Goal: Task Accomplishment & Management: Manage account settings

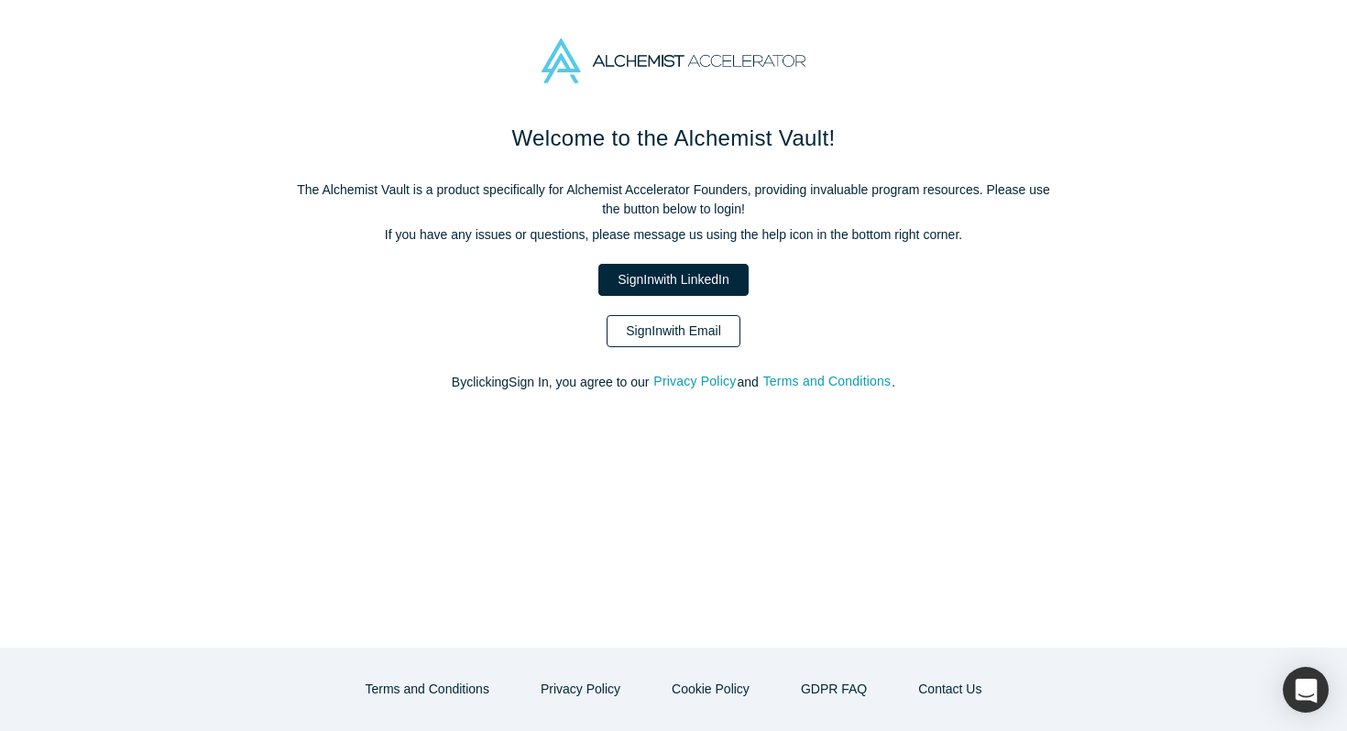
click at [697, 323] on link "Sign In with Email" at bounding box center [674, 331] width 134 height 32
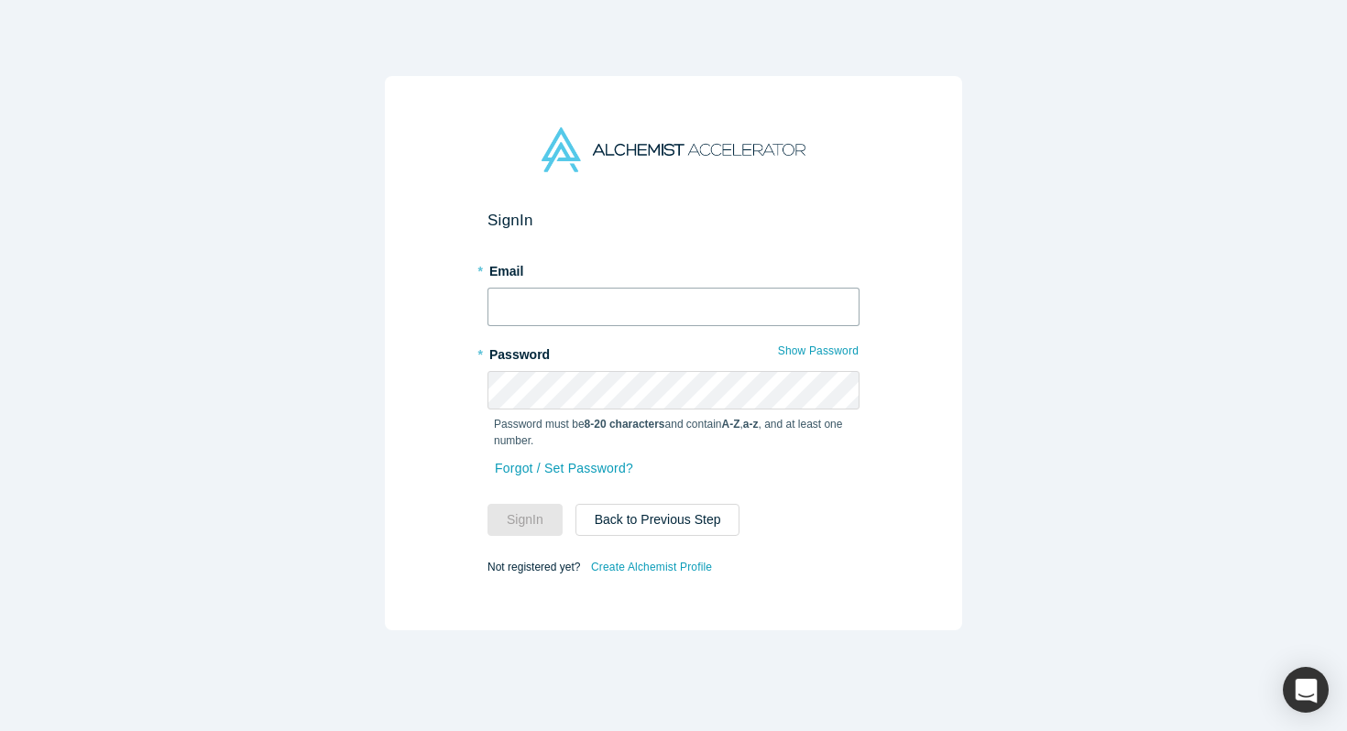
type input "[EMAIL_ADDRESS]"
click at [784, 310] on input "[EMAIL_ADDRESS]" at bounding box center [673, 307] width 372 height 38
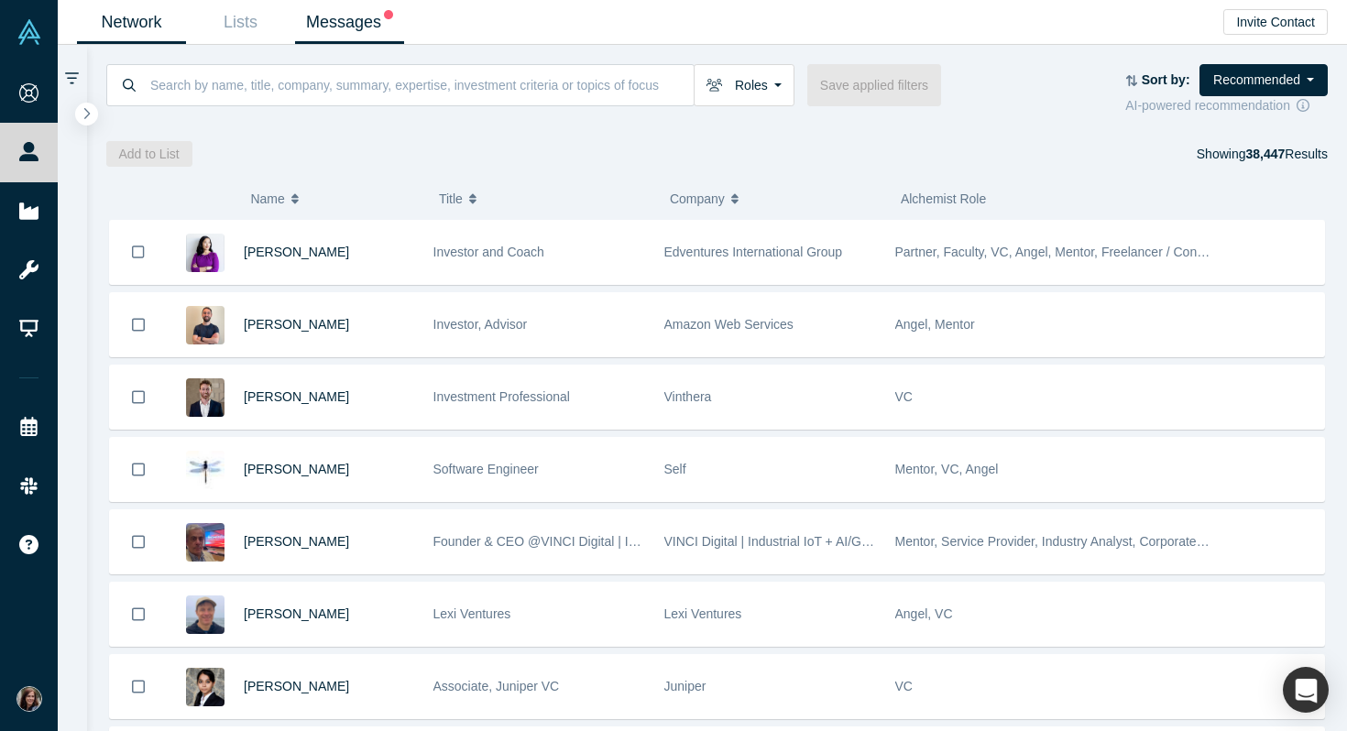
click at [358, 32] on link "Messages" at bounding box center [349, 22] width 109 height 43
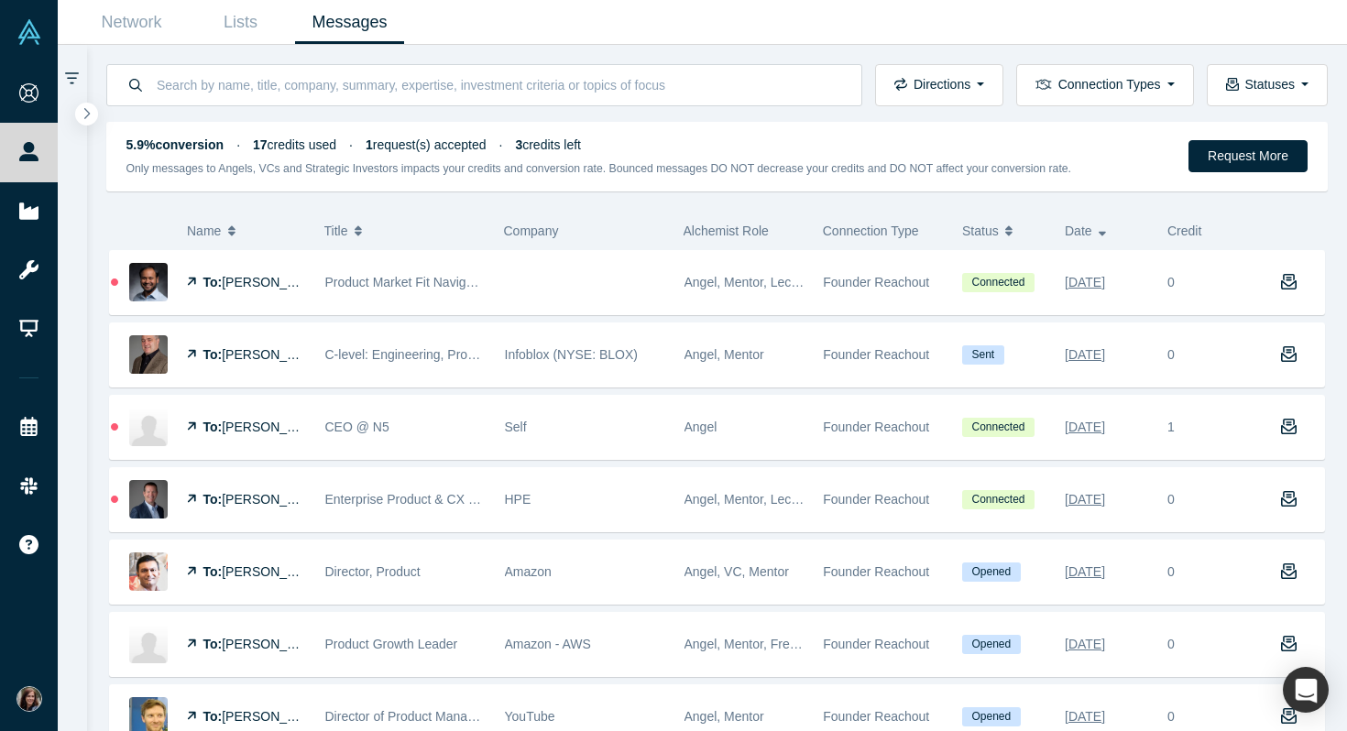
click at [477, 144] on span "1 request(s) accepted" at bounding box center [426, 144] width 121 height 15
click at [243, 25] on link "Lists" at bounding box center [240, 22] width 109 height 43
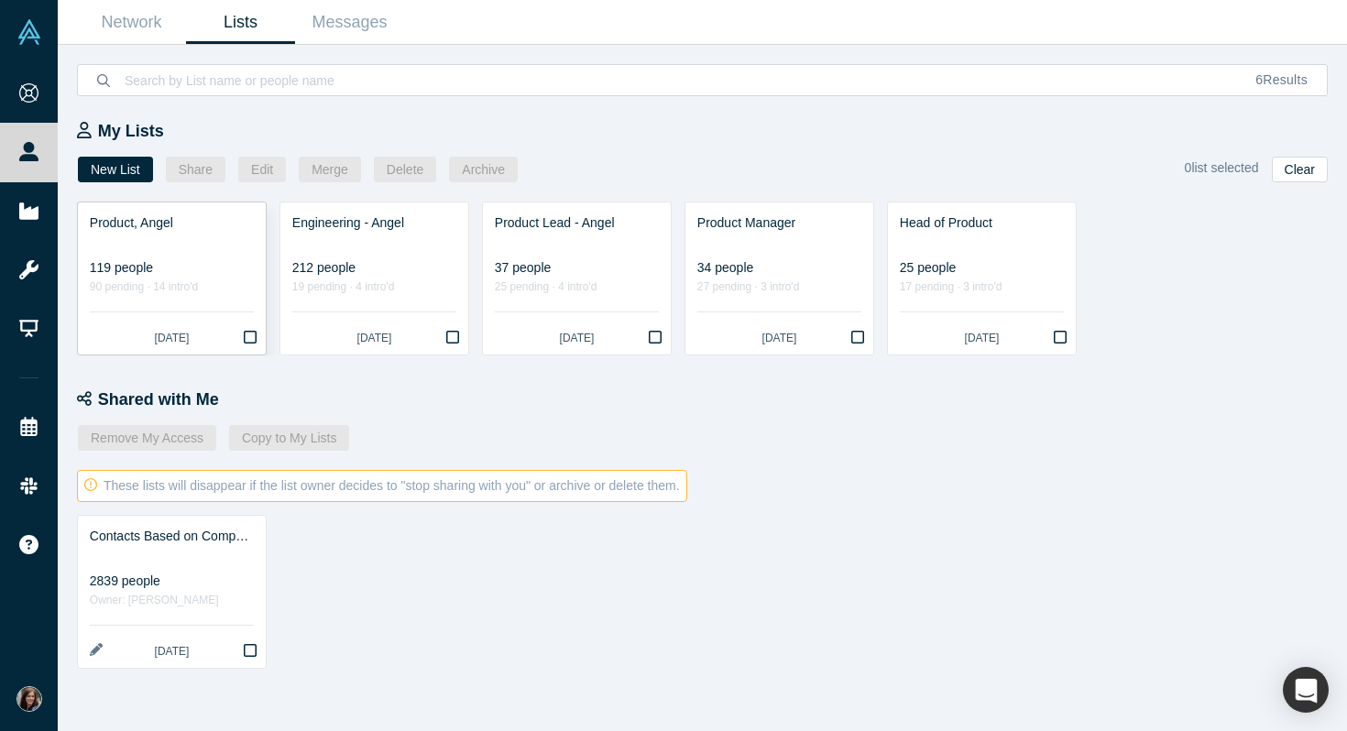
click at [234, 263] on div "119 people" at bounding box center [172, 267] width 164 height 19
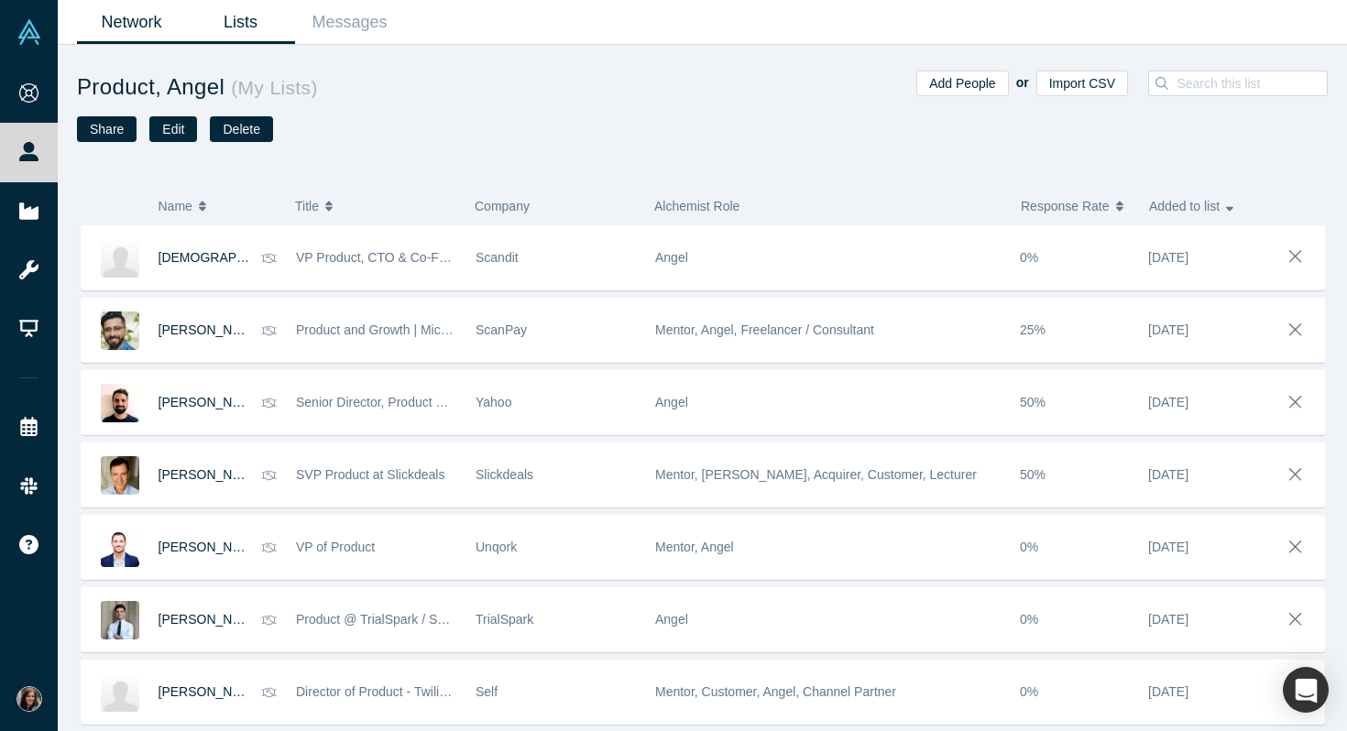
click at [126, 19] on link "Network" at bounding box center [131, 22] width 109 height 43
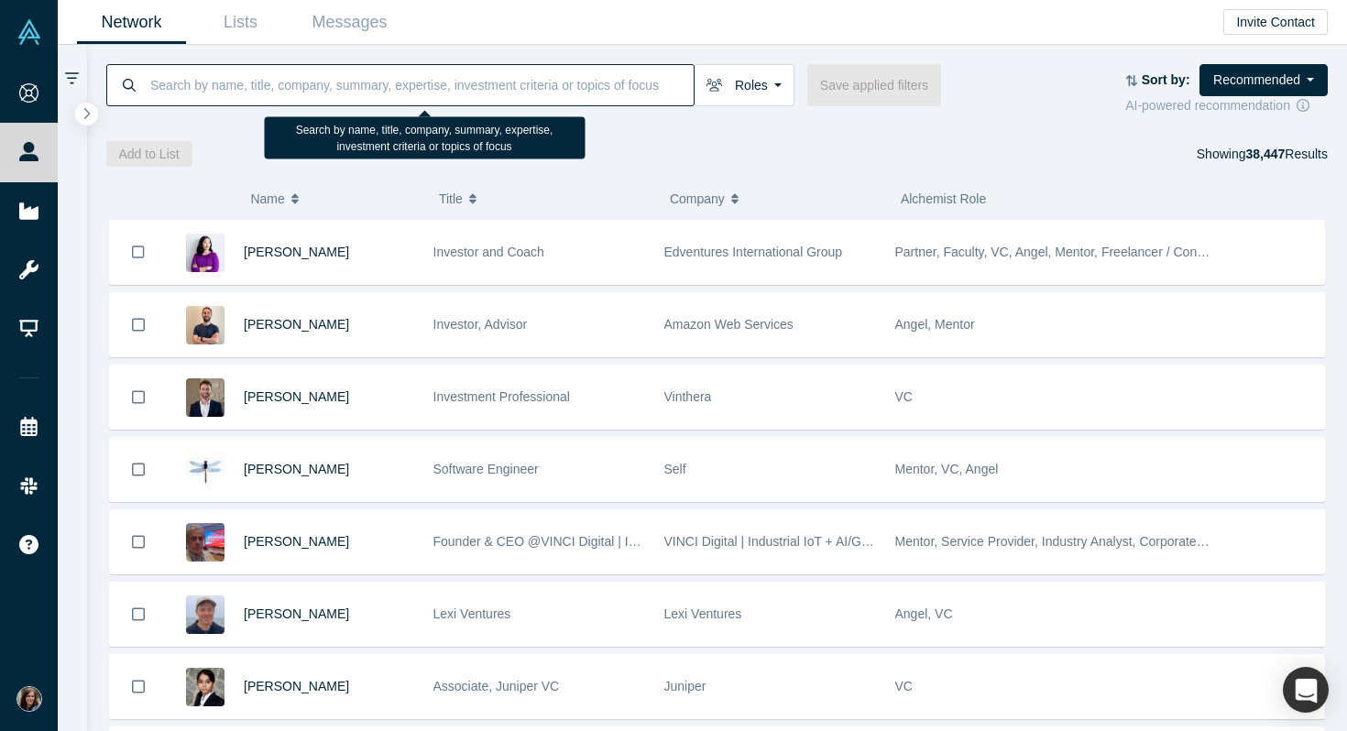
click at [636, 87] on input at bounding box center [420, 84] width 545 height 43
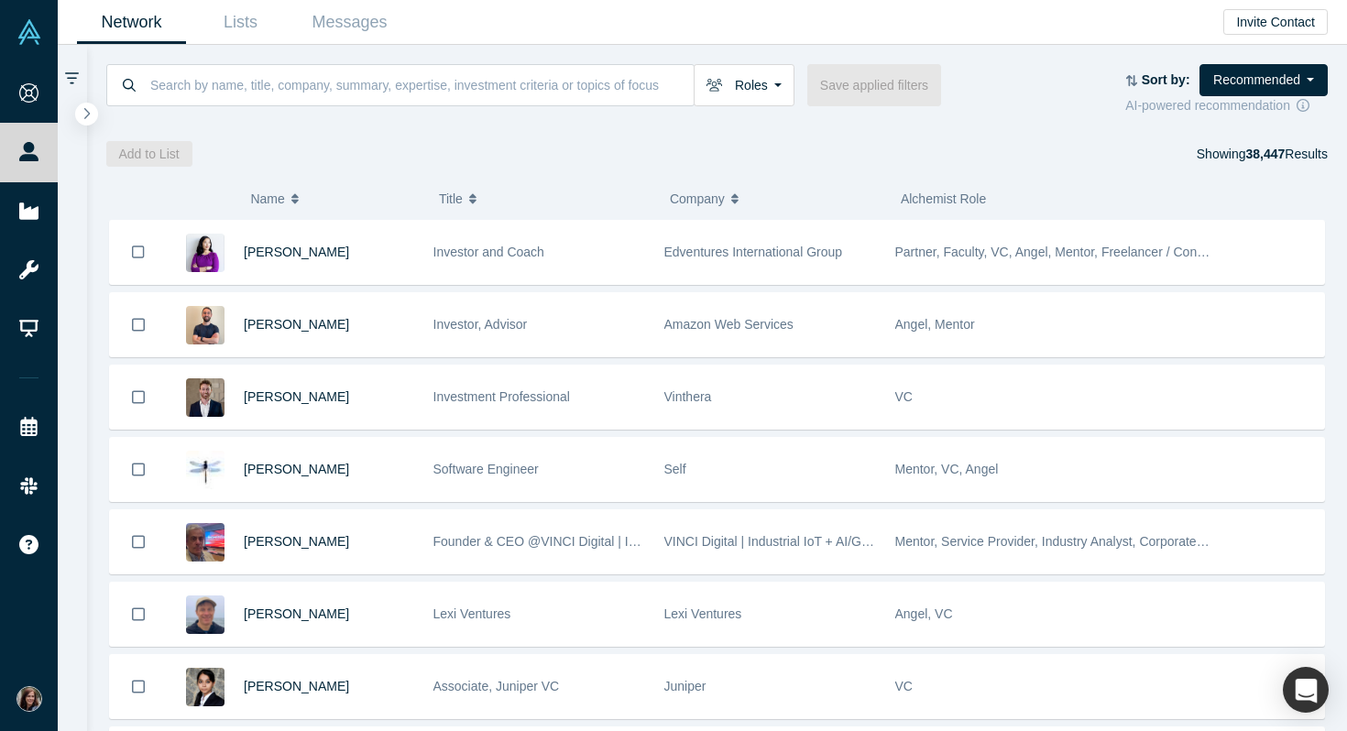
click at [72, 75] on icon at bounding box center [72, 79] width 14 height 16
click at [73, 74] on icon at bounding box center [72, 79] width 14 height 16
click at [87, 119] on icon "button" at bounding box center [86, 113] width 9 height 14
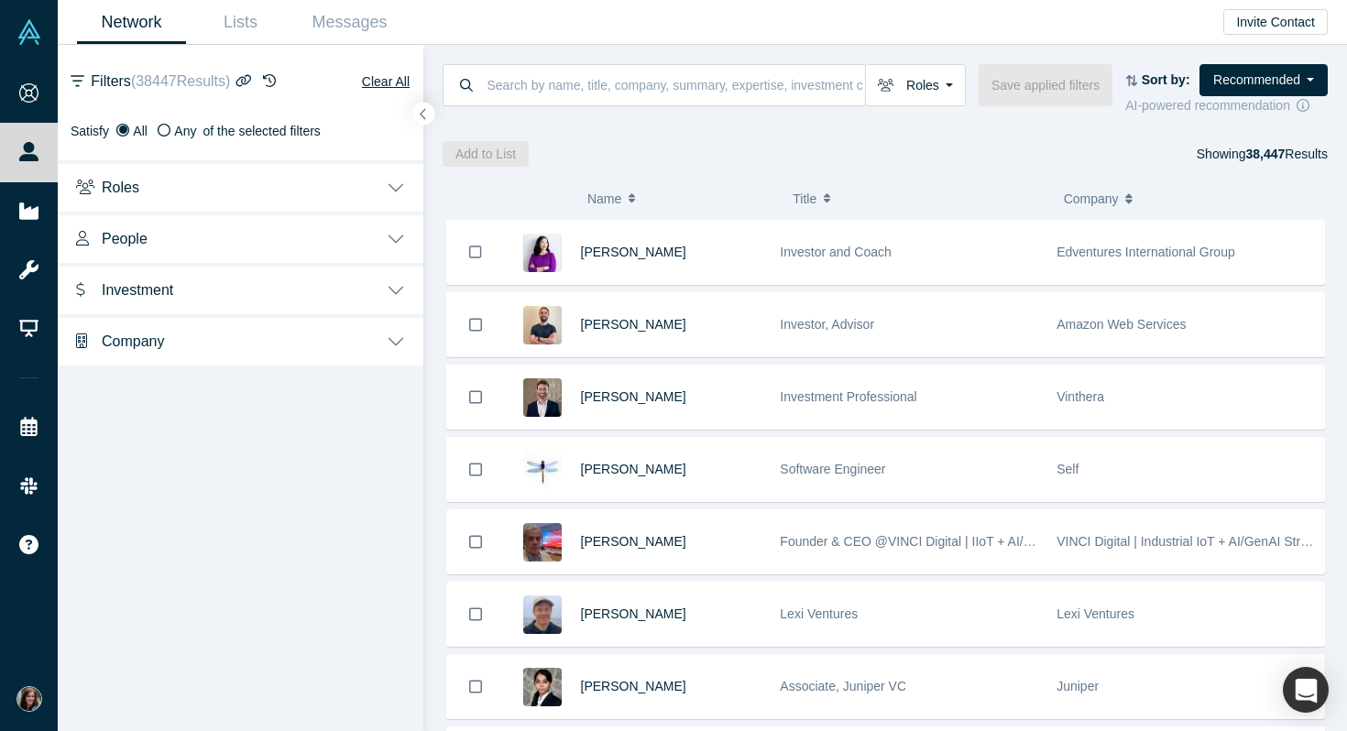
click at [391, 193] on button "Roles" at bounding box center [241, 185] width 366 height 51
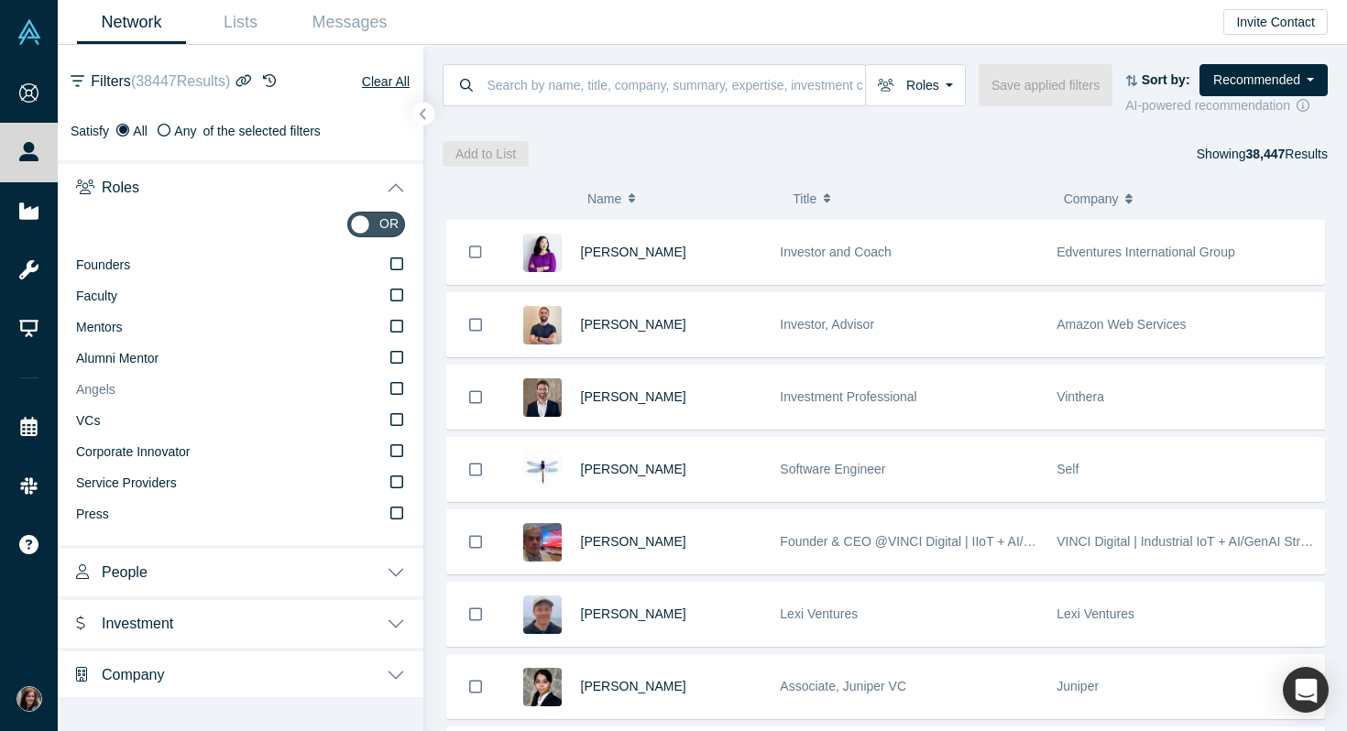
click at [401, 389] on icon at bounding box center [396, 388] width 13 height 15
click at [0, 0] on input "Angels" at bounding box center [0, 0] width 0 height 0
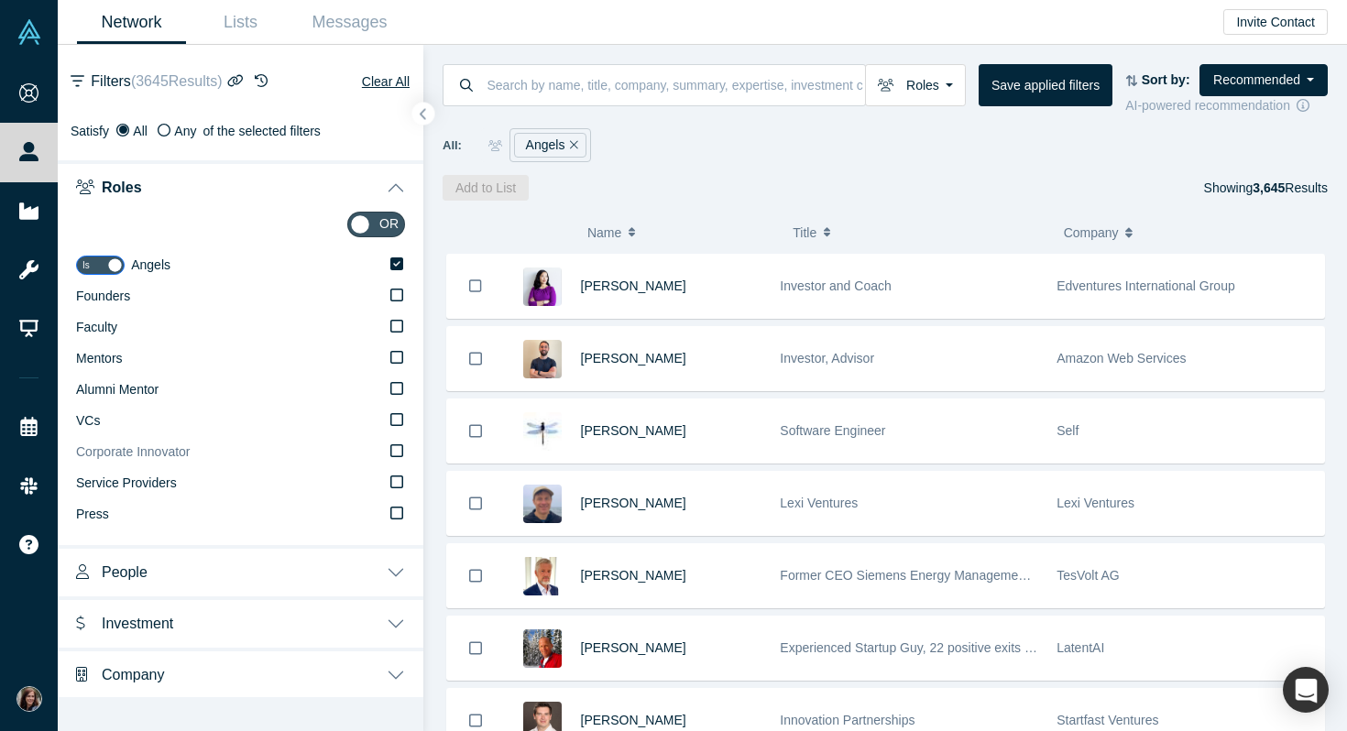
scroll to position [2, 0]
click at [393, 567] on button "People" at bounding box center [241, 568] width 366 height 51
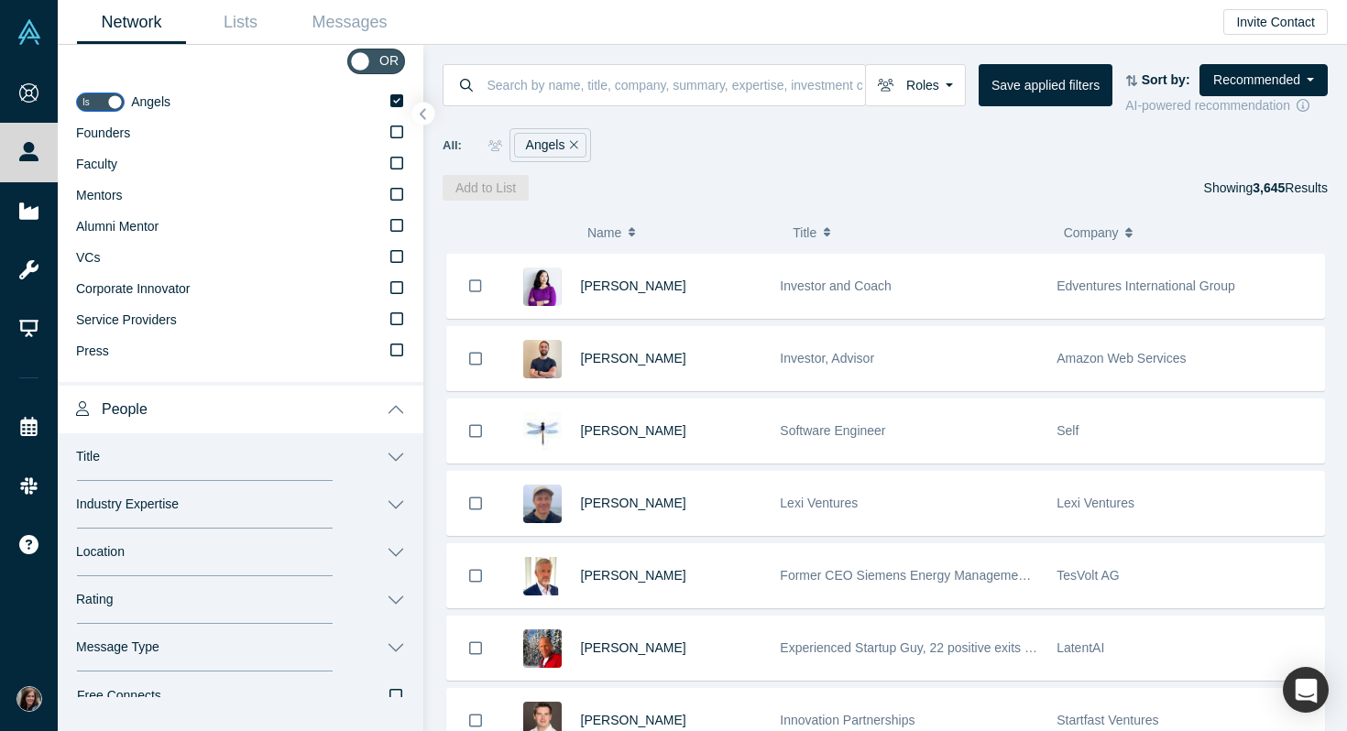
scroll to position [157, 0]
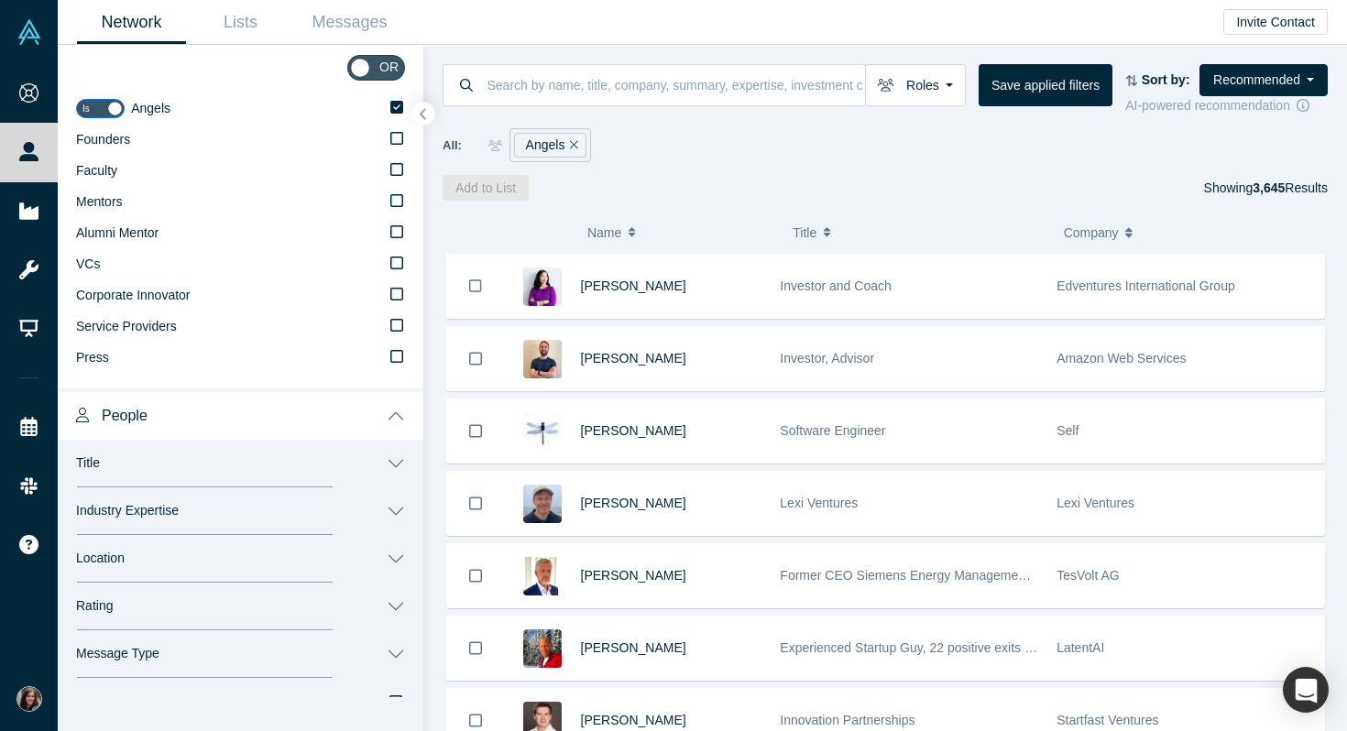
click at [274, 475] on button "Title" at bounding box center [241, 464] width 366 height 48
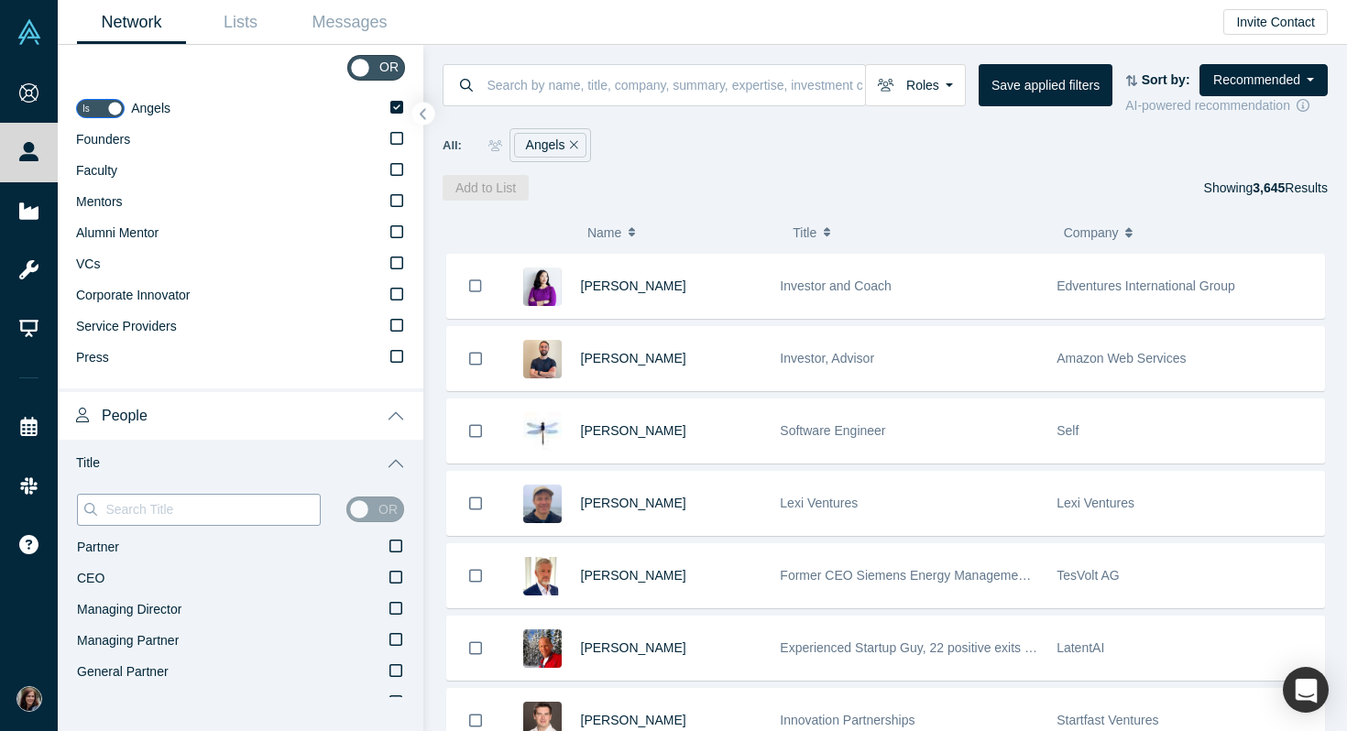
click at [272, 502] on input at bounding box center [212, 510] width 216 height 24
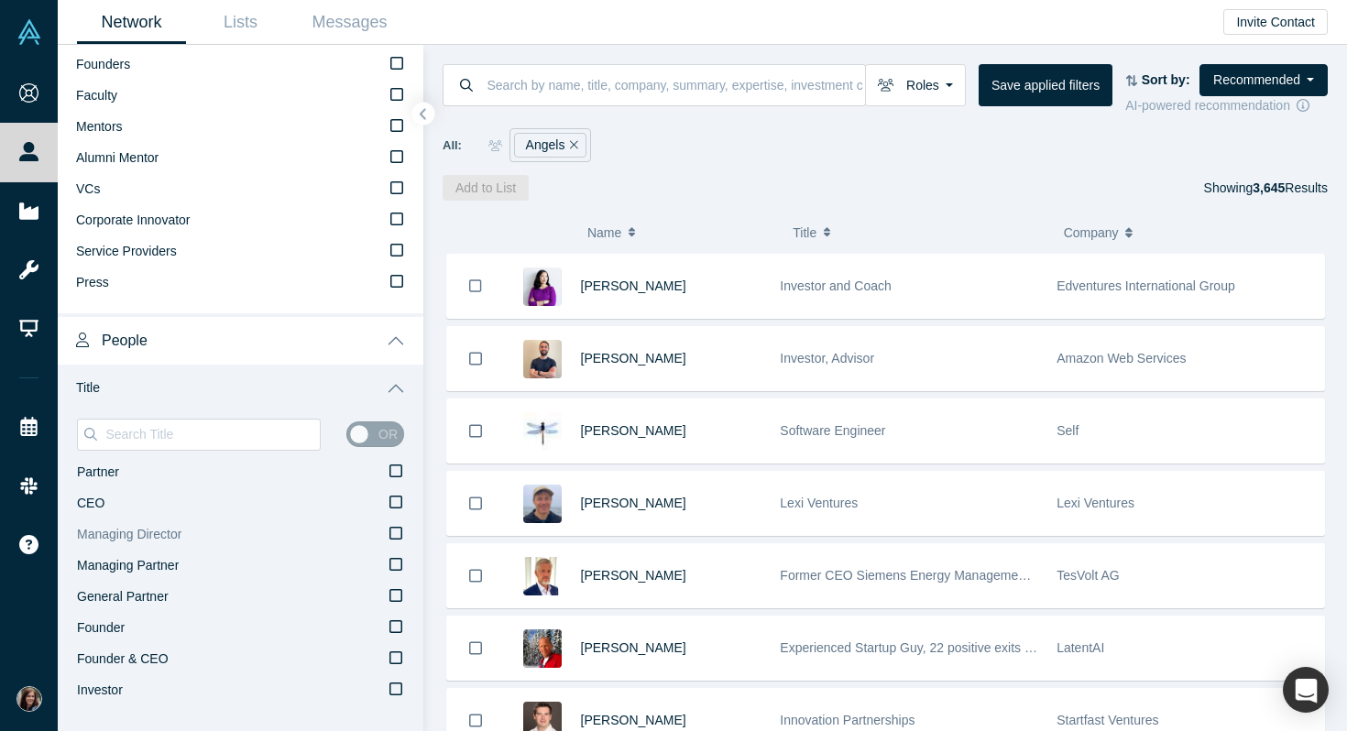
scroll to position [227, 0]
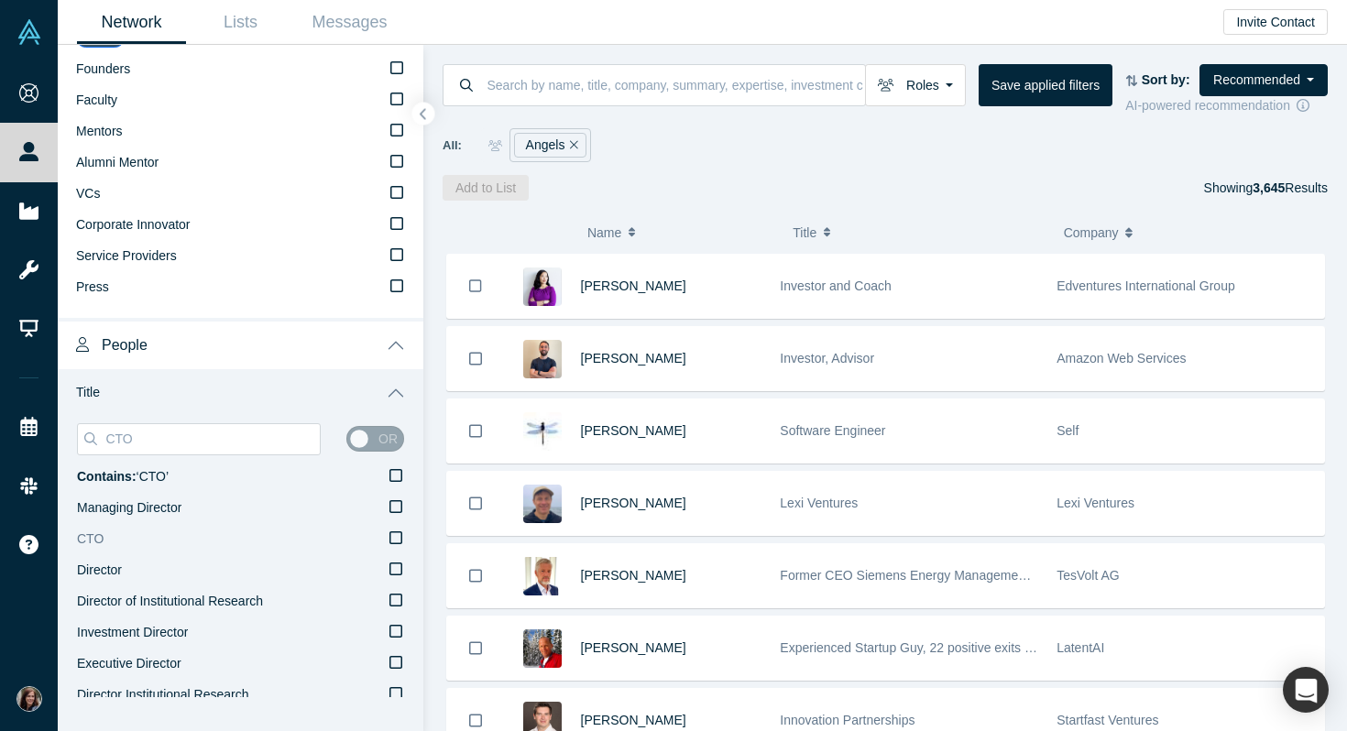
click at [396, 534] on icon at bounding box center [395, 538] width 13 height 15
click at [0, 0] on input "CTO" at bounding box center [0, 0] width 0 height 0
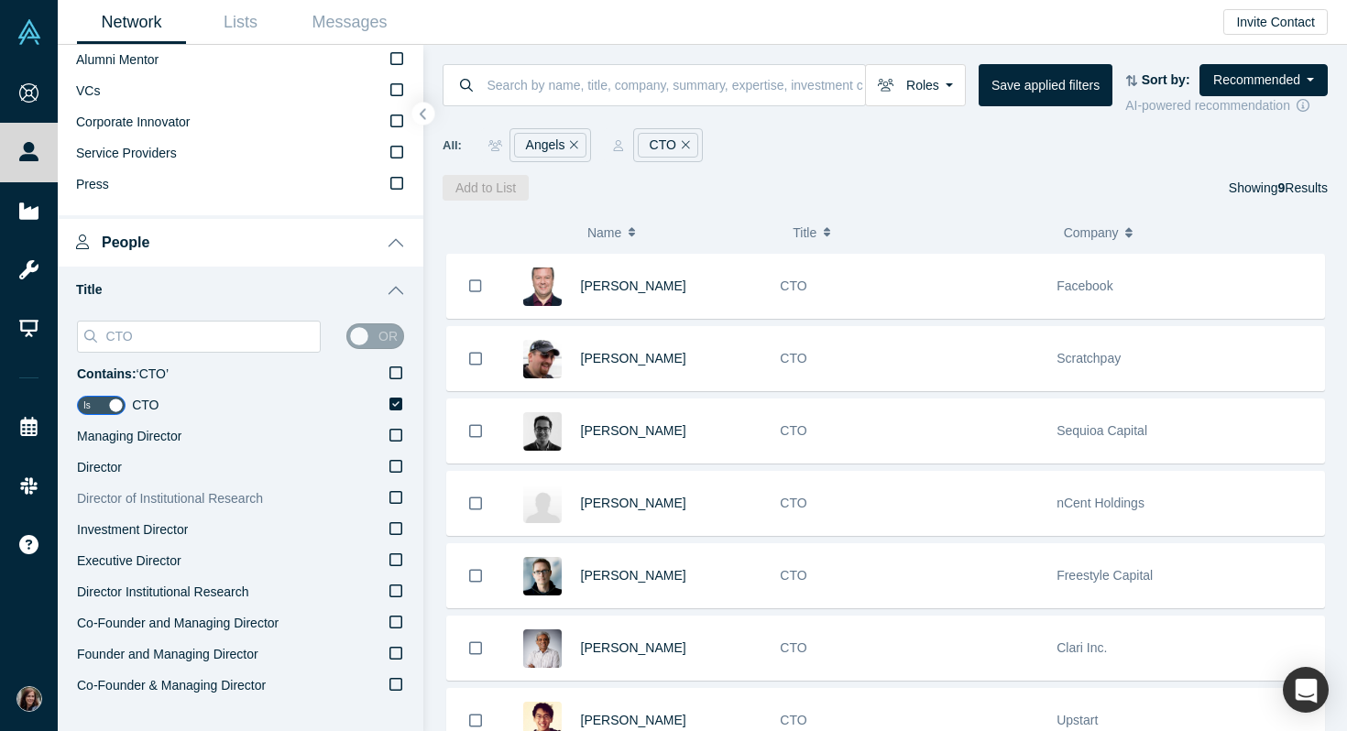
scroll to position [323, 0]
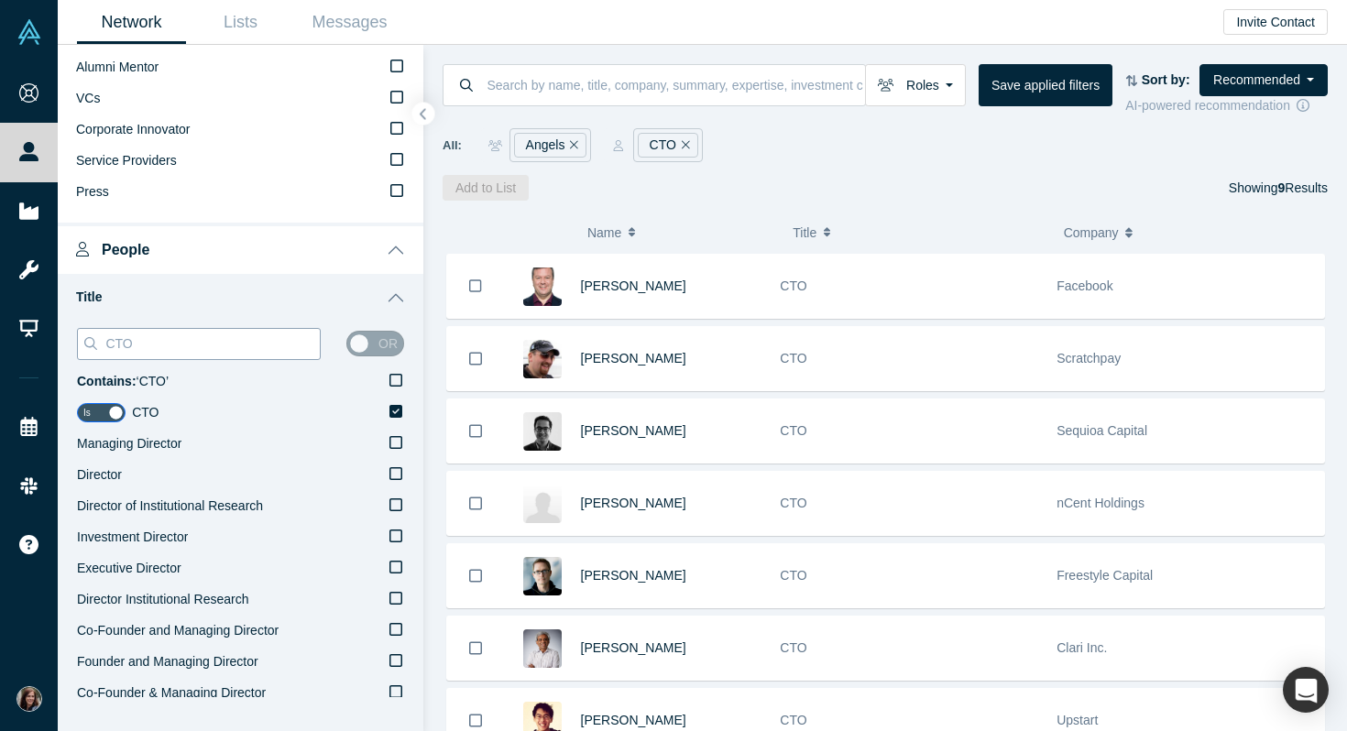
click at [214, 344] on input "CTO" at bounding box center [212, 344] width 216 height 24
type input "C"
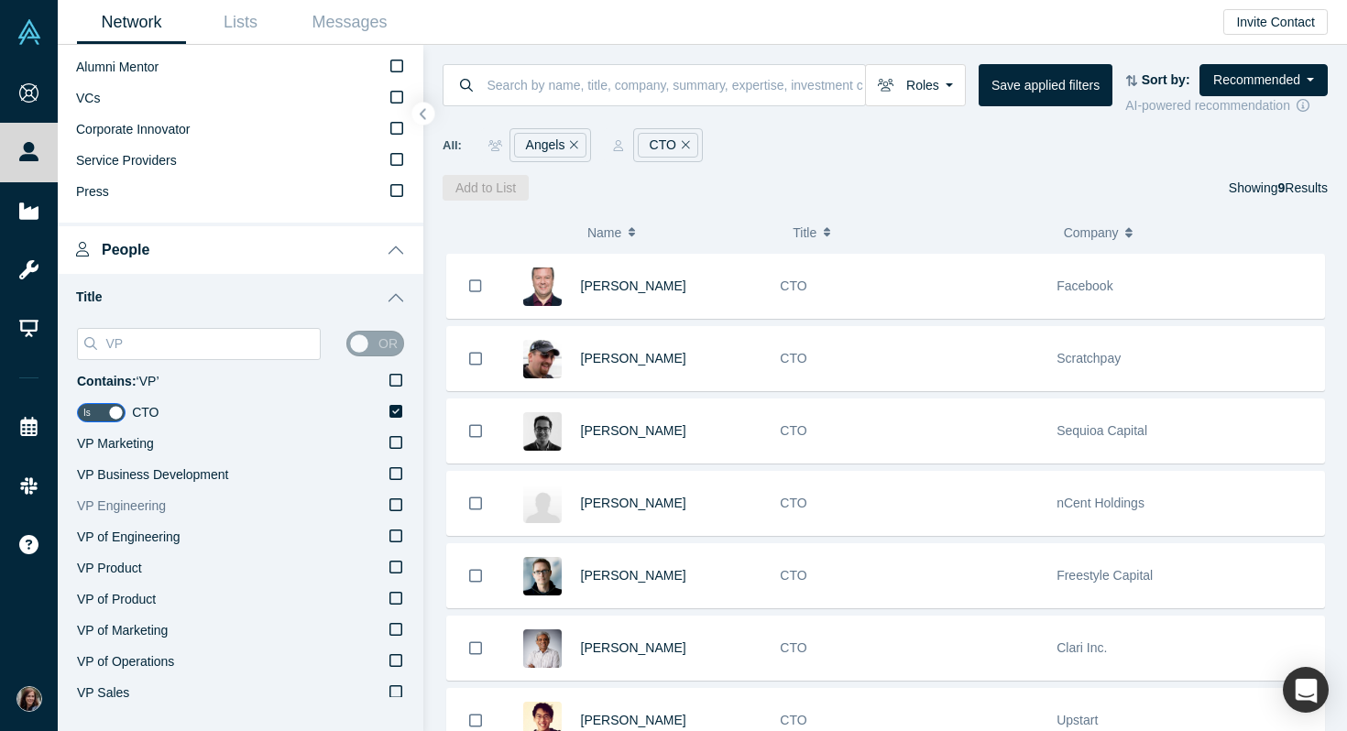
click at [395, 502] on icon at bounding box center [395, 505] width 13 height 15
click at [0, 0] on input "VP Engineering" at bounding box center [0, 0] width 0 height 0
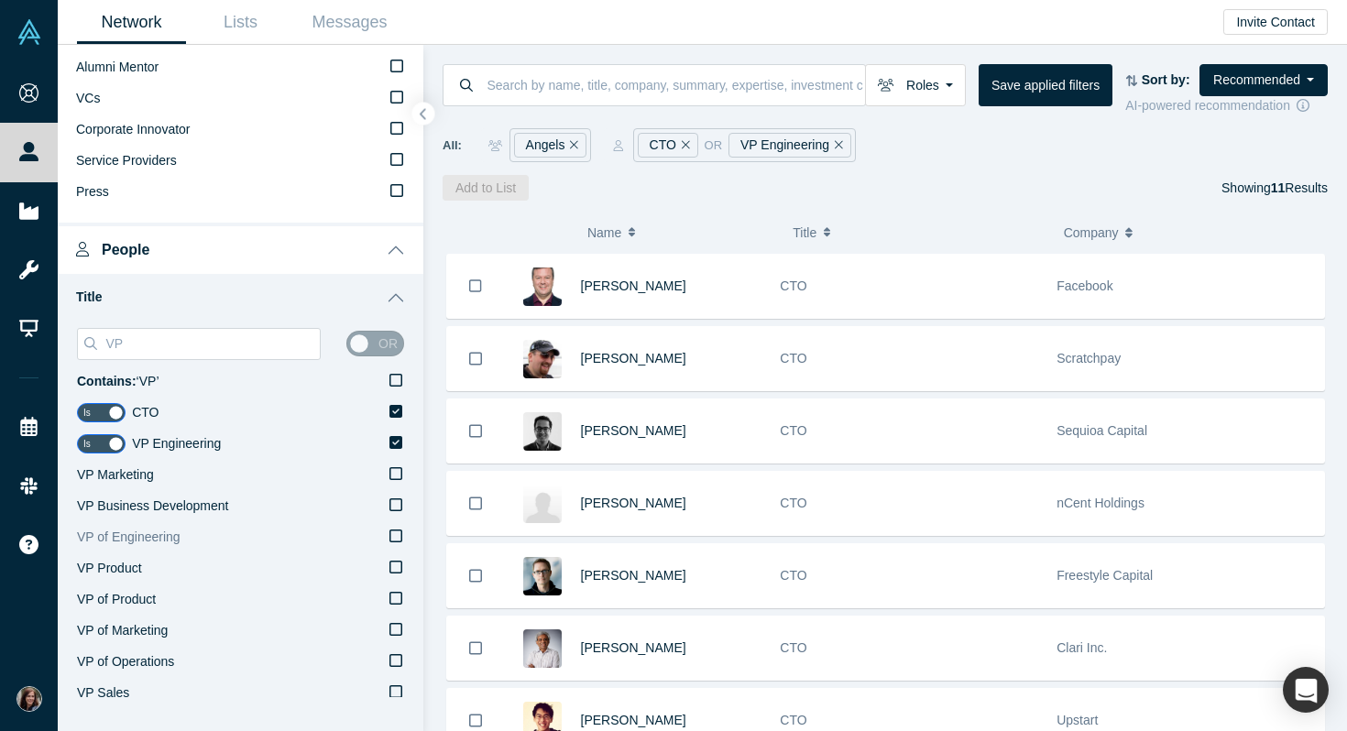
click at [399, 535] on icon at bounding box center [395, 536] width 13 height 15
click at [0, 0] on input "VP of Engineering" at bounding box center [0, 0] width 0 height 0
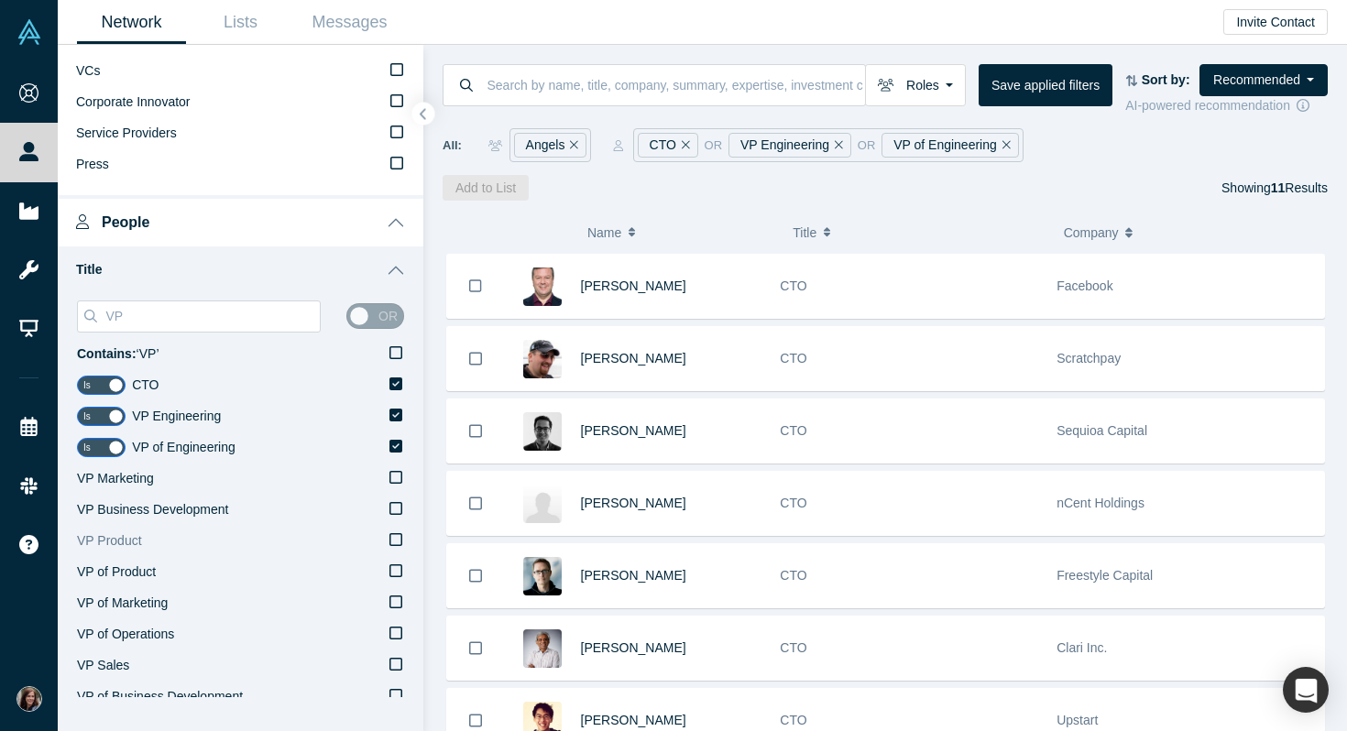
scroll to position [261, 0]
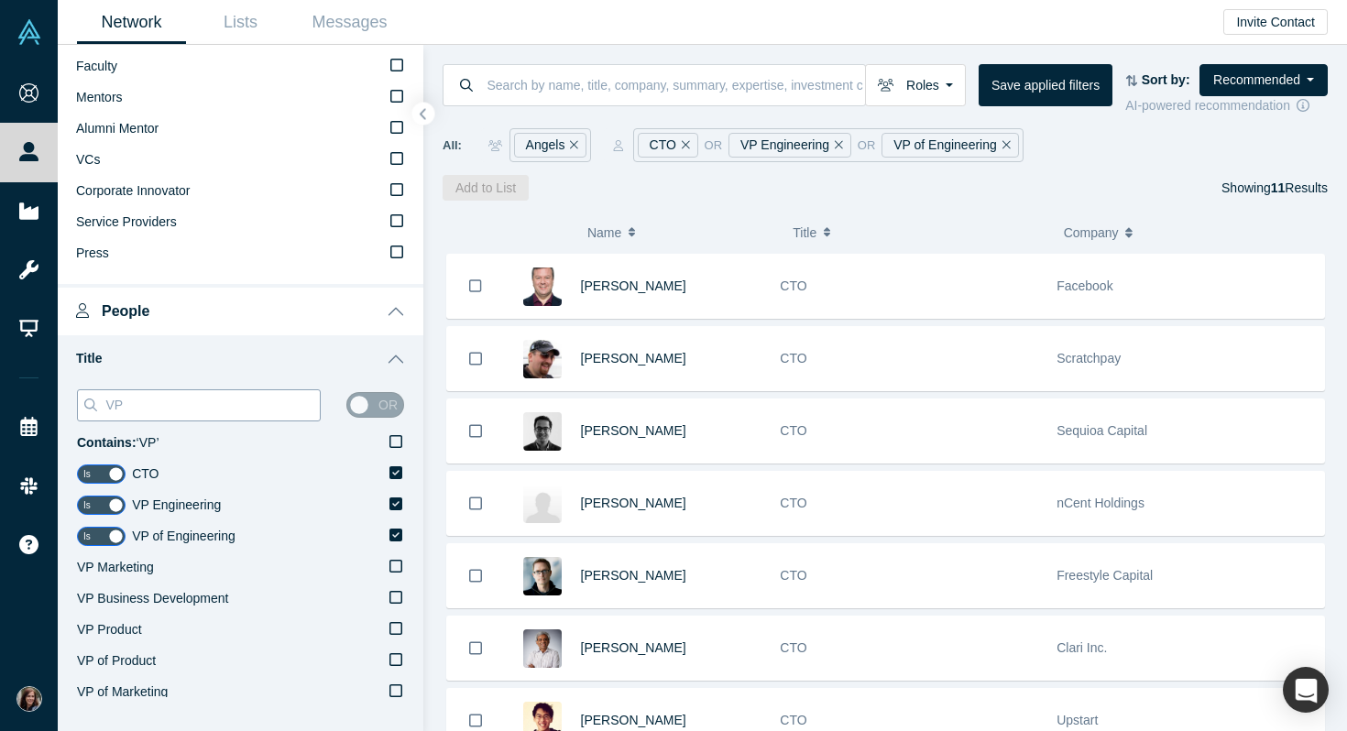
click at [227, 404] on input "VP" at bounding box center [212, 405] width 216 height 24
type input "V"
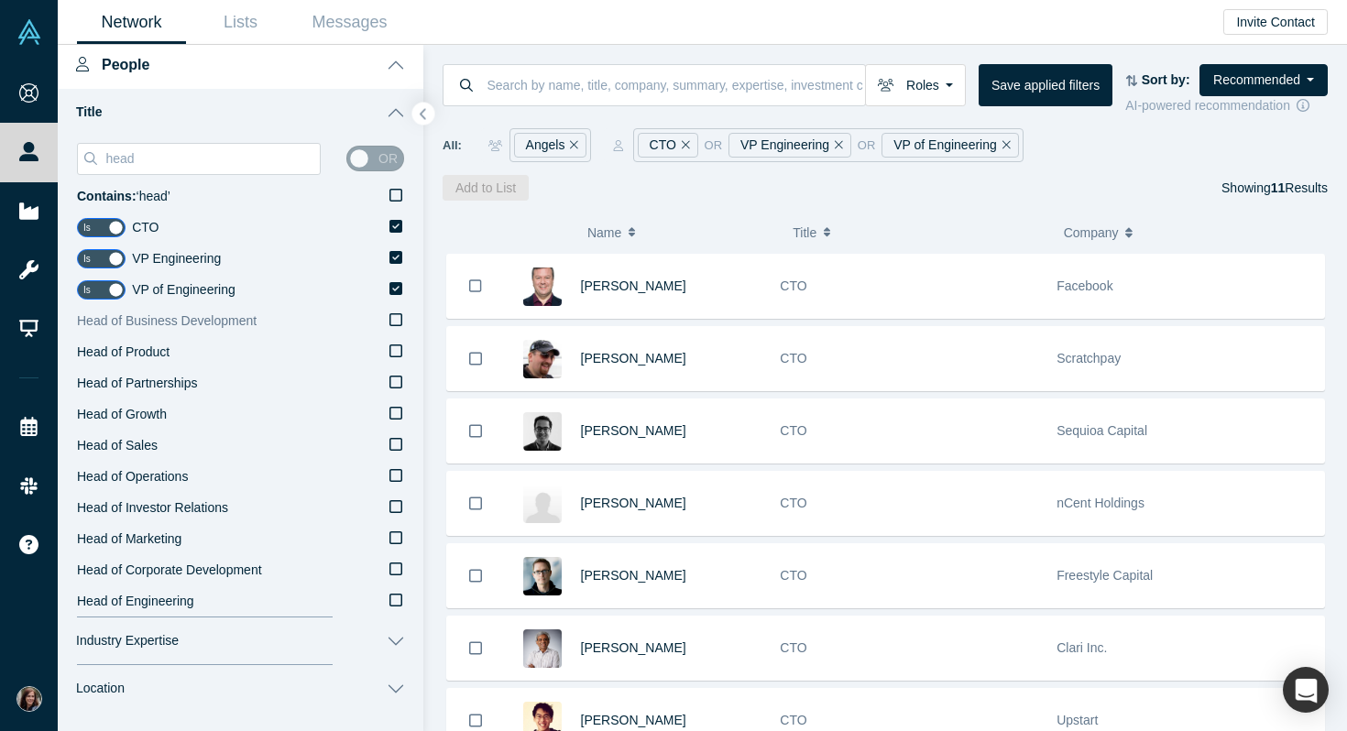
scroll to position [514, 0]
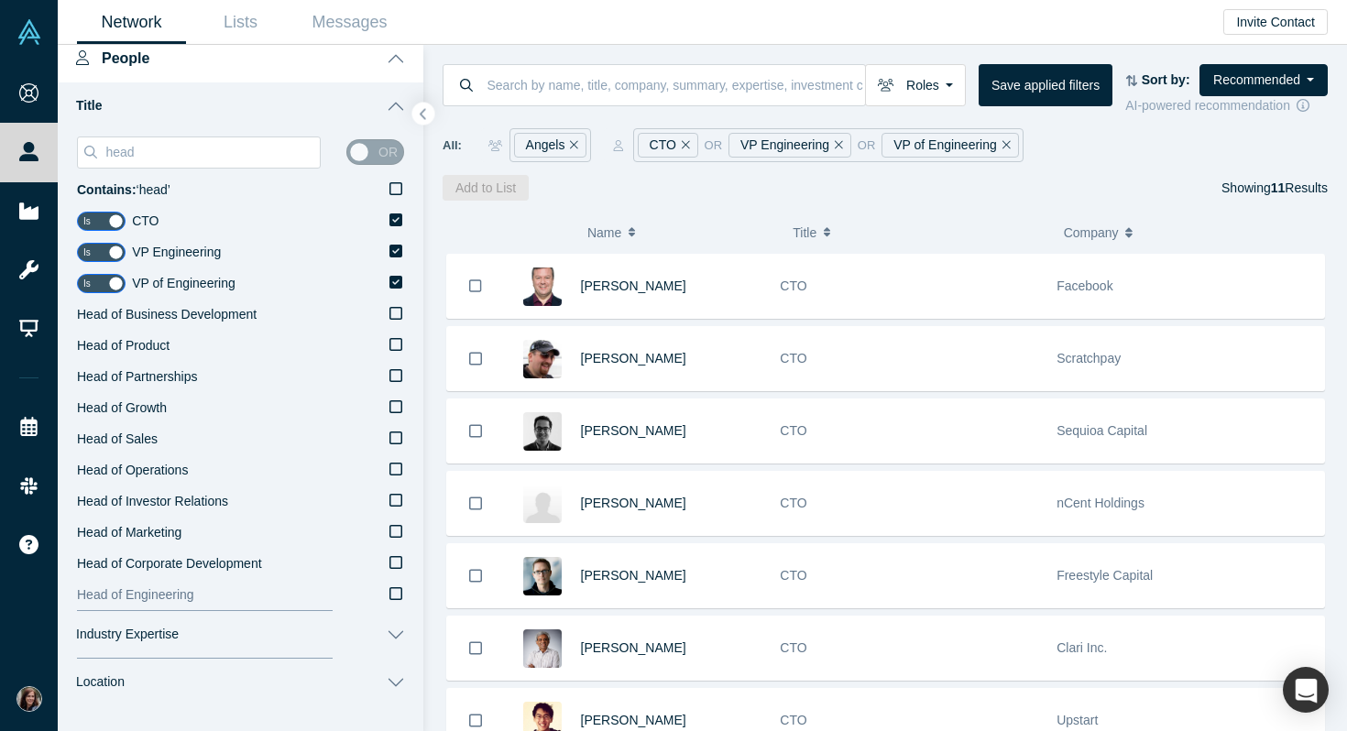
click at [396, 591] on icon at bounding box center [395, 593] width 13 height 15
click at [0, 0] on input "Head of Engineering" at bounding box center [0, 0] width 0 height 0
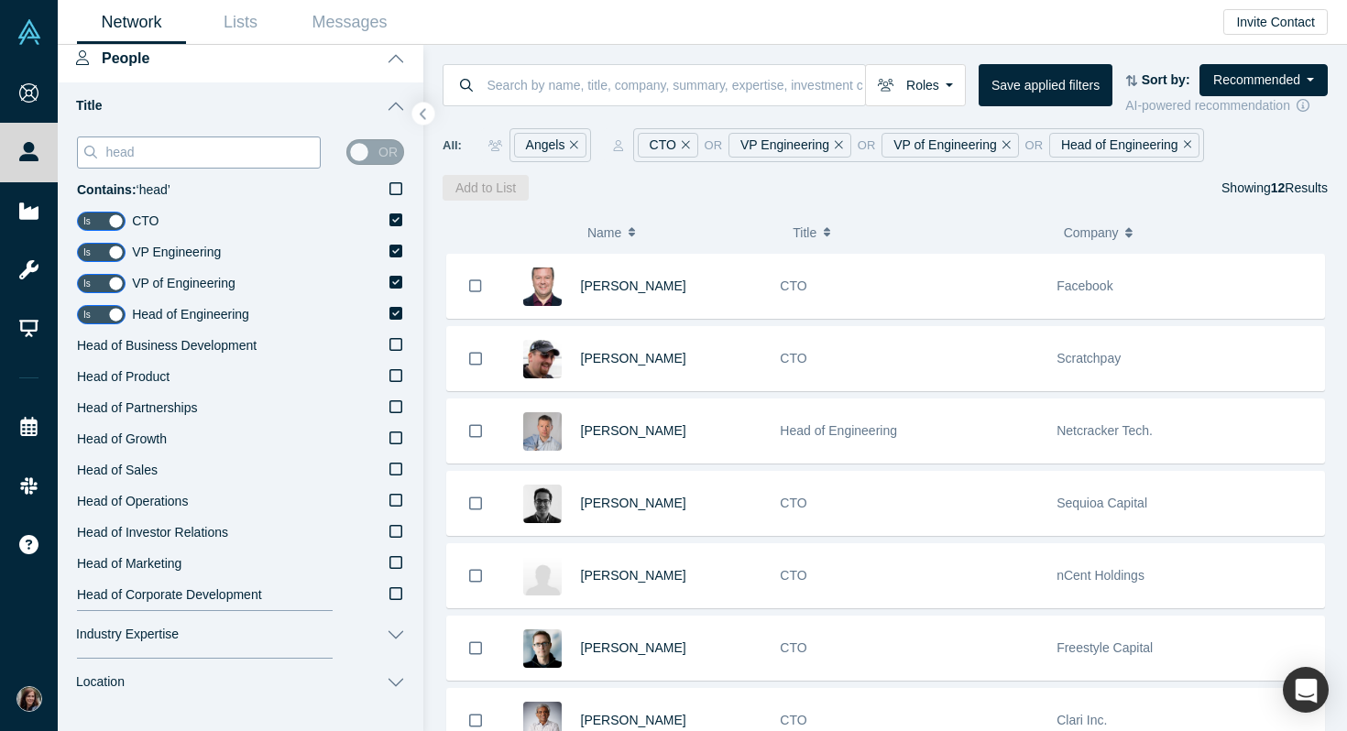
click at [239, 156] on input "head" at bounding box center [212, 152] width 216 height 24
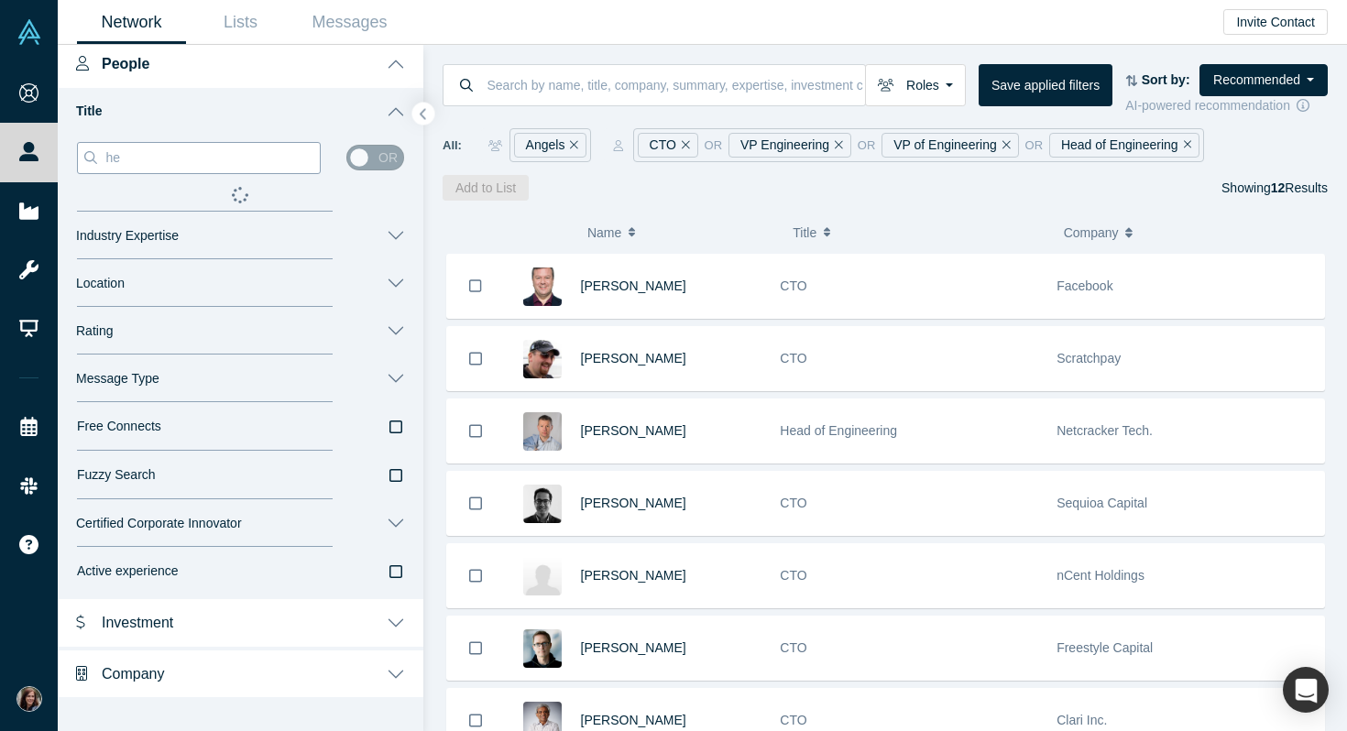
type input "h"
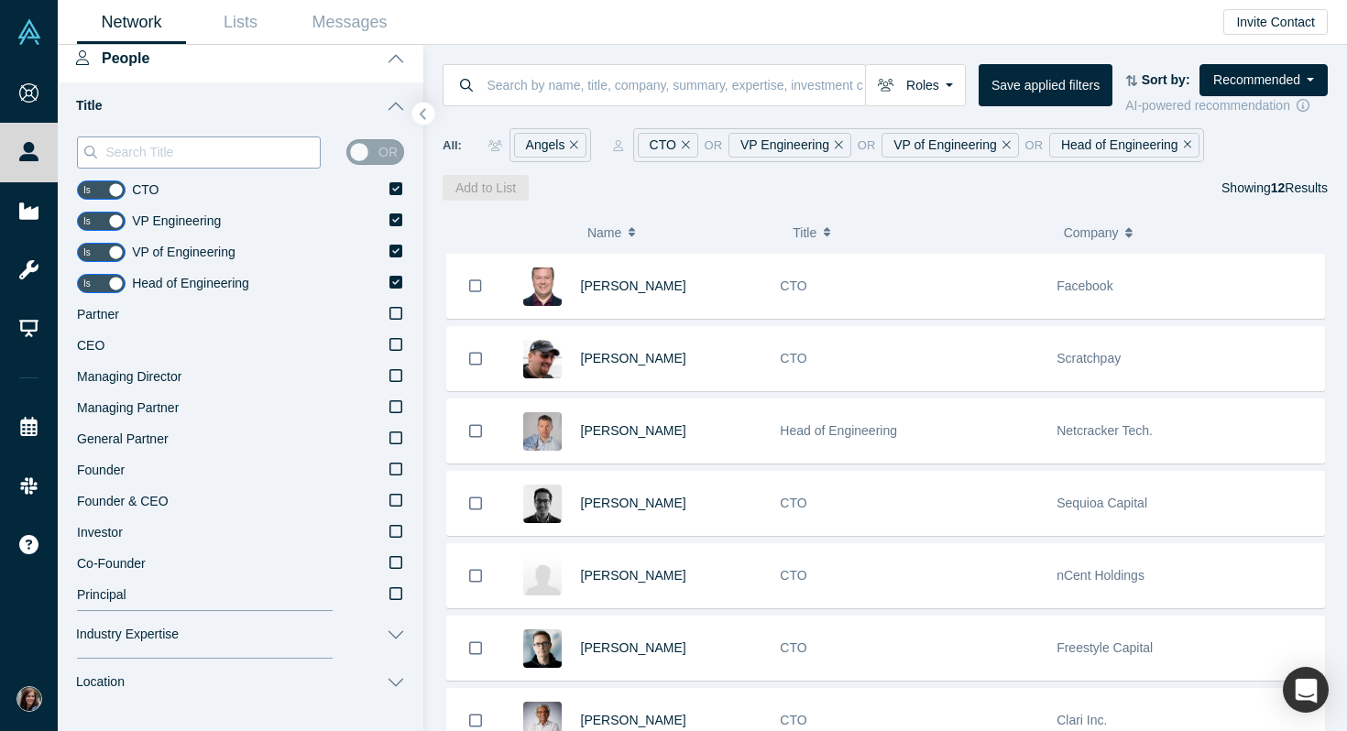
type input "e"
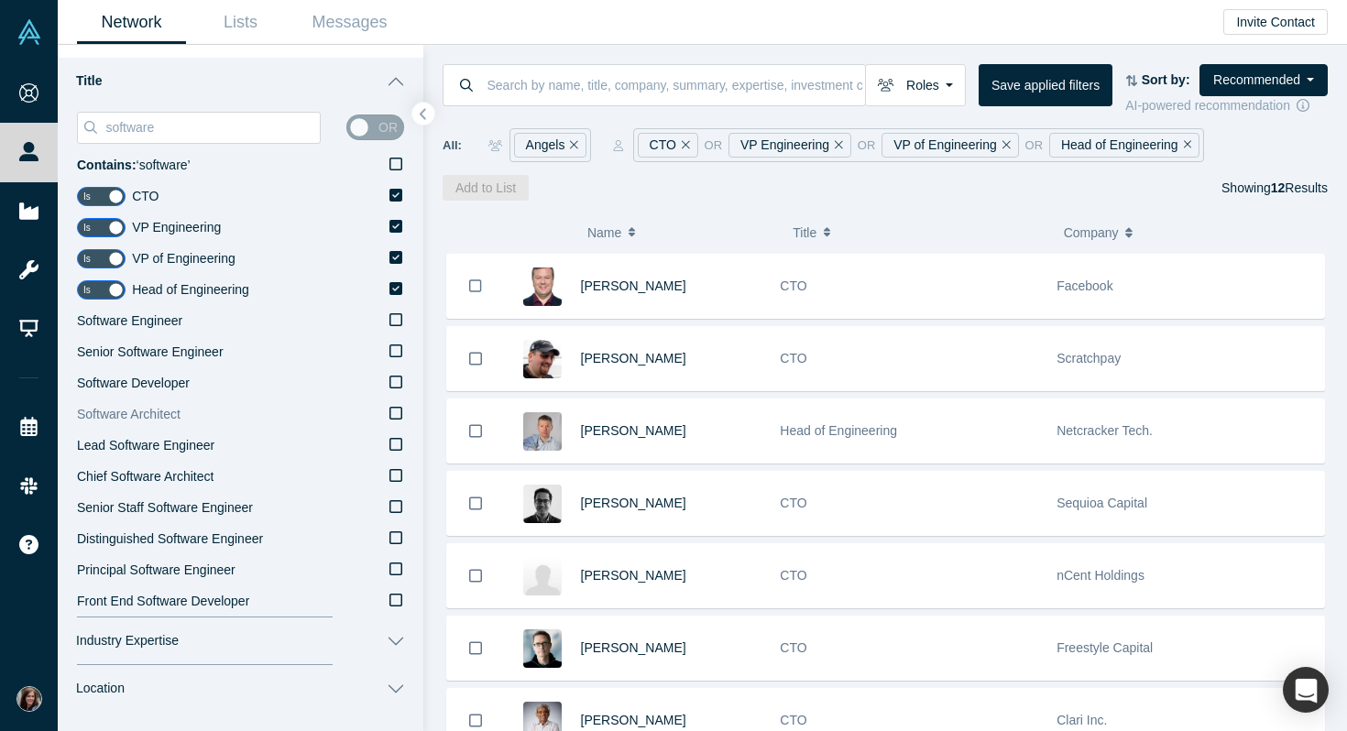
scroll to position [542, 0]
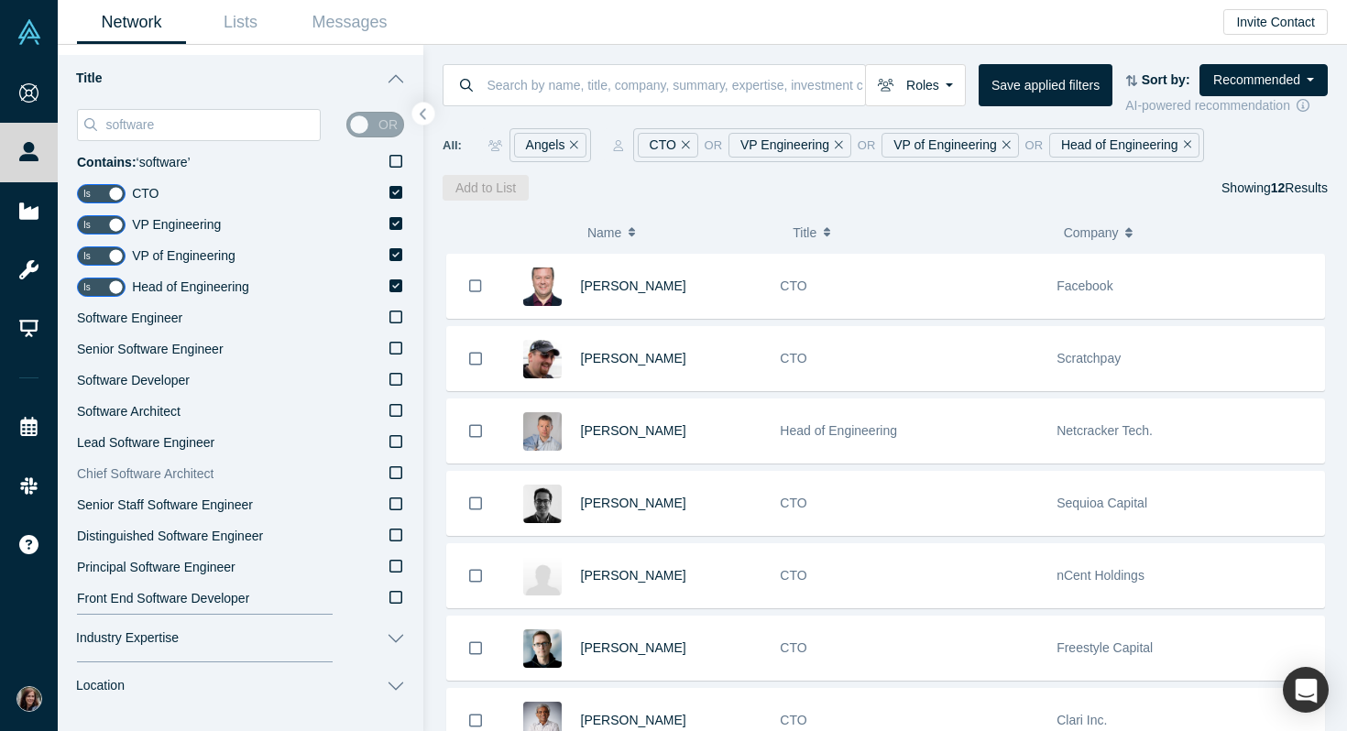
click at [400, 472] on icon at bounding box center [395, 473] width 13 height 15
click at [0, 0] on input "Chief Software Architect" at bounding box center [0, 0] width 0 height 0
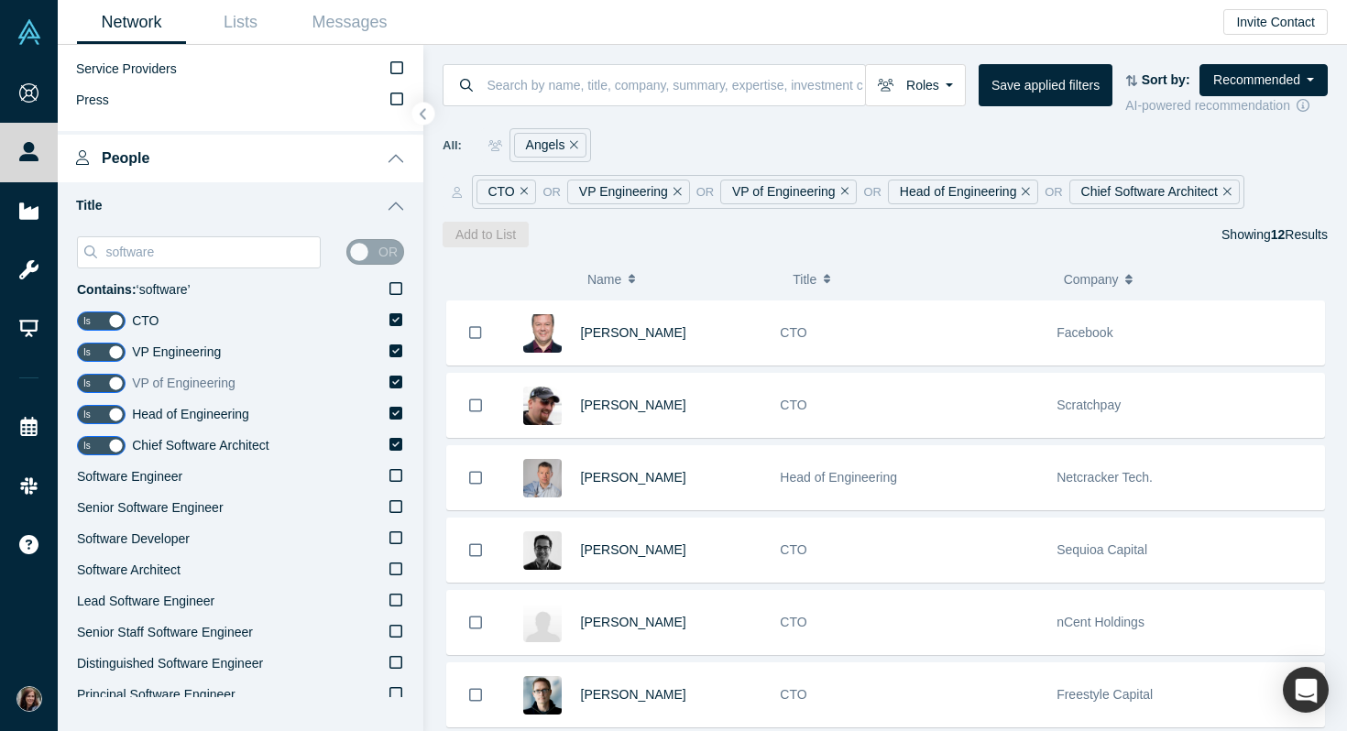
scroll to position [410, 0]
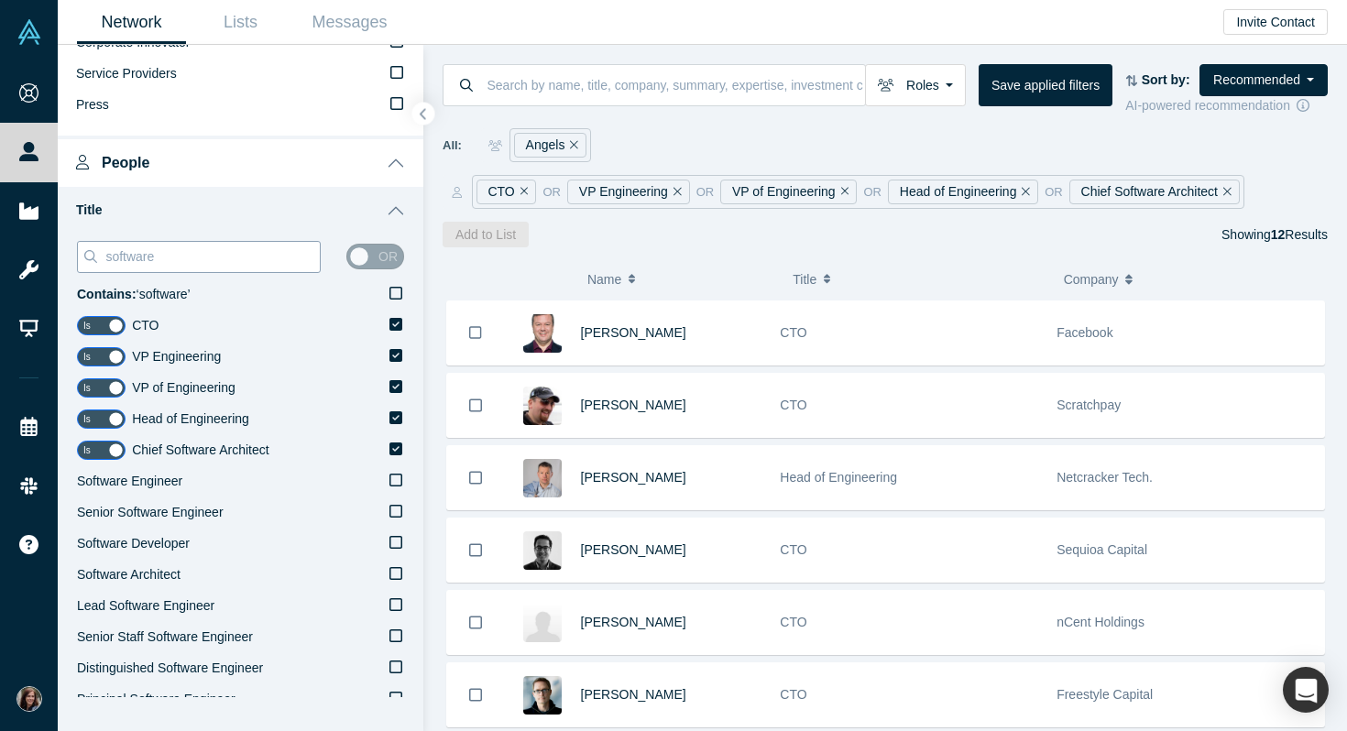
click at [246, 259] on input "software" at bounding box center [212, 257] width 216 height 24
click at [243, 259] on input "software" at bounding box center [212, 257] width 216 height 24
click at [395, 509] on icon at bounding box center [395, 511] width 13 height 15
click at [0, 0] on input "Director of Engineering" at bounding box center [0, 0] width 0 height 0
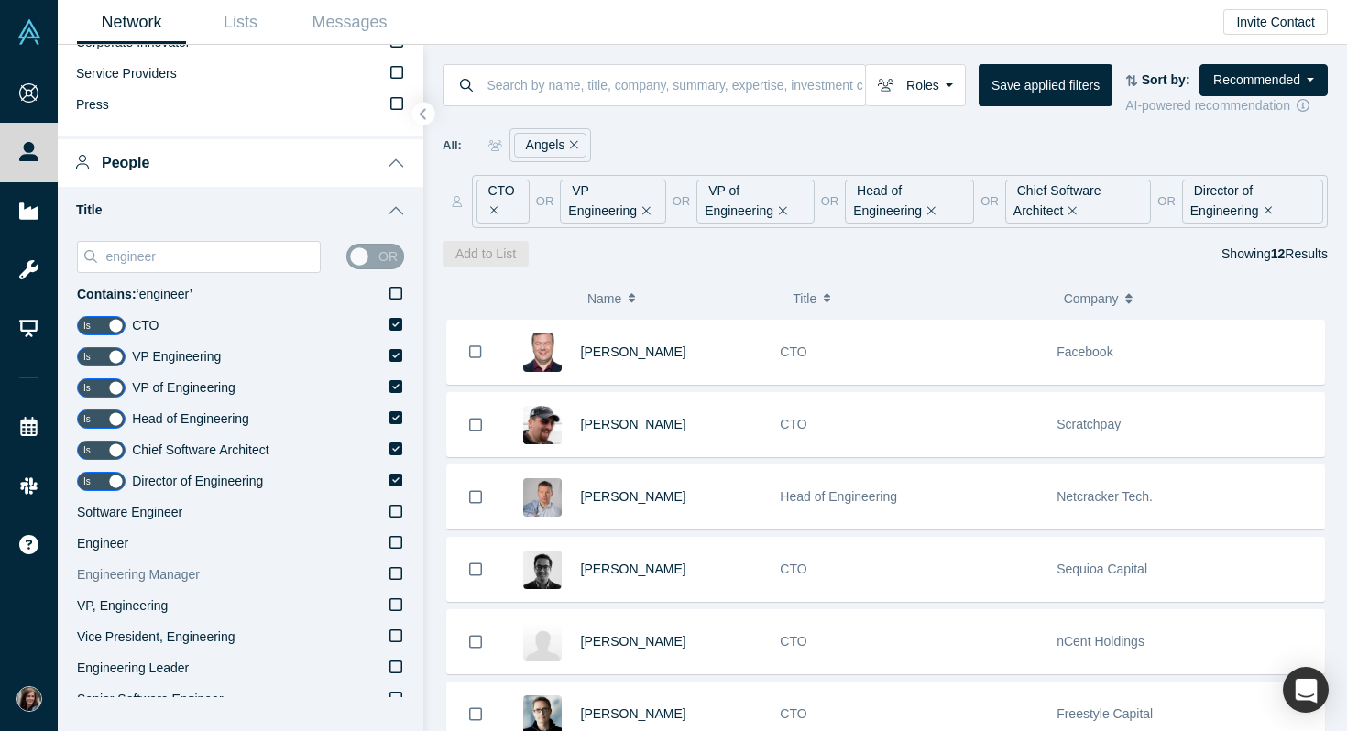
click at [399, 572] on icon at bounding box center [395, 573] width 13 height 15
click at [0, 0] on input "Engineering Manager" at bounding box center [0, 0] width 0 height 0
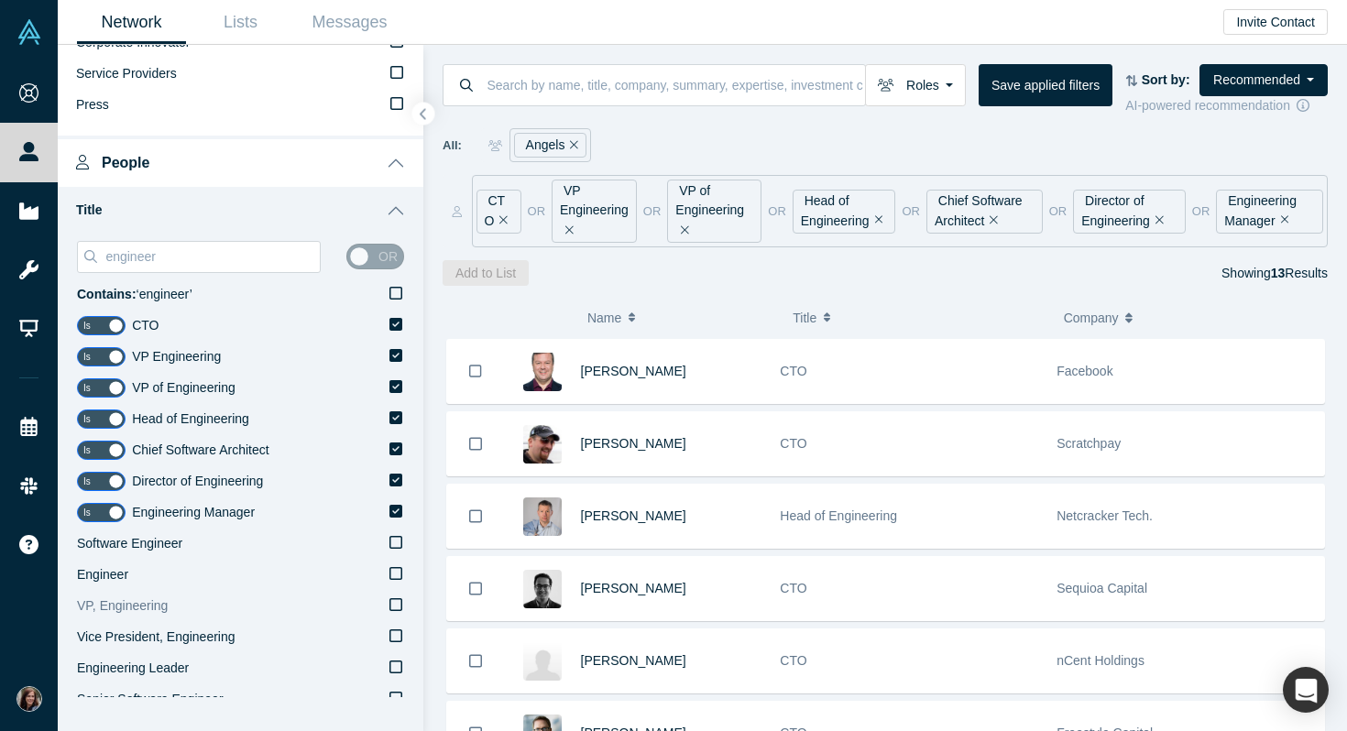
click at [397, 603] on icon at bounding box center [395, 604] width 13 height 15
click at [0, 0] on input "VP, Engineering" at bounding box center [0, 0] width 0 height 0
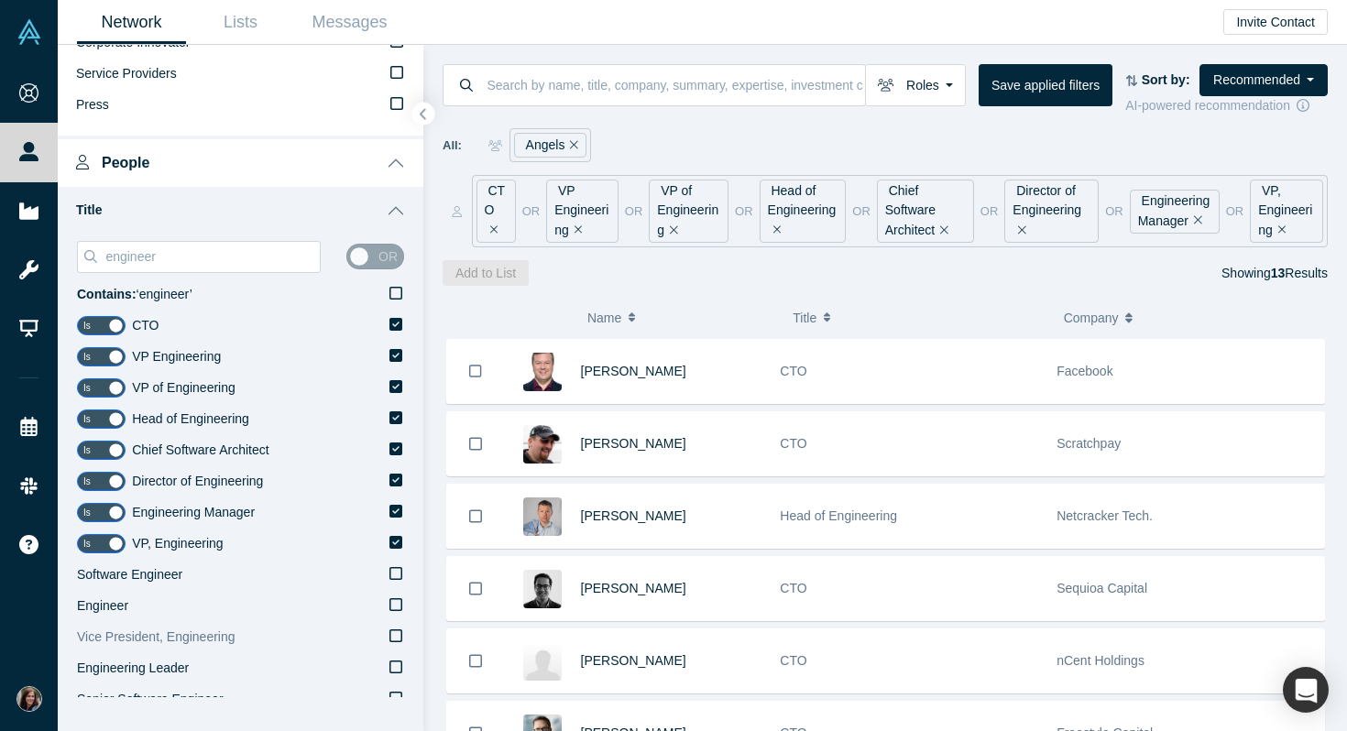
click at [400, 636] on icon at bounding box center [395, 636] width 13 height 15
click at [0, 0] on input "Vice President, Engineering" at bounding box center [0, 0] width 0 height 0
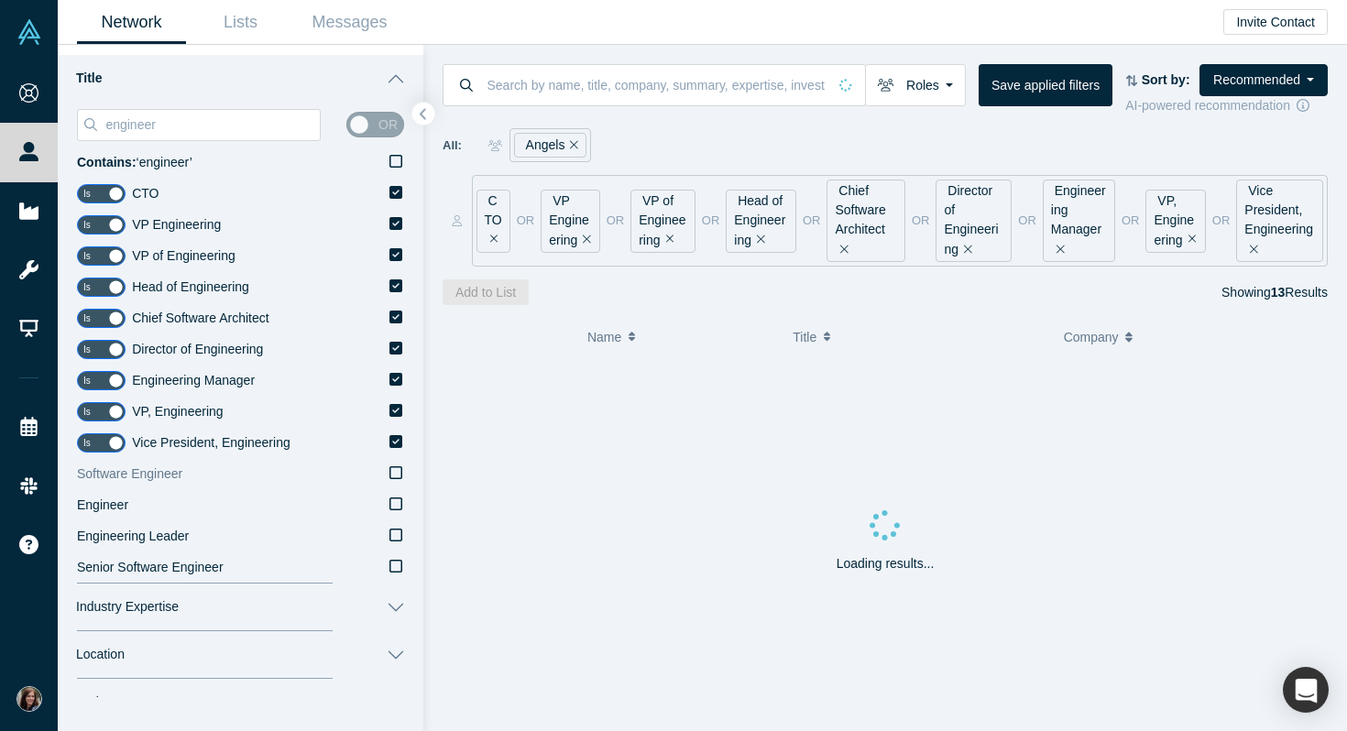
scroll to position [547, 0]
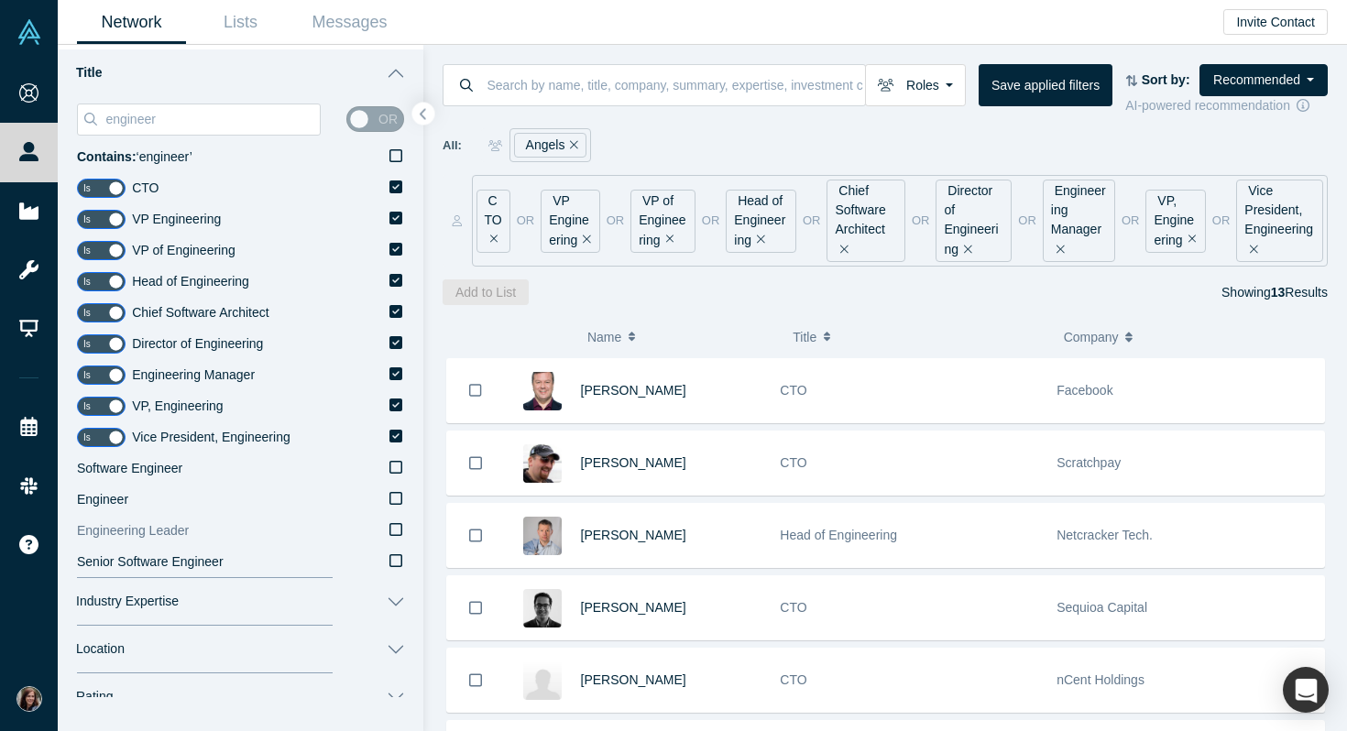
click at [397, 529] on icon at bounding box center [395, 529] width 13 height 15
click at [0, 0] on input "Engineering Leader" at bounding box center [0, 0] width 0 height 0
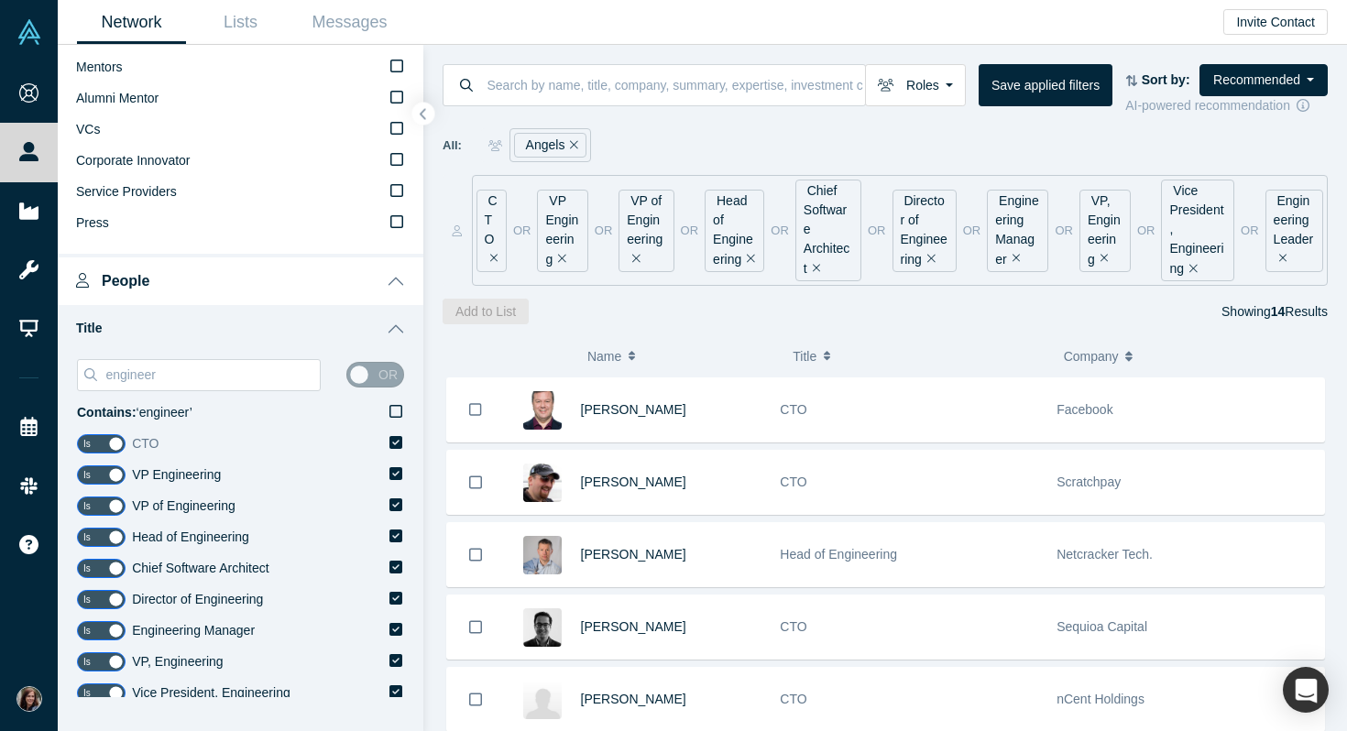
scroll to position [300, 0]
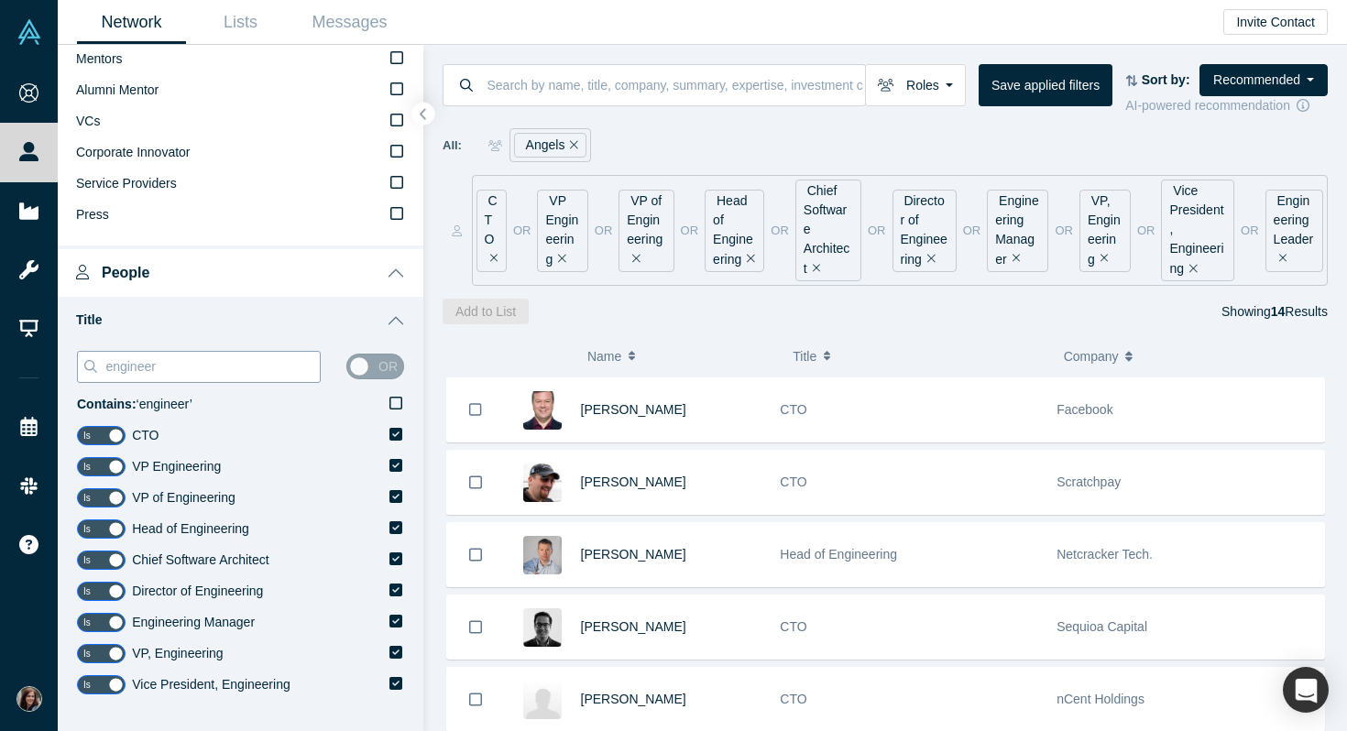
click at [155, 367] on input "engineer" at bounding box center [212, 367] width 216 height 24
click at [143, 366] on input "engineer" at bounding box center [212, 367] width 216 height 24
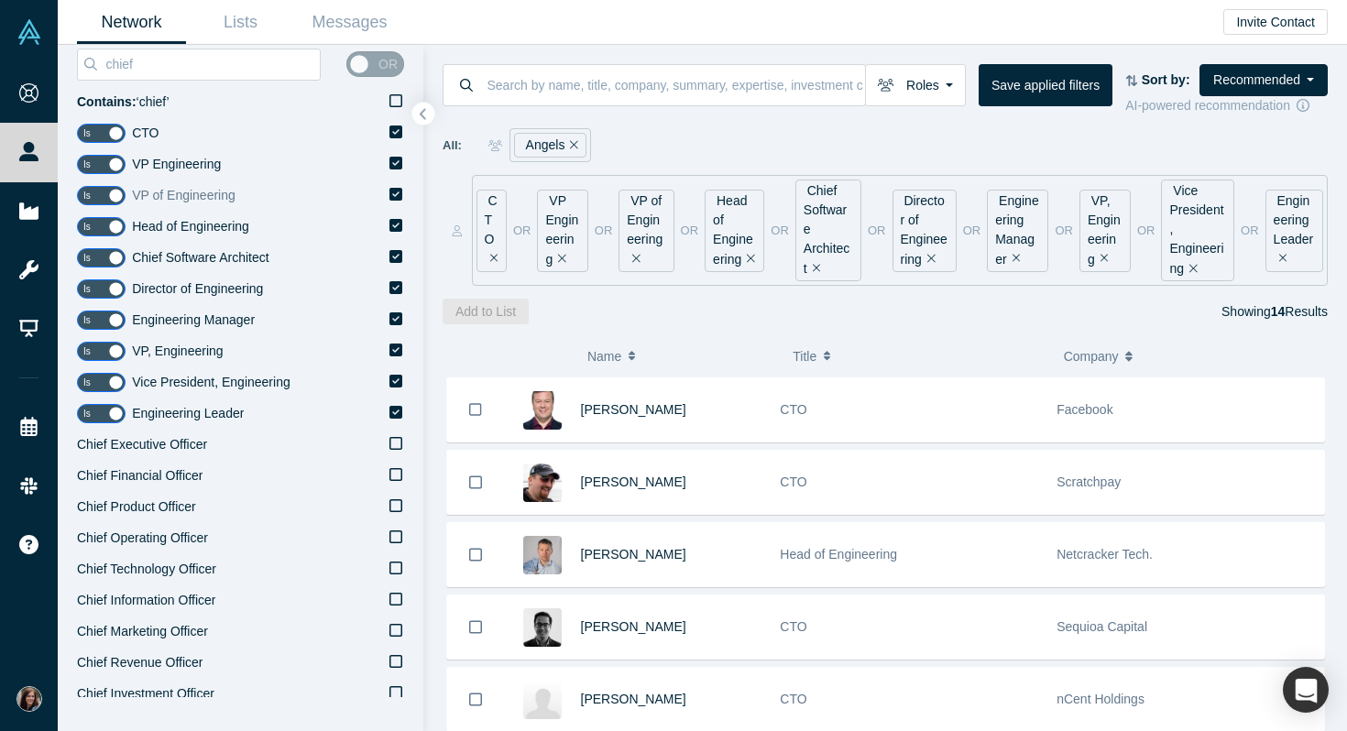
scroll to position [603, 0]
type input "chief"
click at [395, 568] on icon at bounding box center [395, 567] width 13 height 15
click at [0, 0] on input "Chief Technology Officer" at bounding box center [0, 0] width 0 height 0
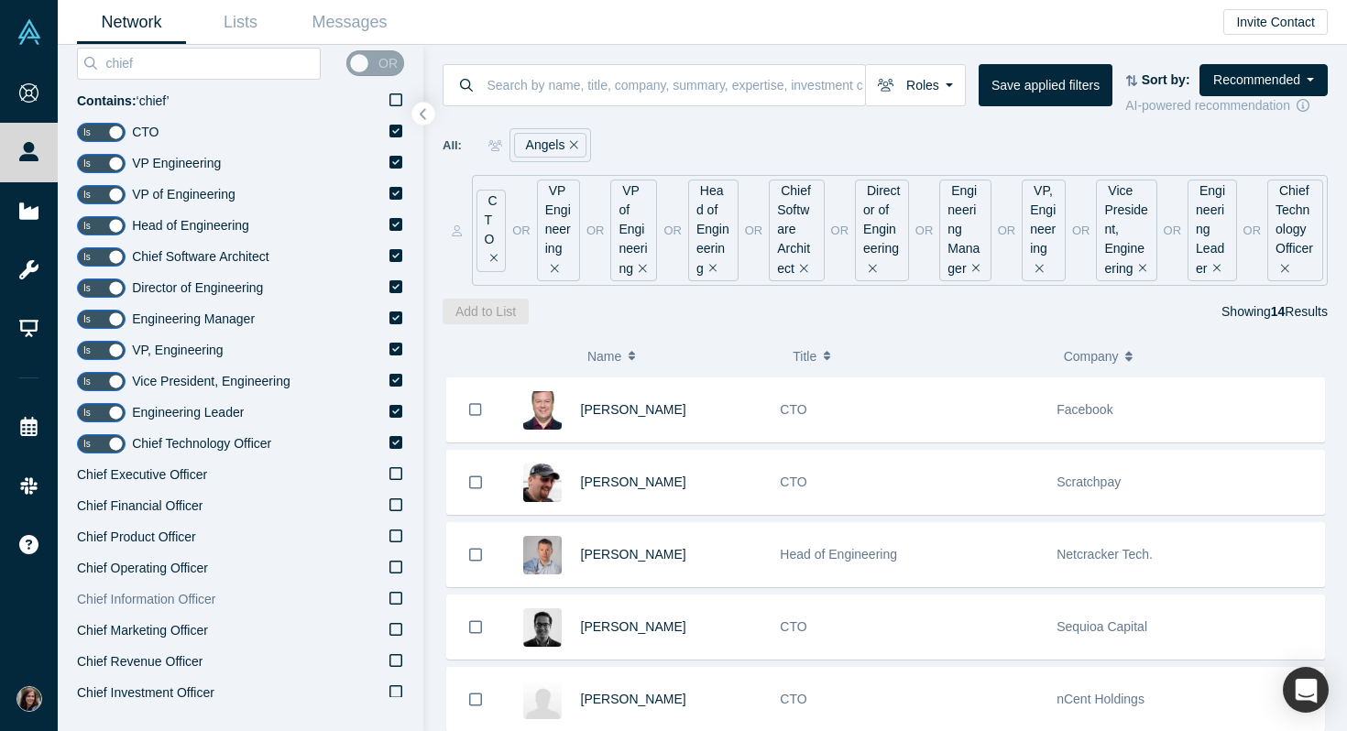
click at [397, 599] on icon at bounding box center [395, 598] width 13 height 15
click at [0, 0] on input "Chief Information Officer" at bounding box center [0, 0] width 0 height 0
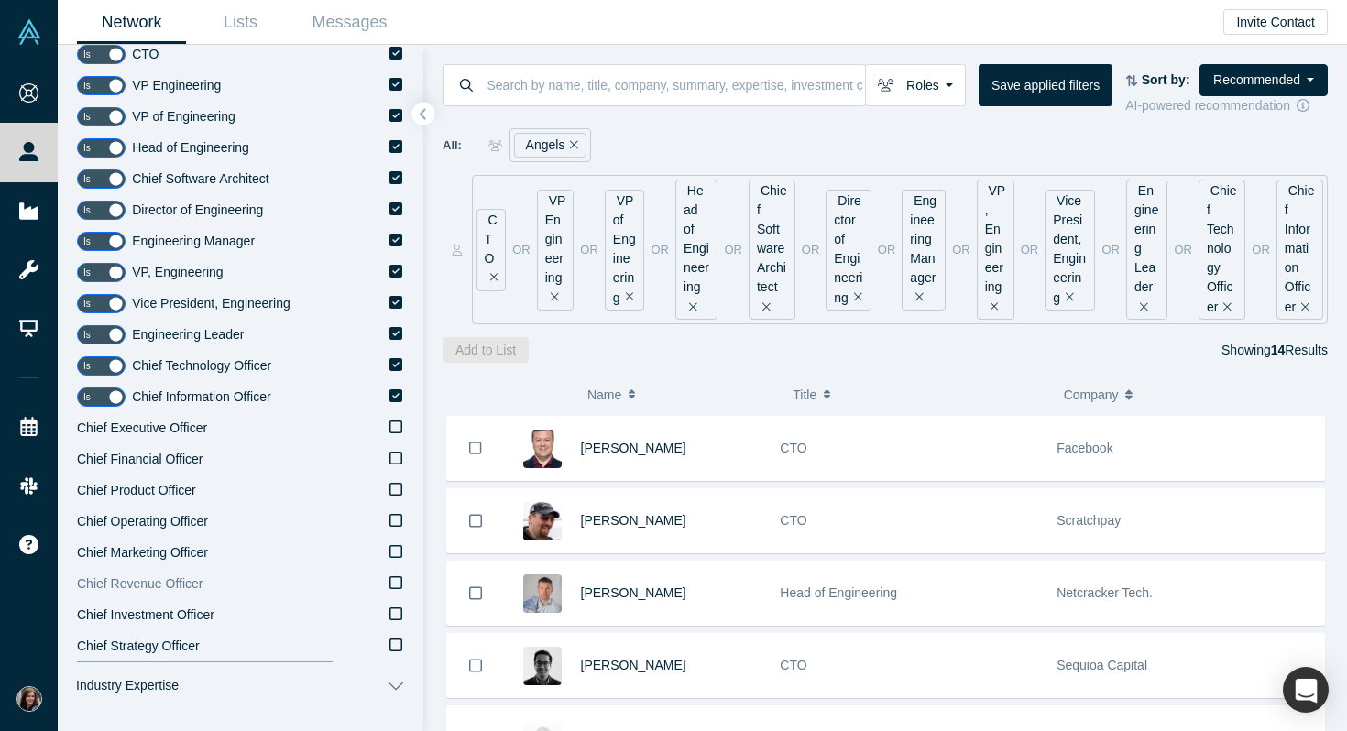
scroll to position [678, 0]
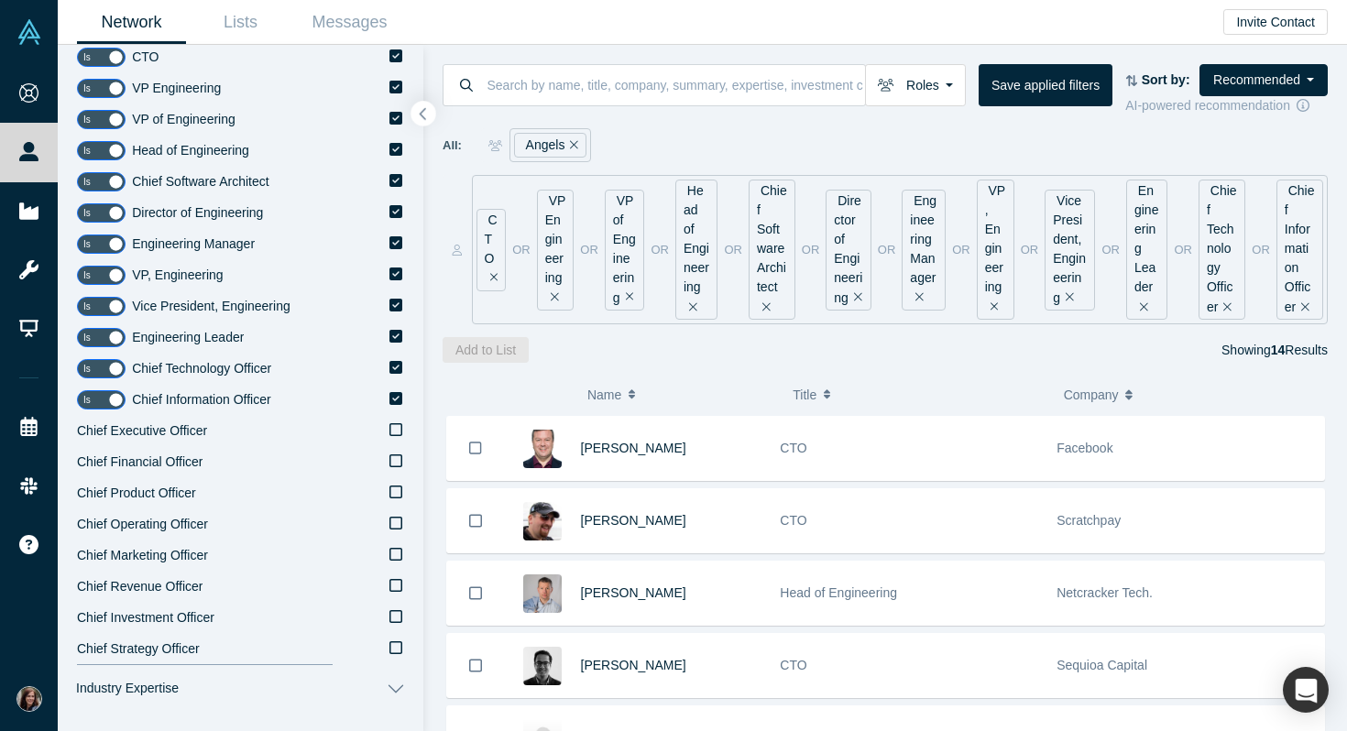
click at [422, 116] on icon "button" at bounding box center [423, 114] width 9 height 14
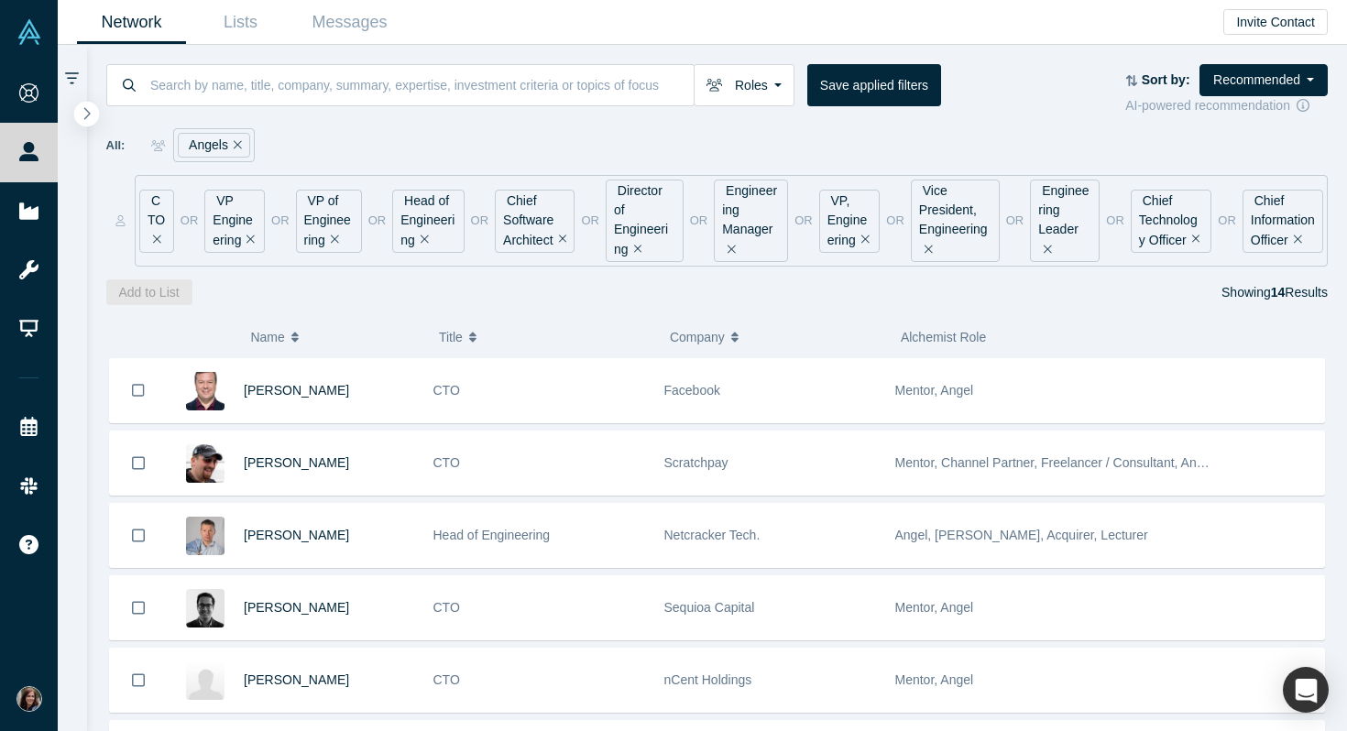
scroll to position [0, 0]
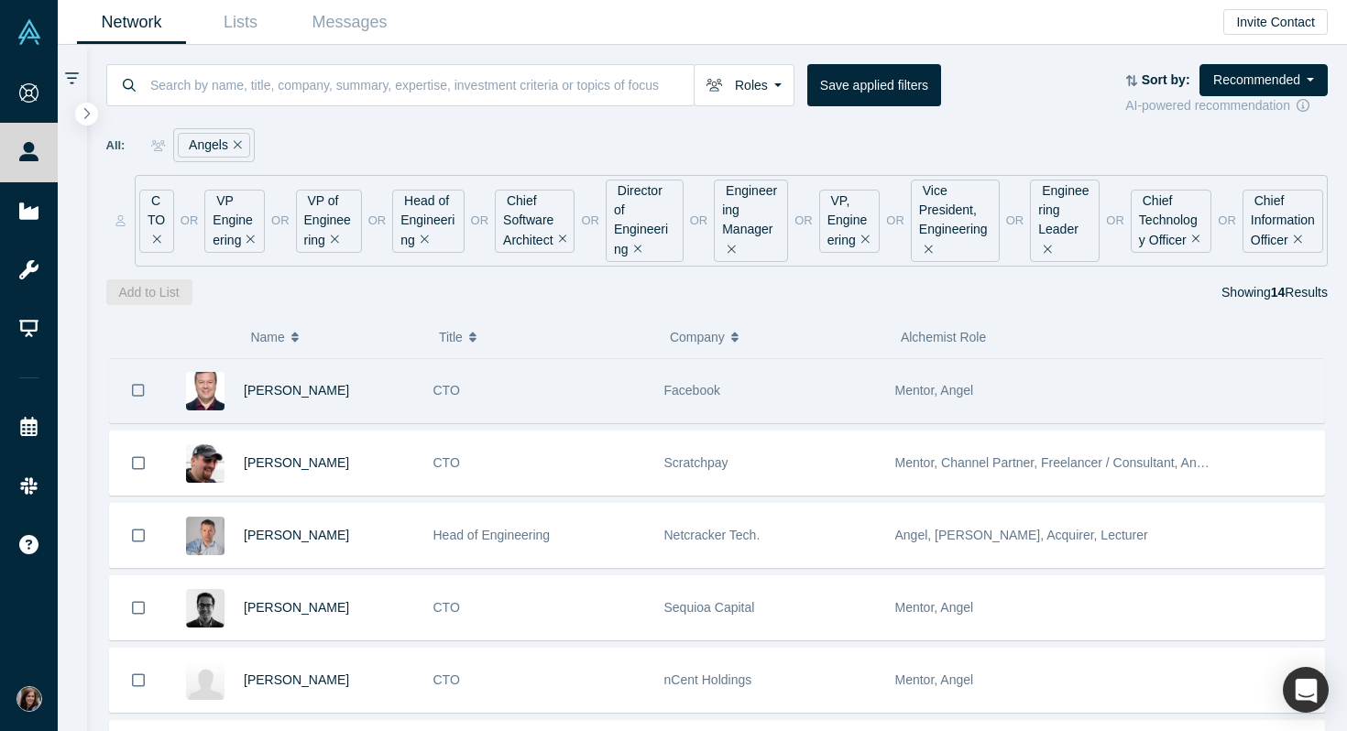
click at [137, 388] on icon "Bookmark" at bounding box center [138, 390] width 13 height 17
click at [137, 388] on icon "Bookmark" at bounding box center [139, 391] width 16 height 16
click at [142, 389] on icon "Bookmark" at bounding box center [138, 390] width 13 height 17
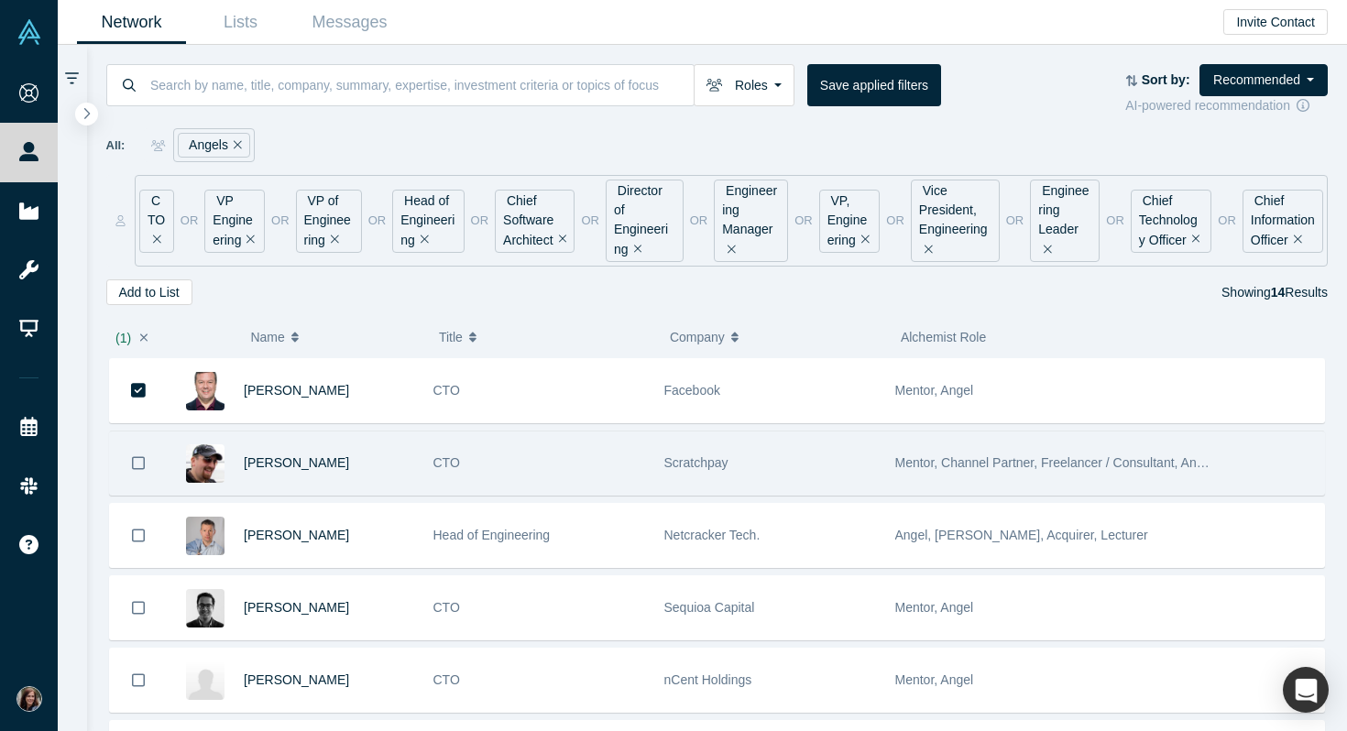
click at [137, 462] on icon "Bookmark" at bounding box center [138, 463] width 13 height 17
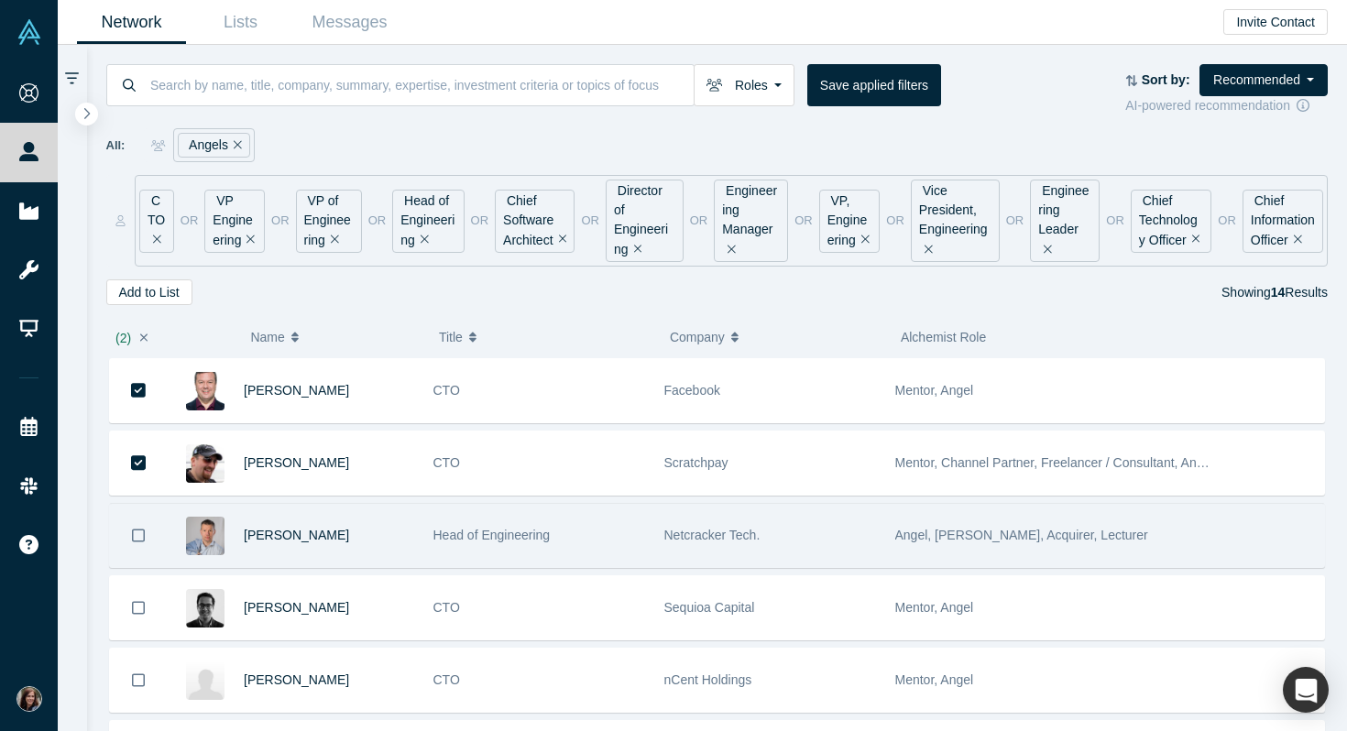
click at [141, 531] on icon "Bookmark" at bounding box center [138, 535] width 13 height 17
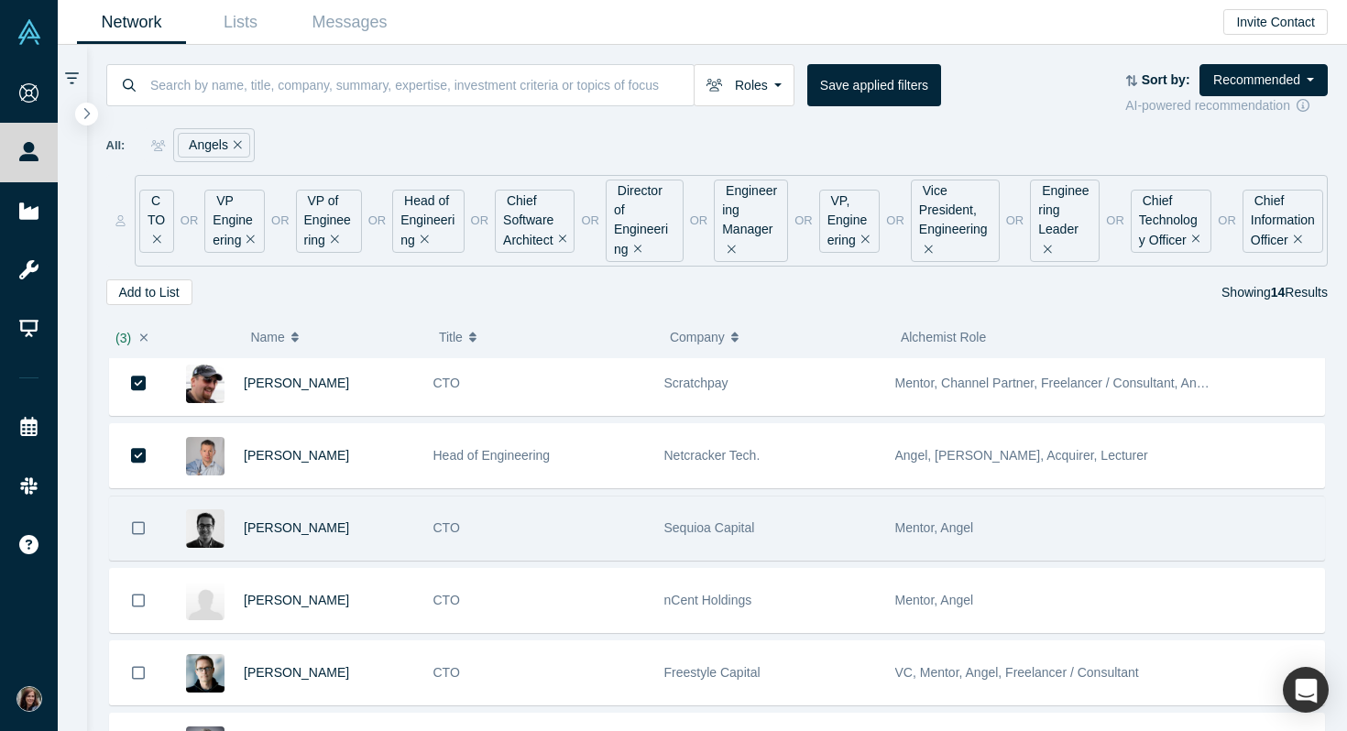
scroll to position [81, 0]
click at [139, 526] on icon "Bookmark" at bounding box center [138, 527] width 13 height 17
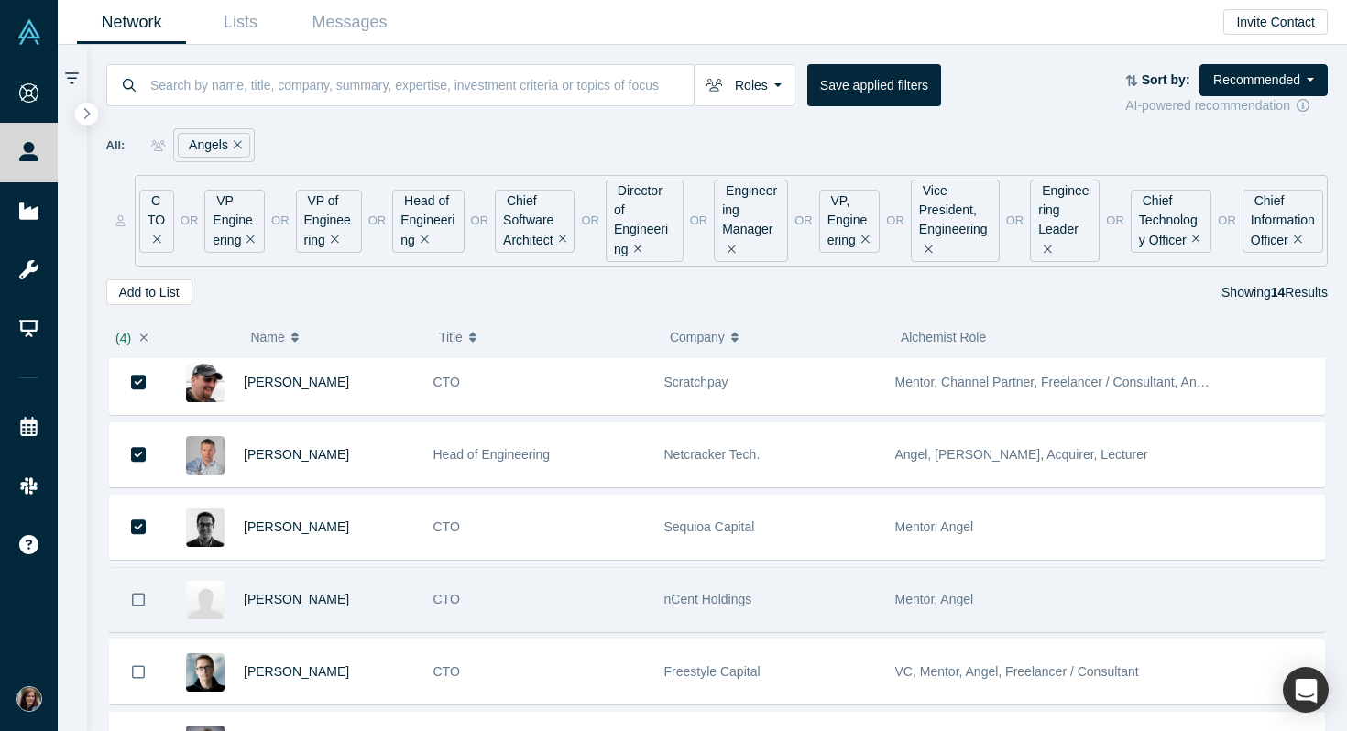
click at [140, 597] on icon "Bookmark" at bounding box center [138, 599] width 13 height 17
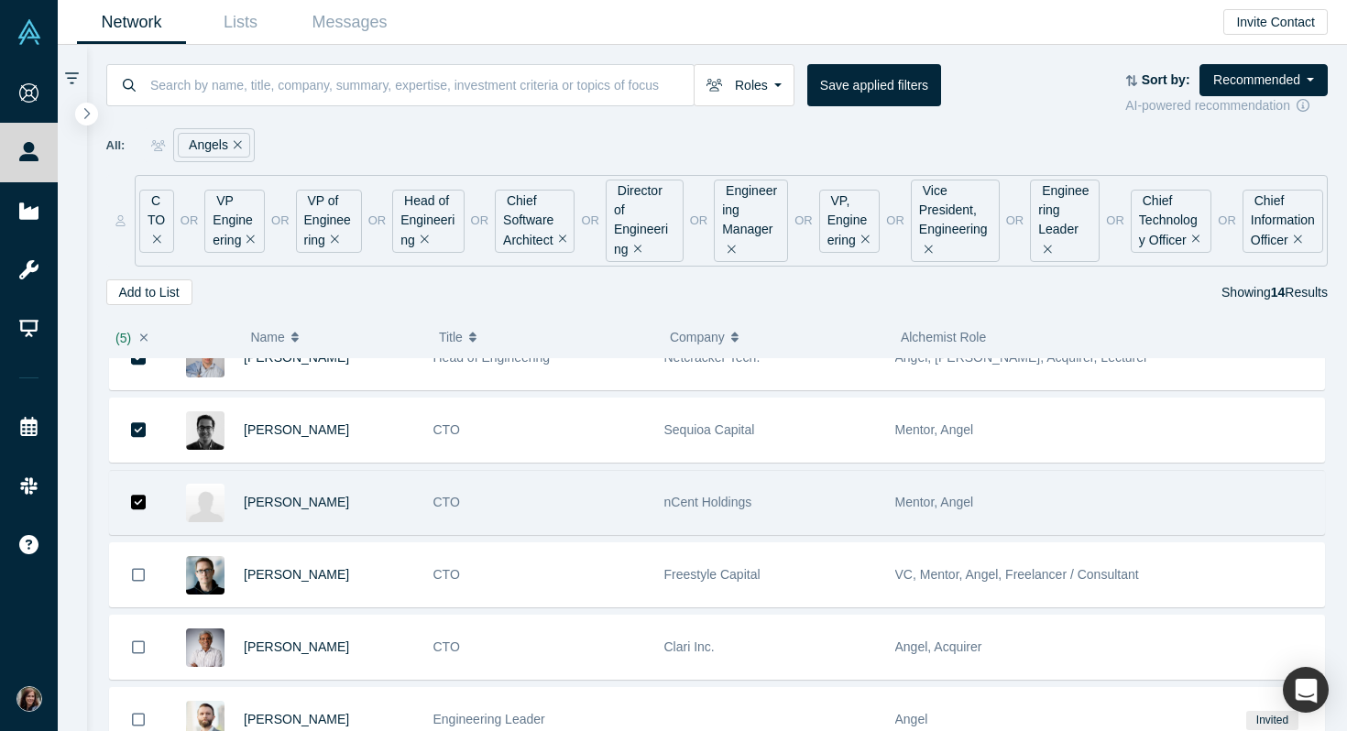
scroll to position [195, 0]
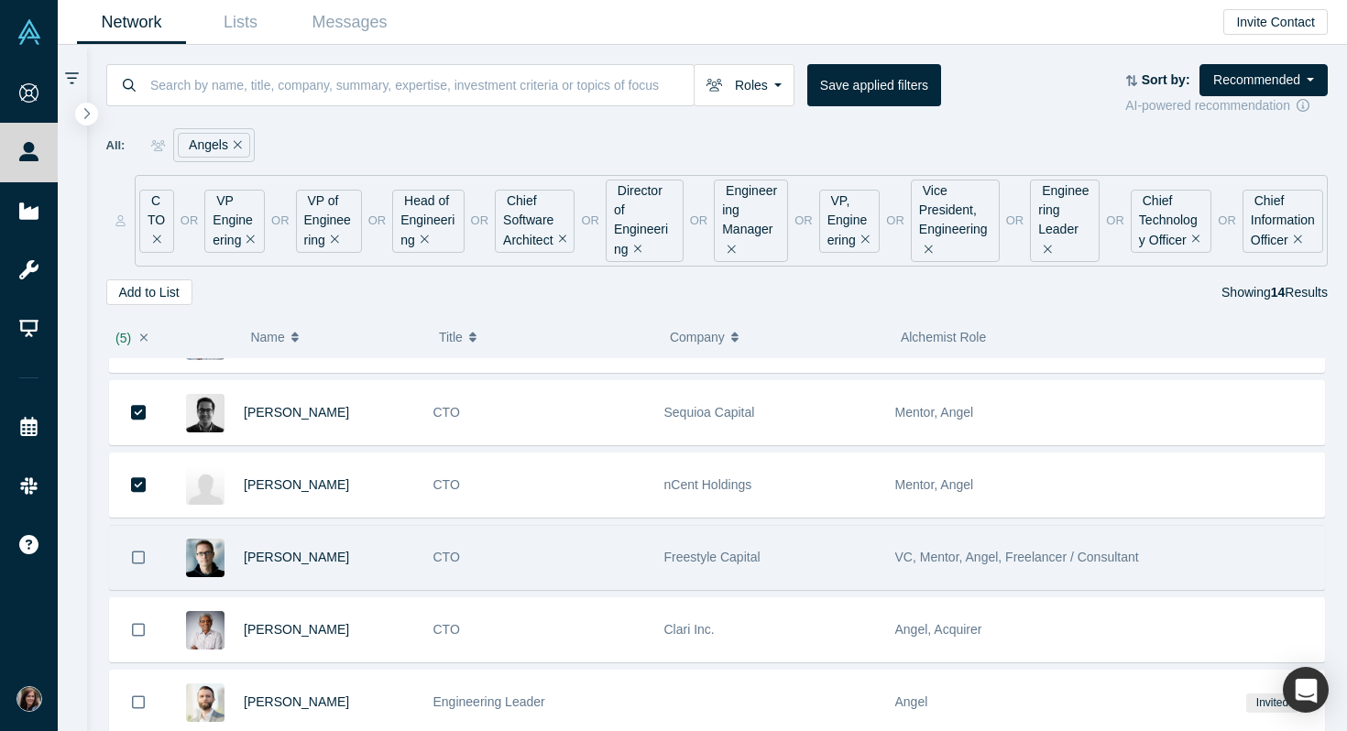
click at [139, 556] on icon "Bookmark" at bounding box center [138, 557] width 13 height 17
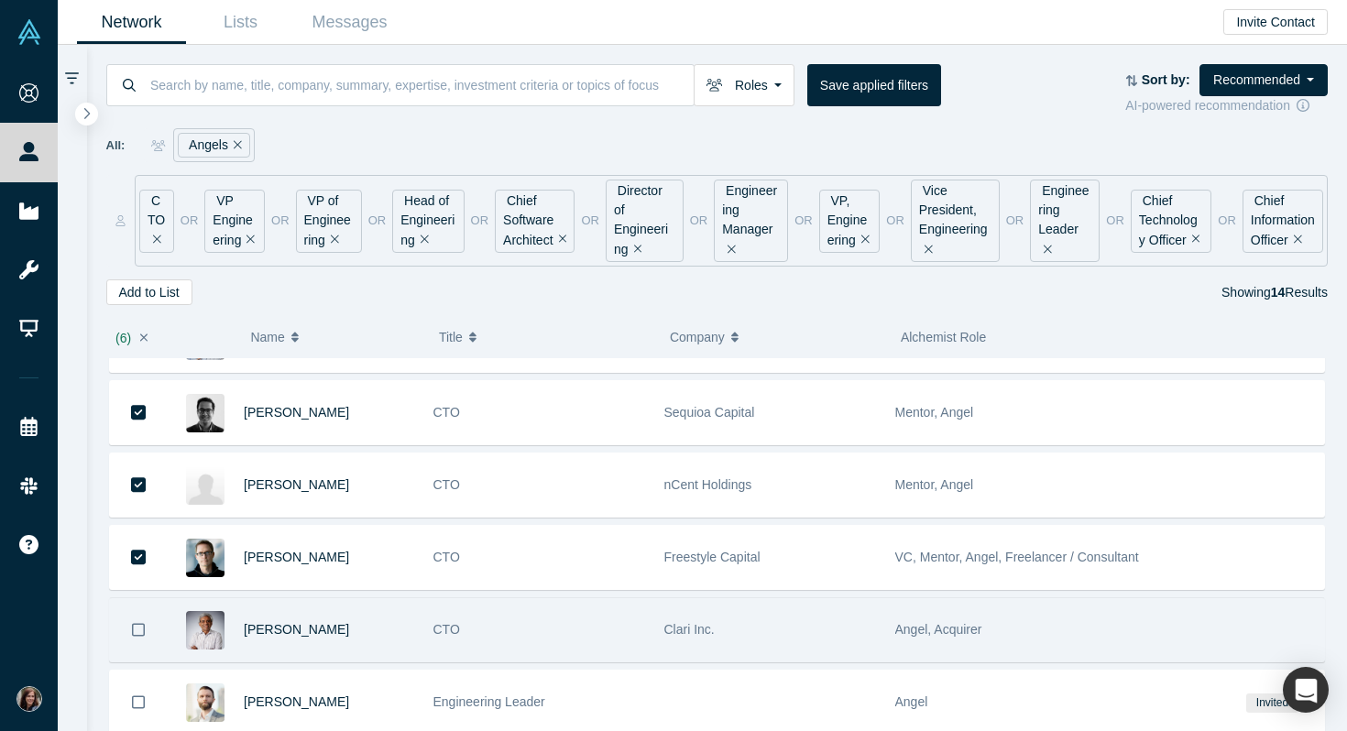
click at [139, 630] on icon "Bookmark" at bounding box center [138, 629] width 13 height 17
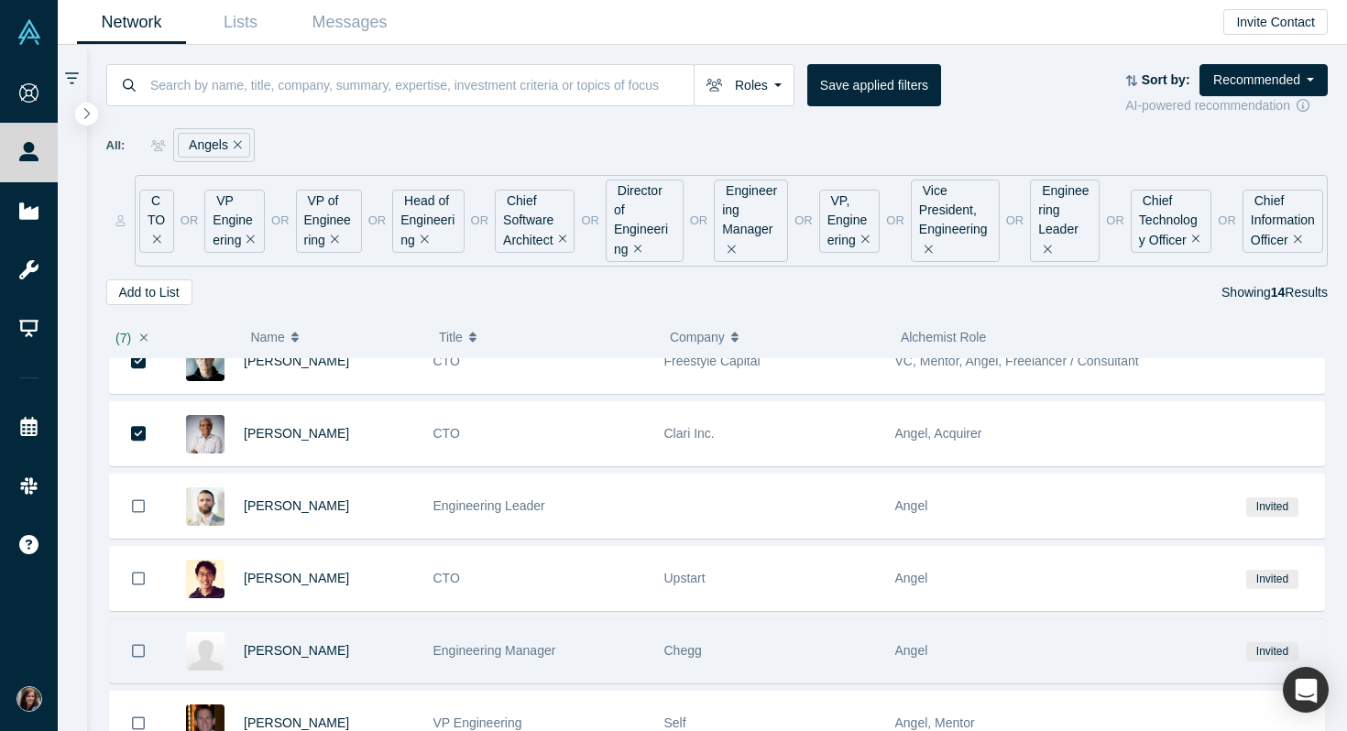
scroll to position [416, 0]
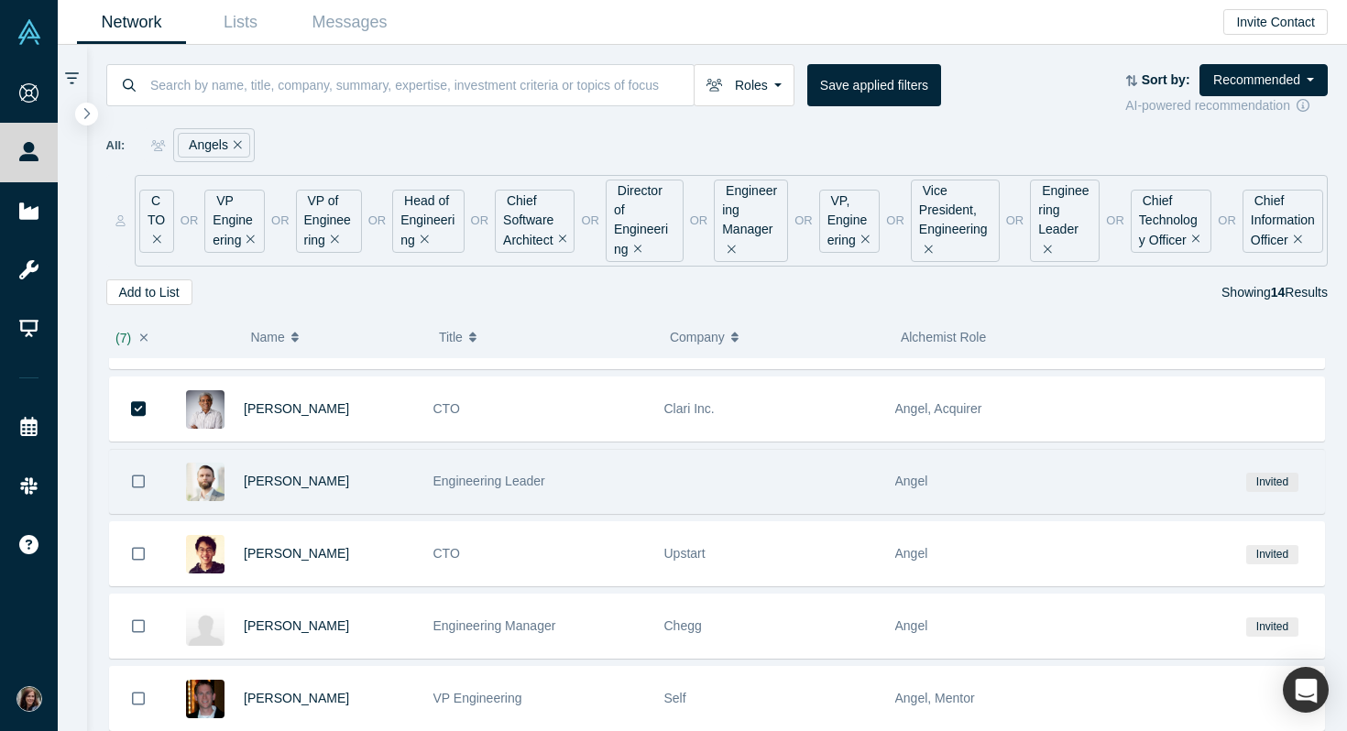
click at [136, 487] on icon "Bookmark" at bounding box center [138, 481] width 13 height 13
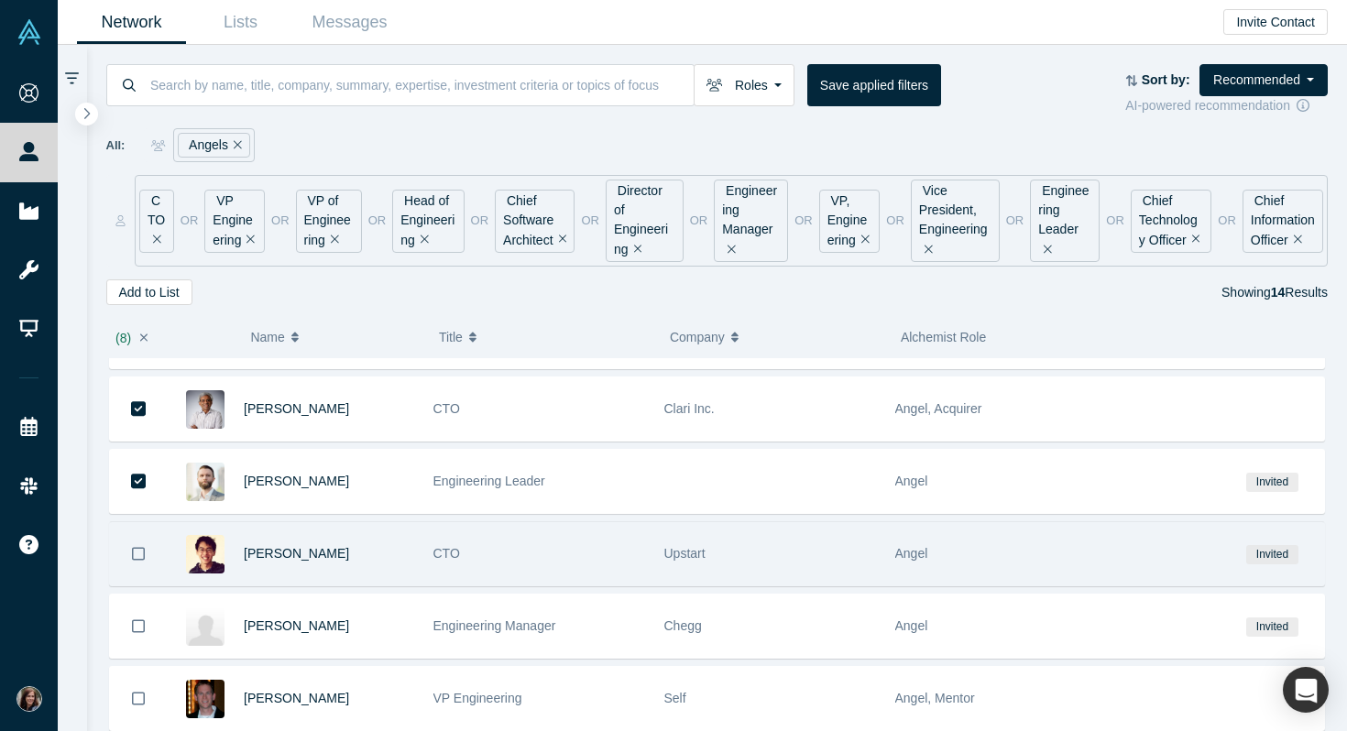
click at [136, 557] on icon "Bookmark" at bounding box center [138, 553] width 13 height 17
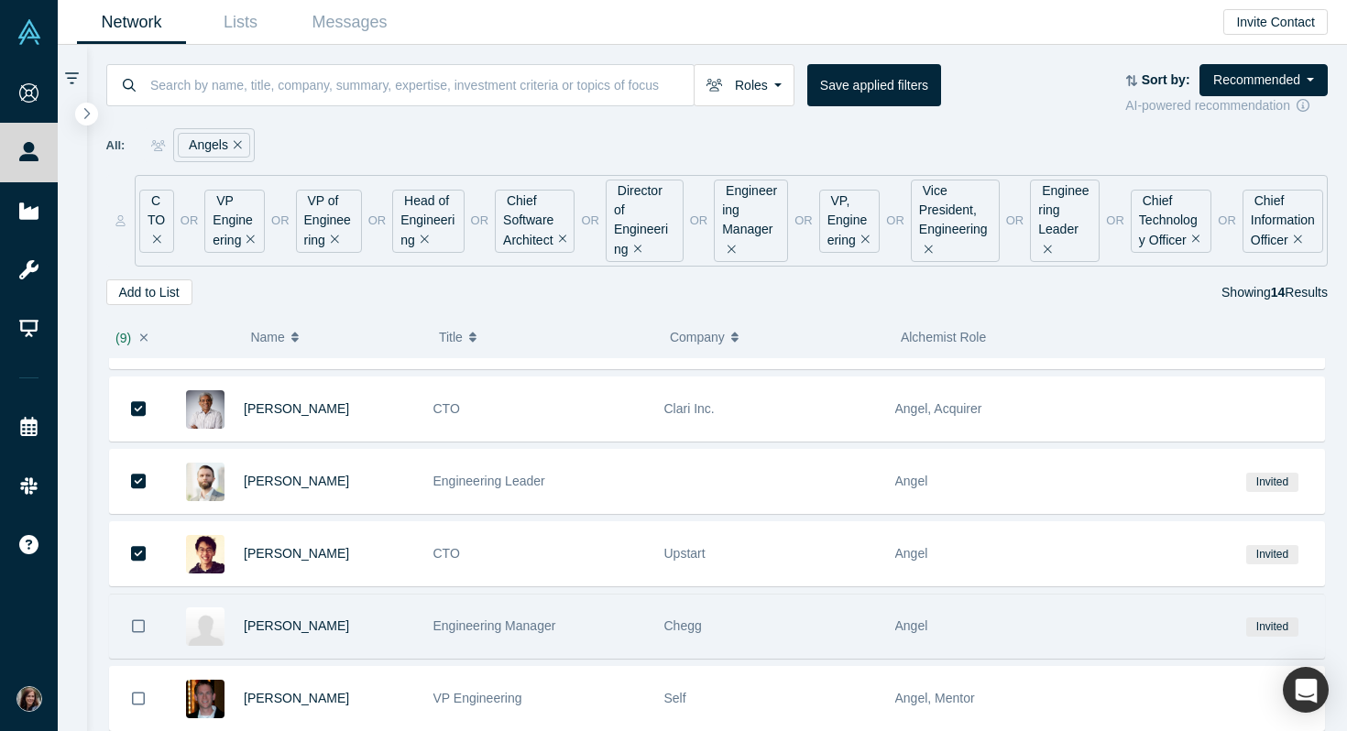
click at [137, 618] on icon "Bookmark" at bounding box center [138, 626] width 13 height 17
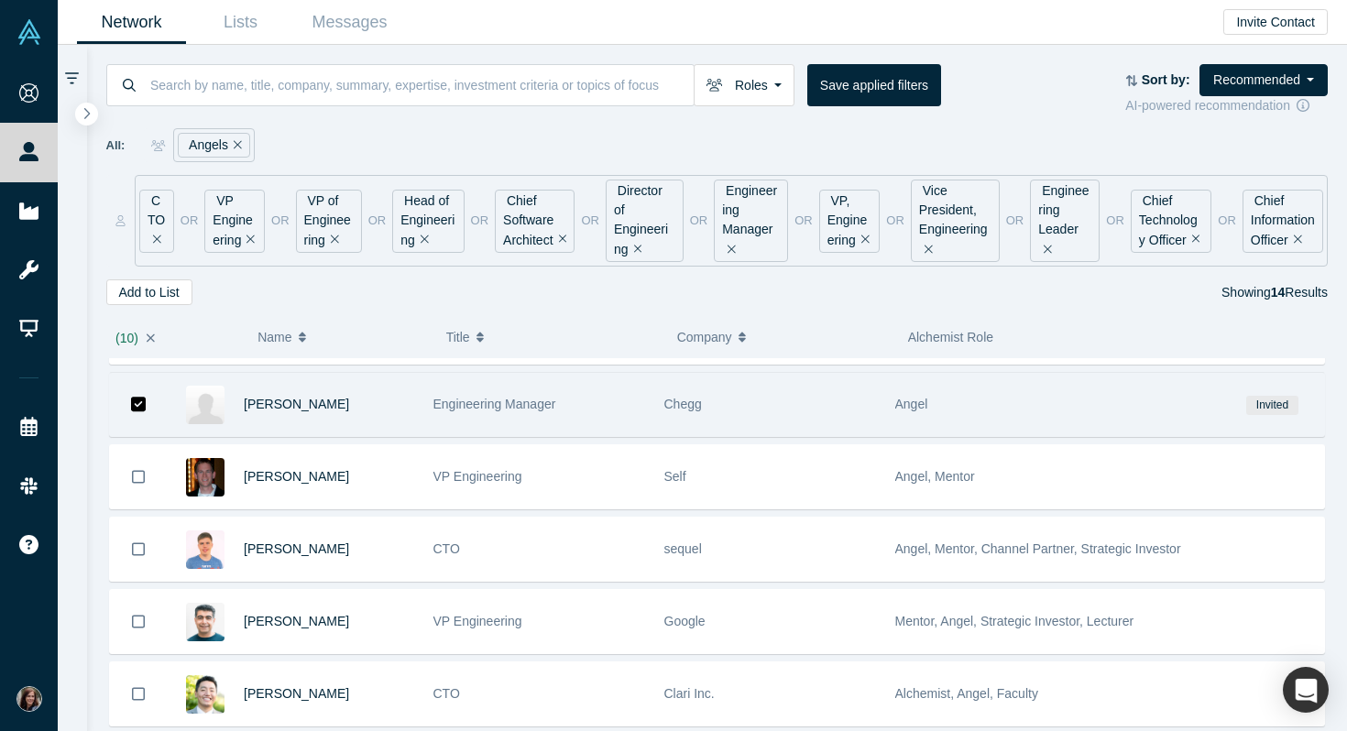
scroll to position [641, 0]
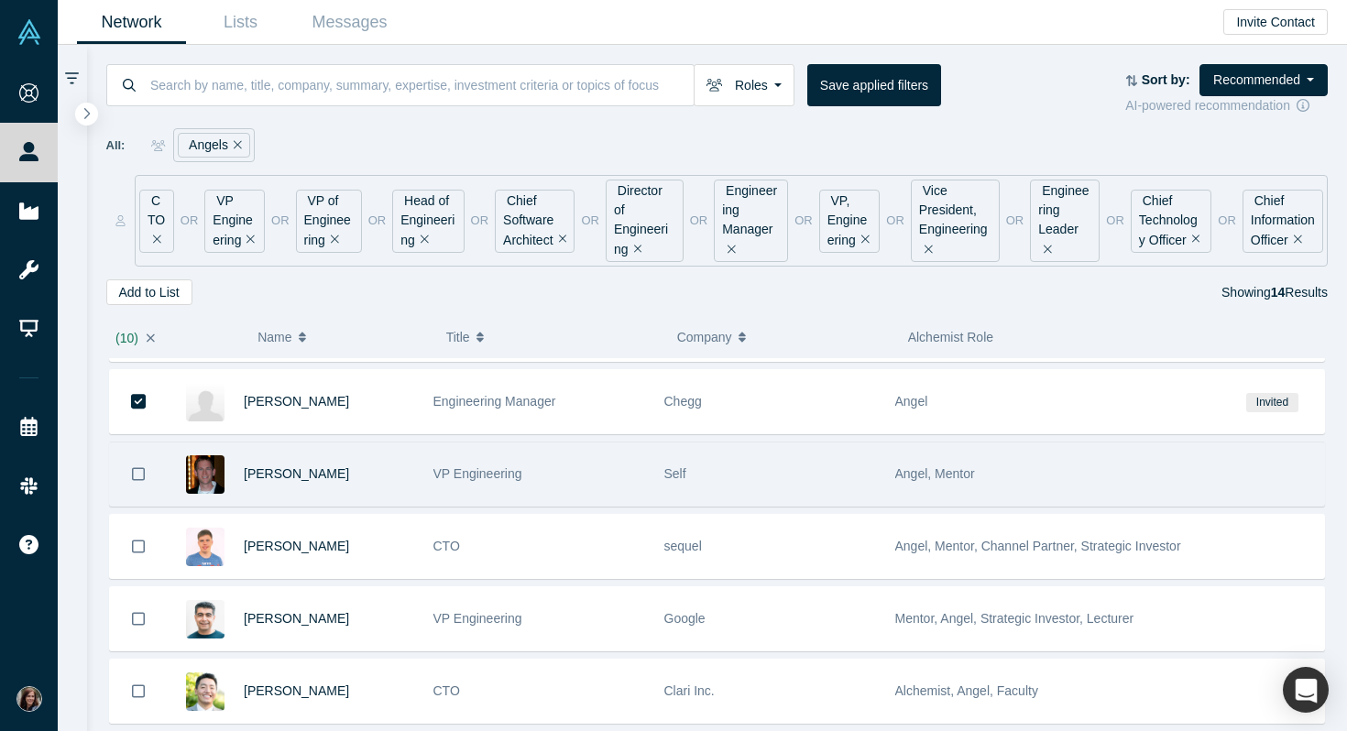
click at [140, 475] on icon "Bookmark" at bounding box center [138, 474] width 13 height 17
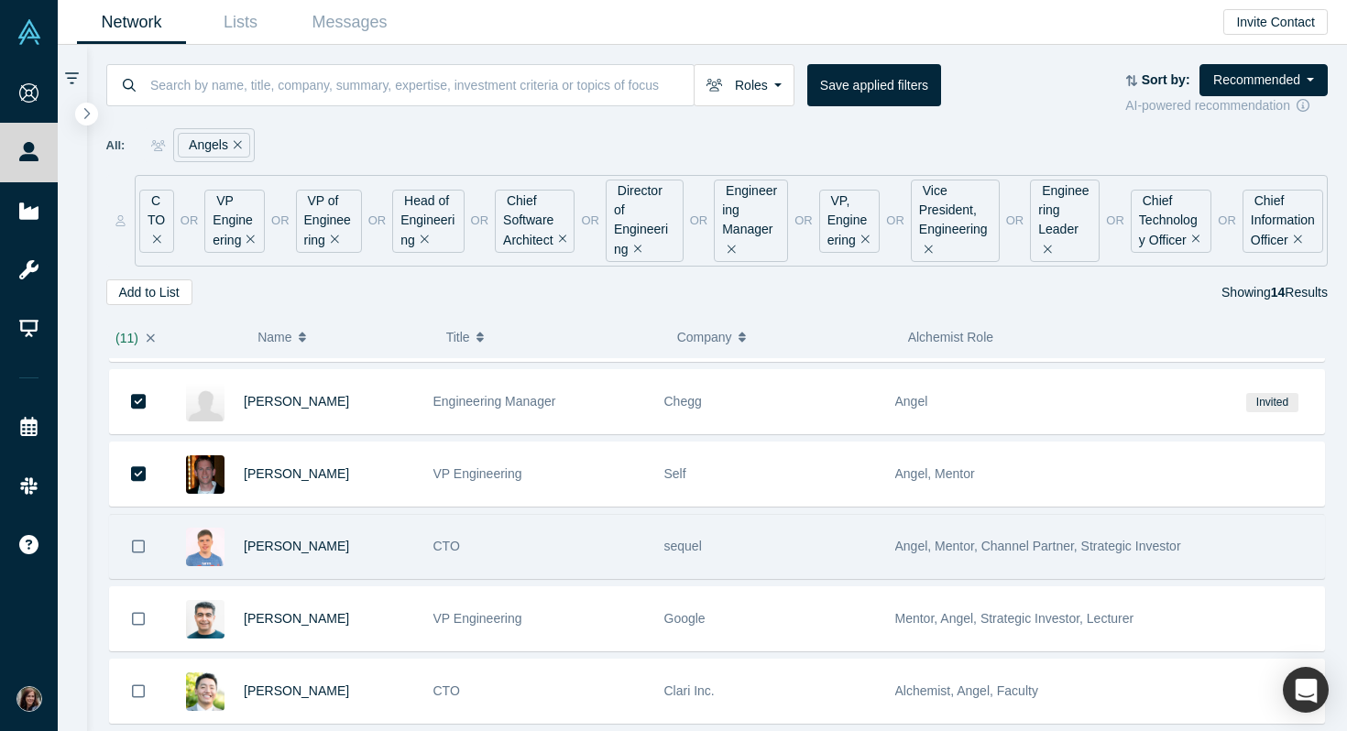
click at [140, 532] on button "Bookmark" at bounding box center [138, 546] width 57 height 63
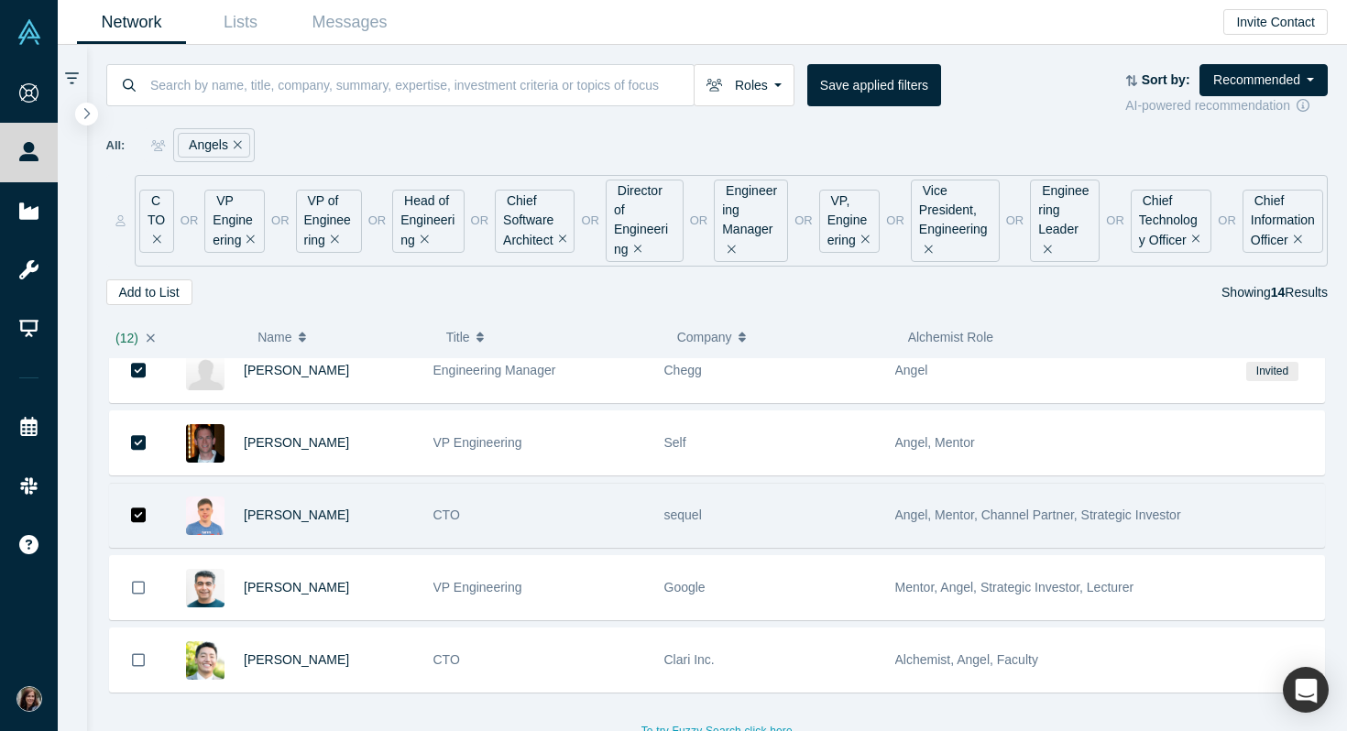
scroll to position [684, 0]
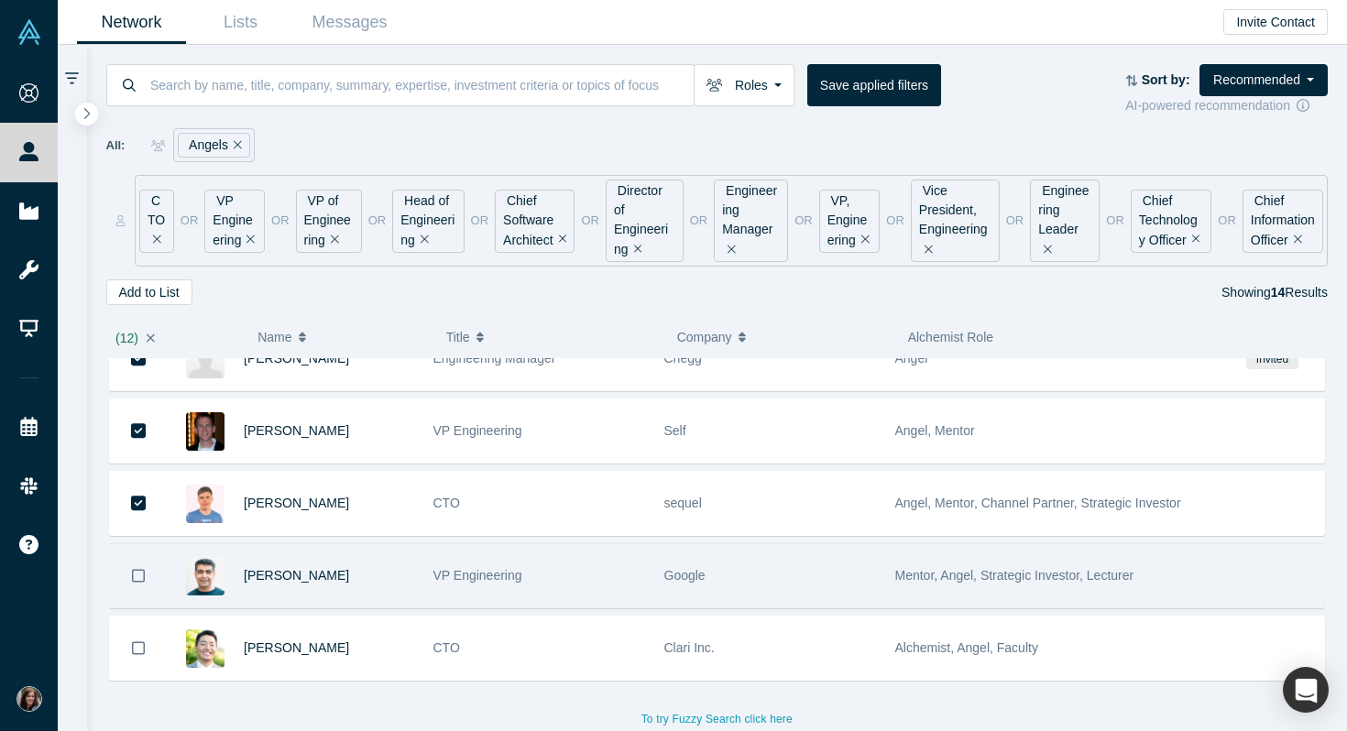
click at [139, 569] on icon "Bookmark" at bounding box center [138, 575] width 13 height 13
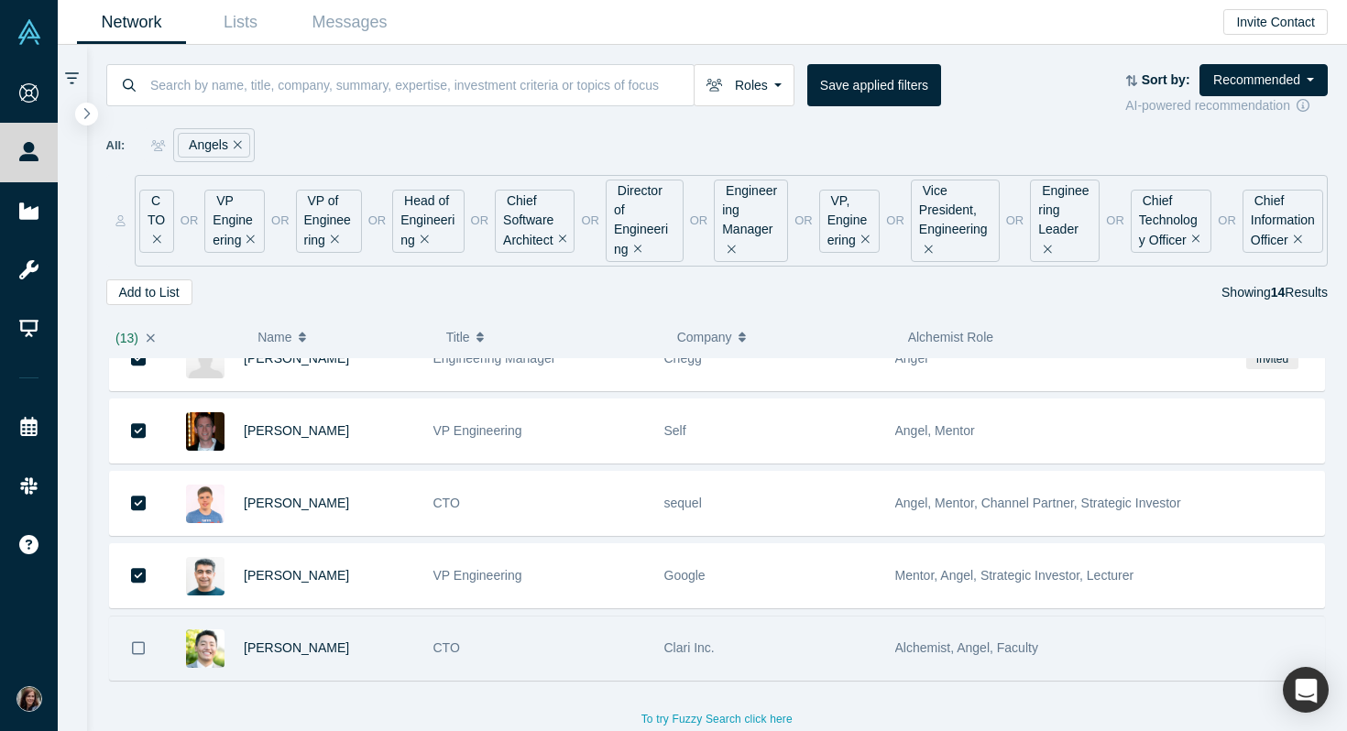
click at [141, 648] on icon "Bookmark" at bounding box center [138, 648] width 13 height 17
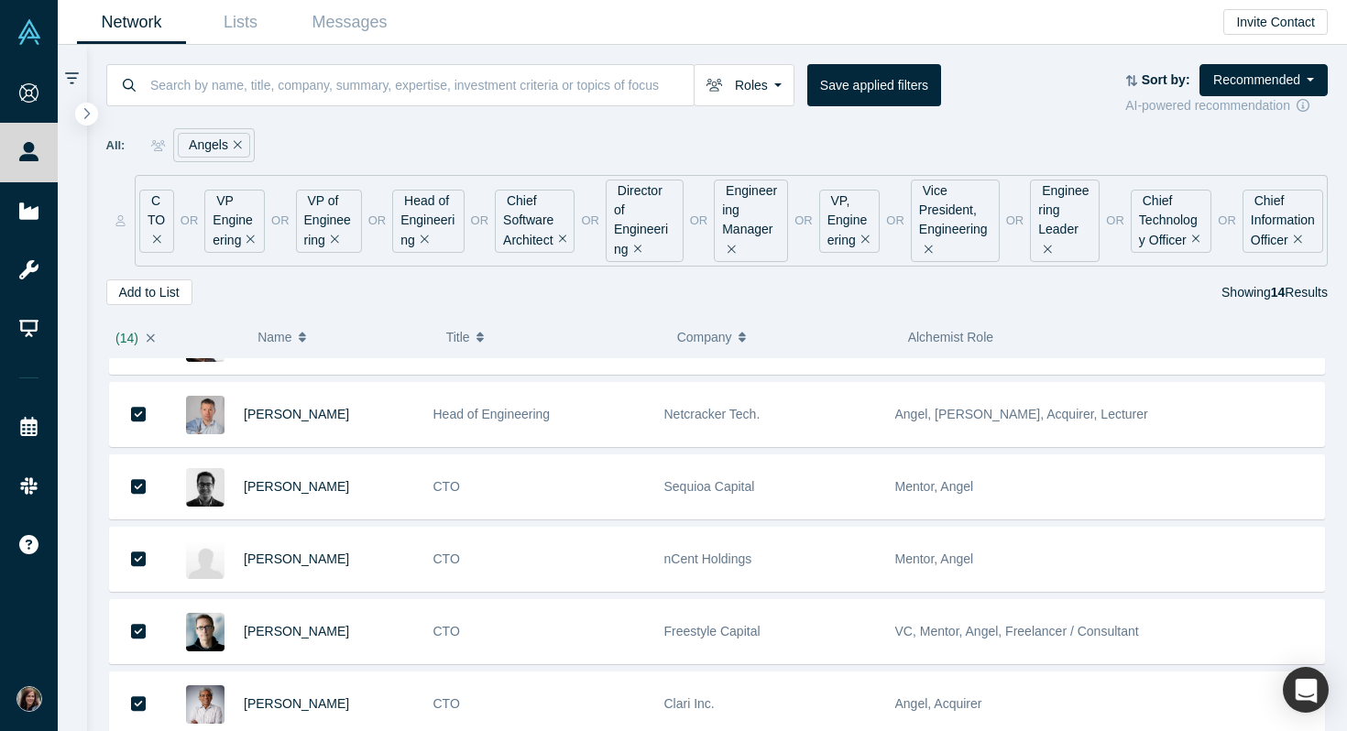
scroll to position [0, 0]
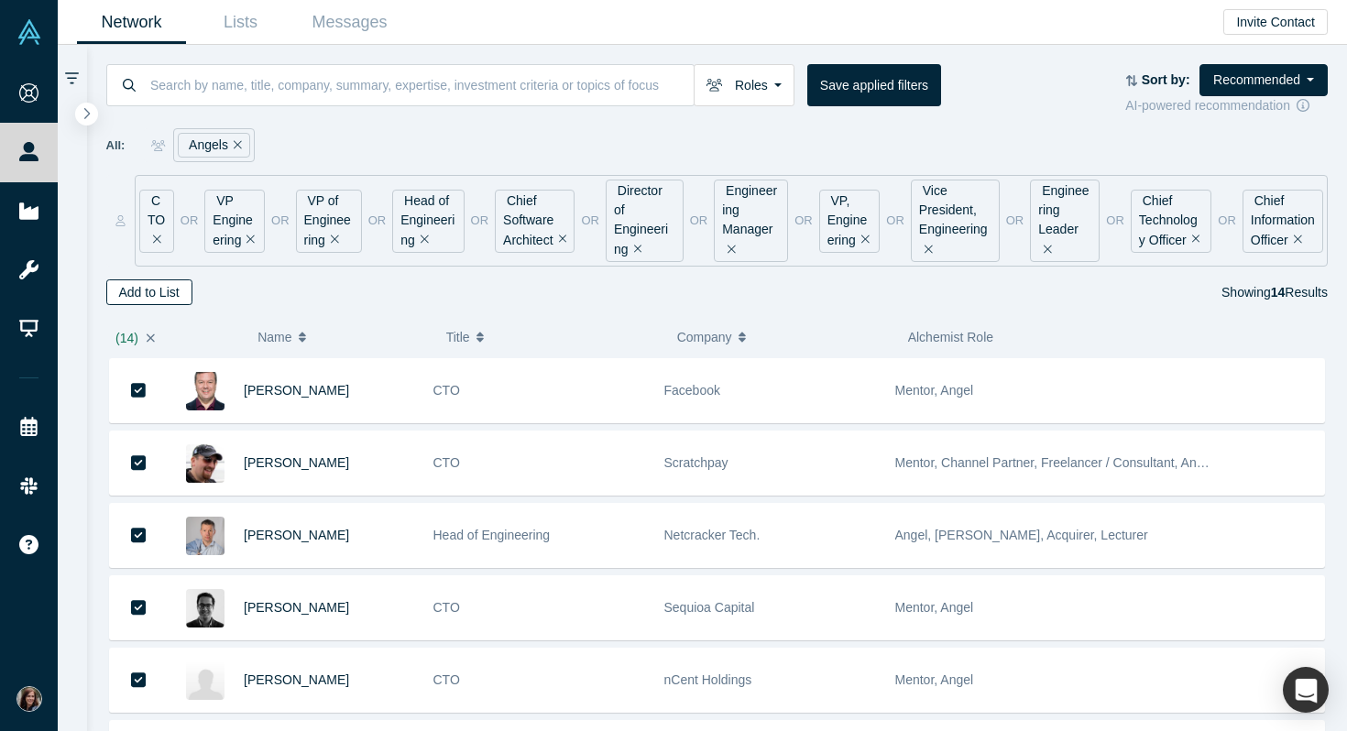
click at [175, 296] on button "Add to List" at bounding box center [149, 292] width 86 height 26
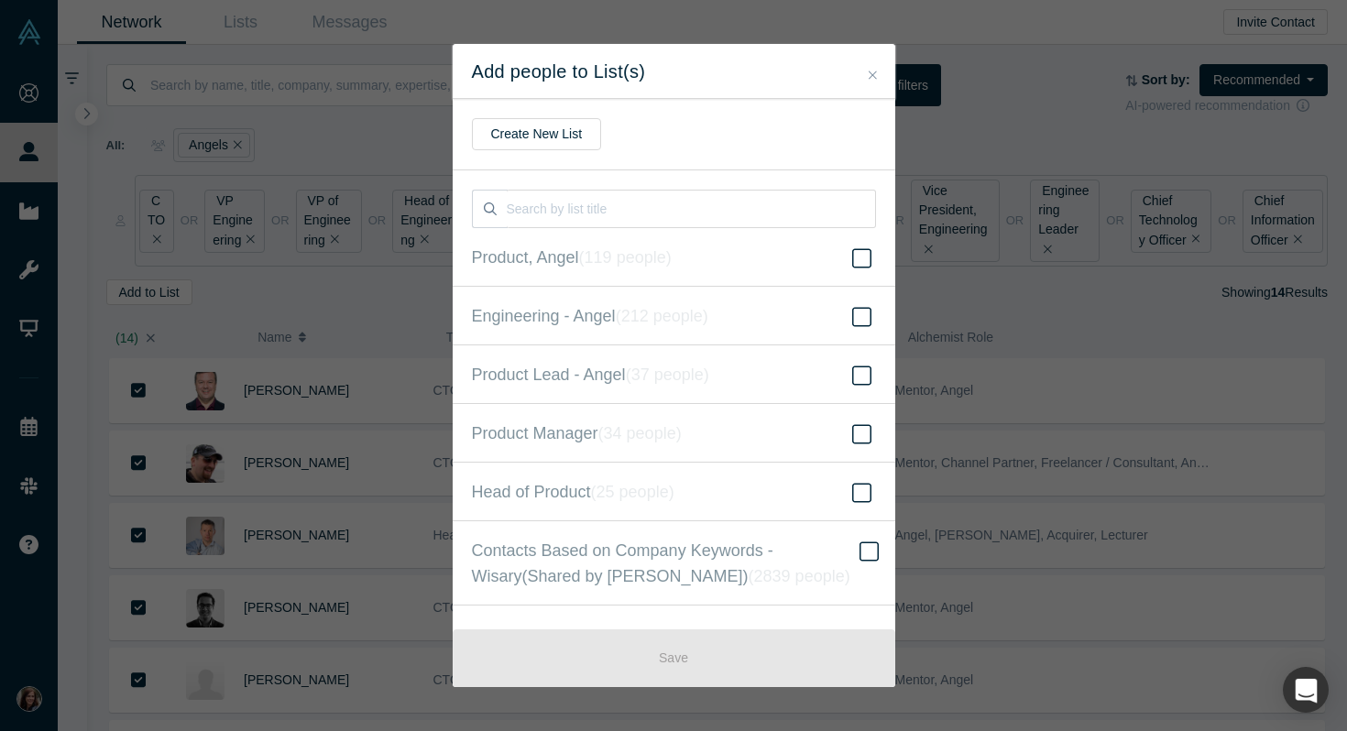
click at [877, 73] on button "Close" at bounding box center [872, 75] width 19 height 21
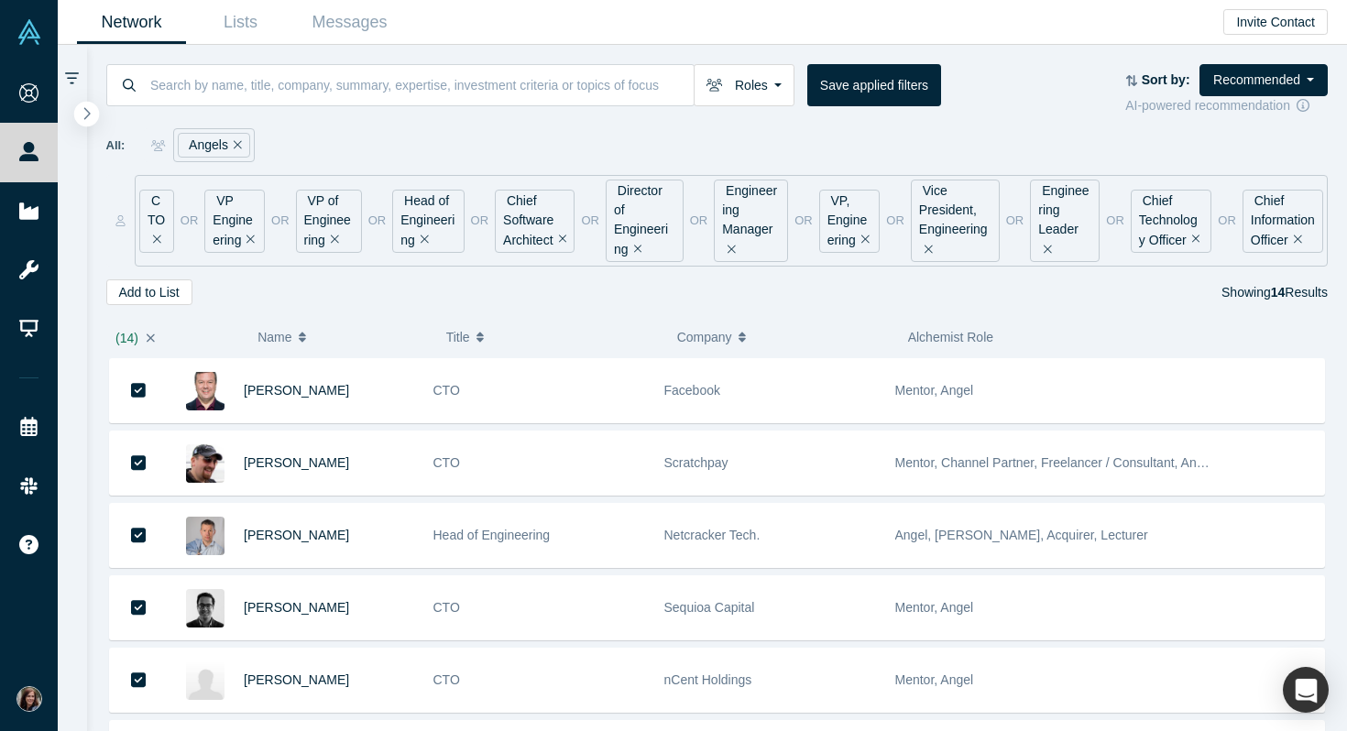
click at [85, 114] on icon "button" at bounding box center [86, 113] width 9 height 14
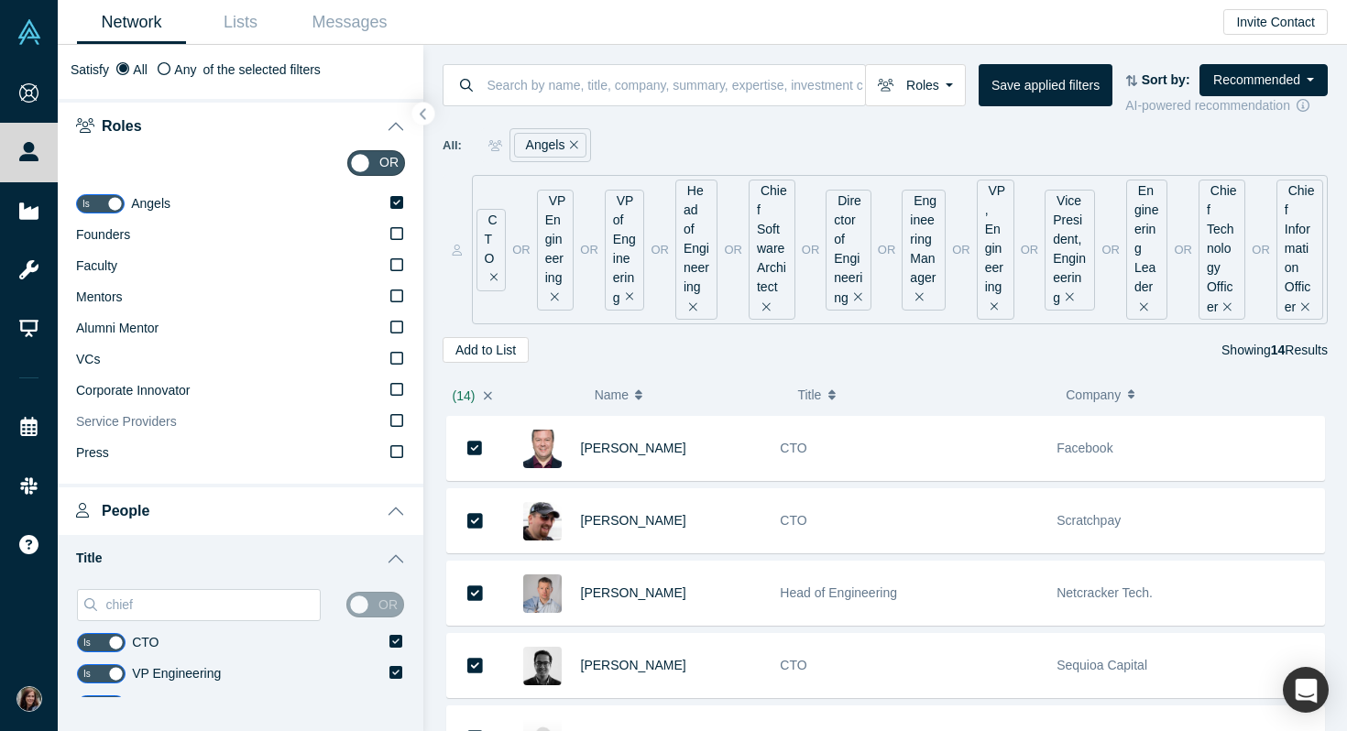
scroll to position [72, 0]
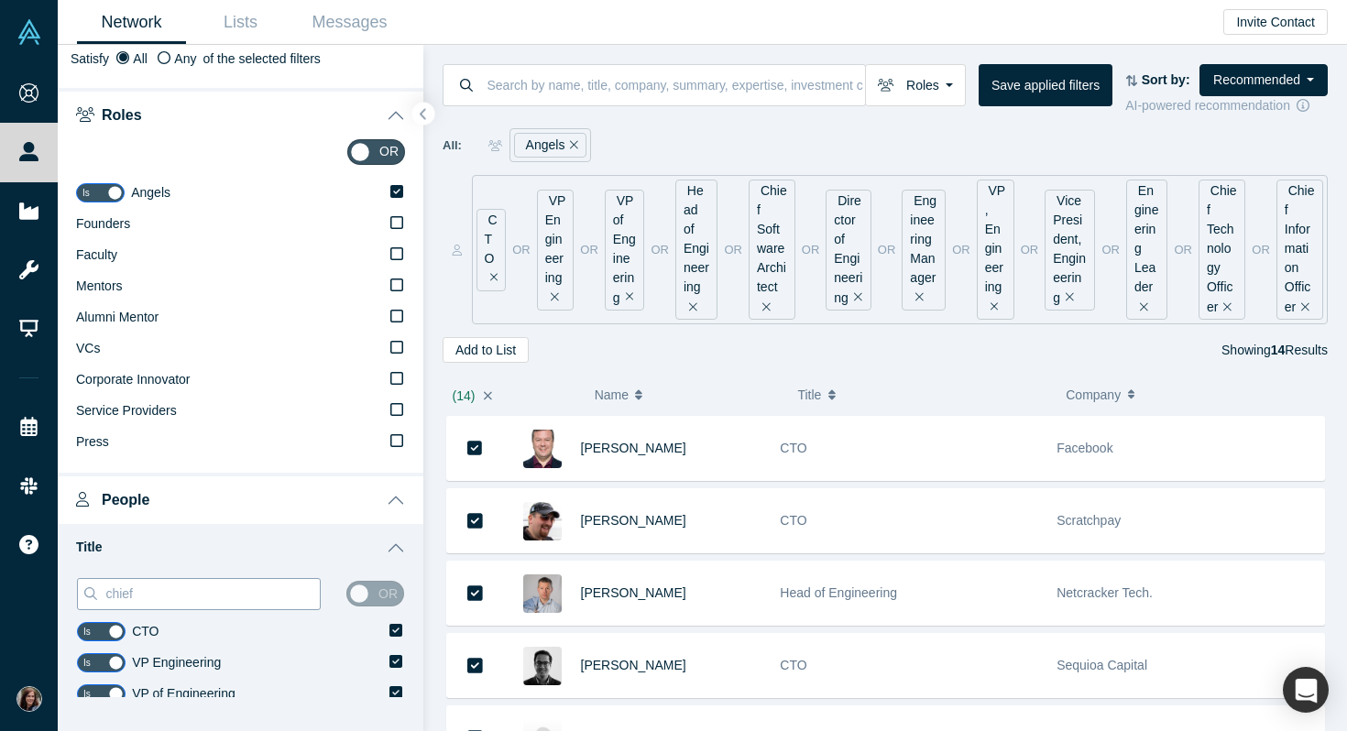
click at [165, 592] on input "chief" at bounding box center [212, 594] width 216 height 24
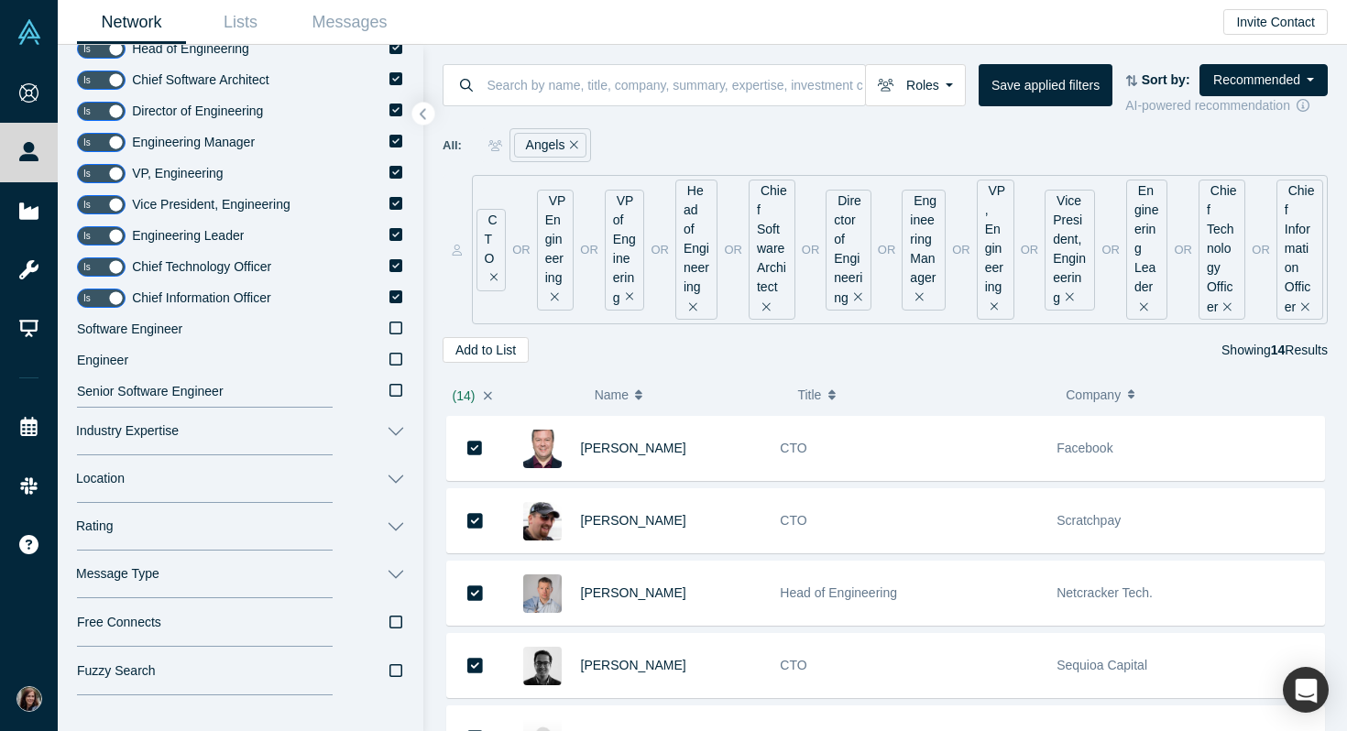
scroll to position [779, 0]
click at [397, 389] on icon at bounding box center [395, 391] width 13 height 15
click at [0, 0] on input "Senior Software Engineer" at bounding box center [0, 0] width 0 height 0
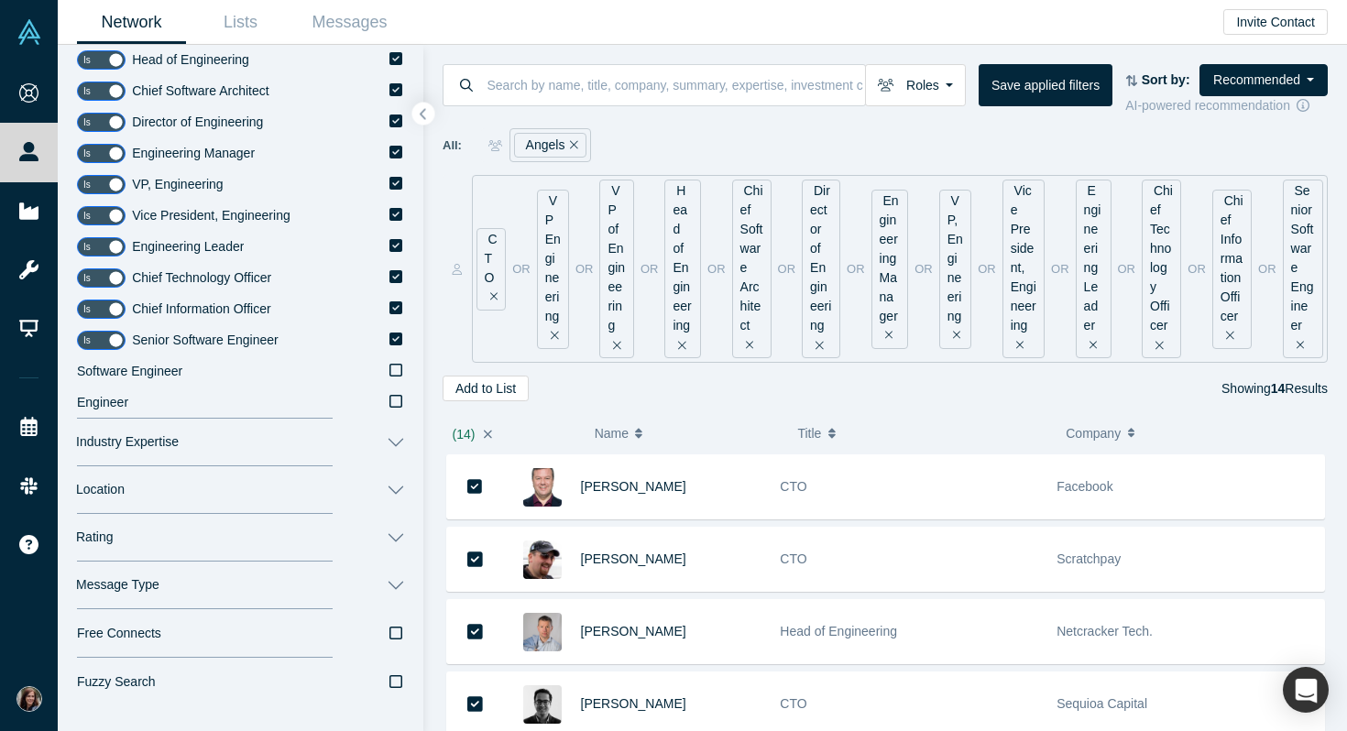
scroll to position [772, 0]
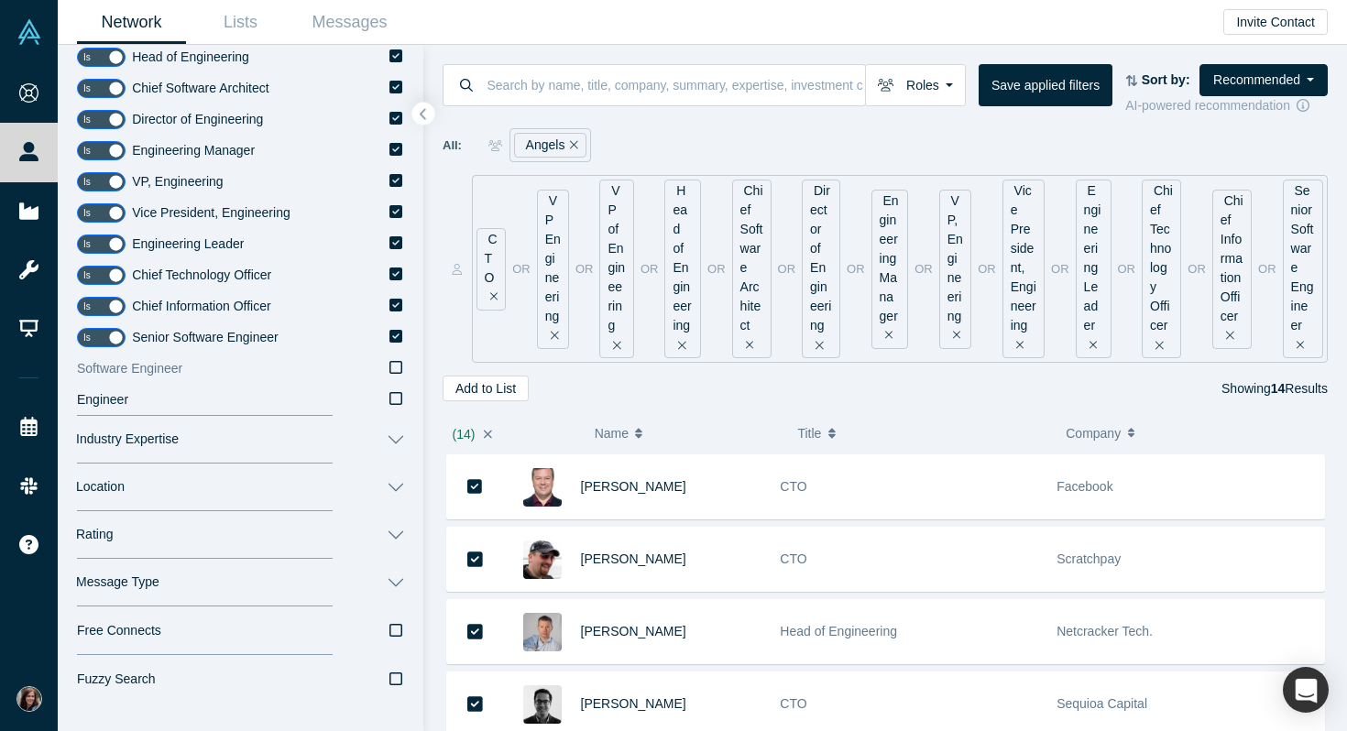
click at [396, 367] on icon at bounding box center [395, 367] width 13 height 15
click at [0, 0] on input "Software Engineer" at bounding box center [0, 0] width 0 height 0
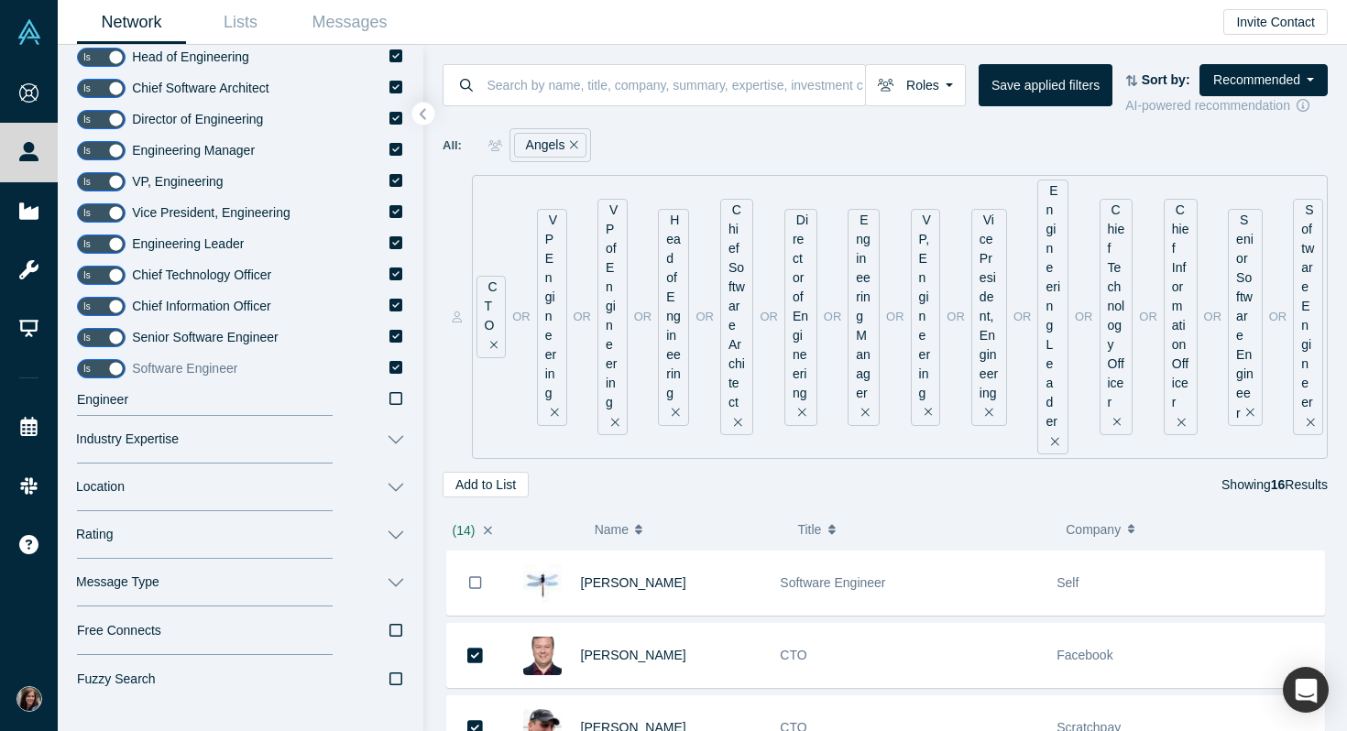
click at [397, 368] on icon at bounding box center [395, 367] width 13 height 13
click at [0, 0] on input "Software Engineer" at bounding box center [0, 0] width 0 height 0
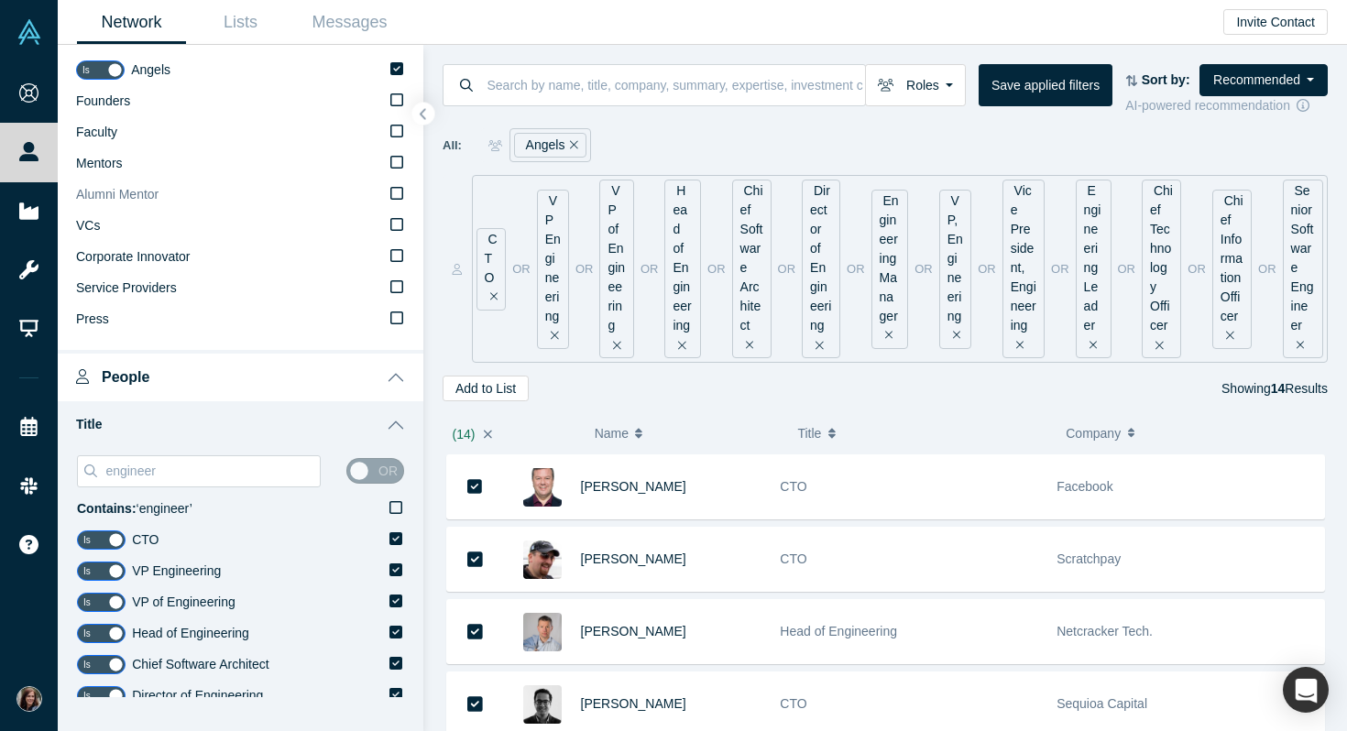
scroll to position [267, 0]
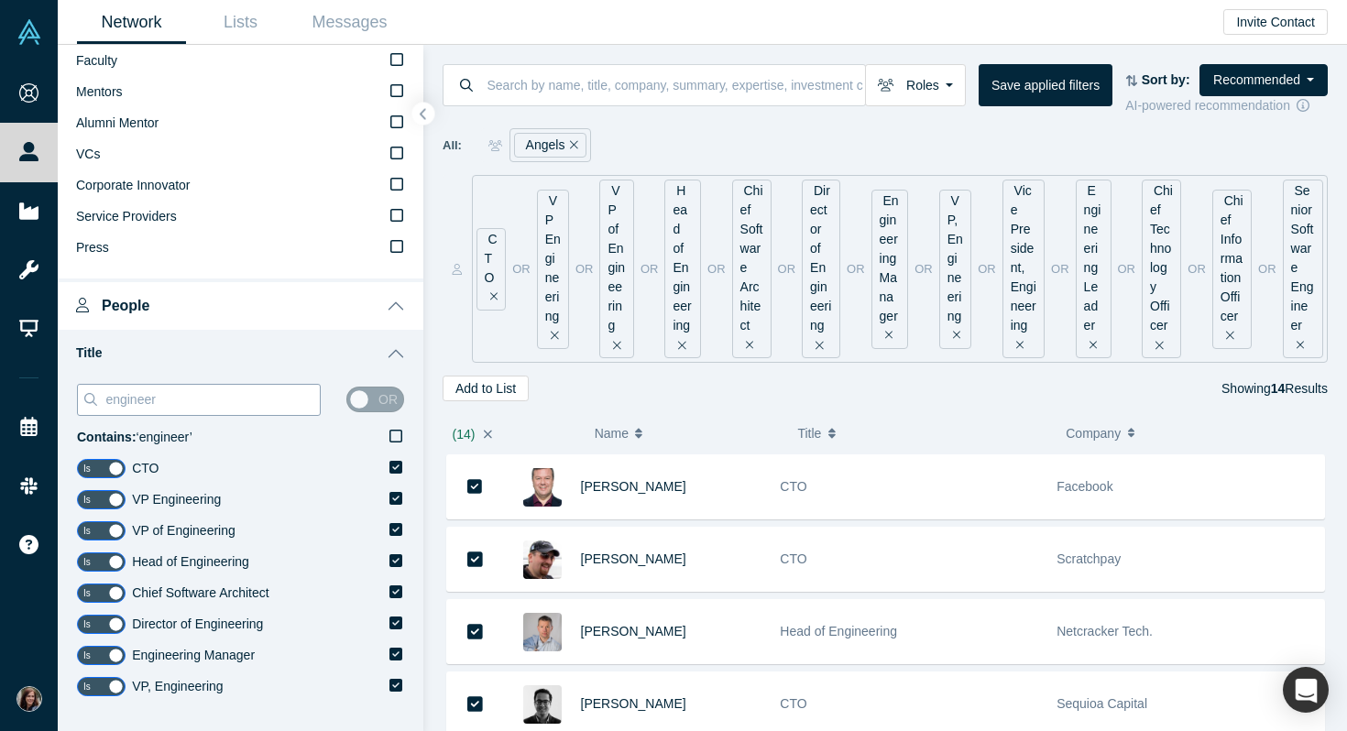
click at [137, 406] on input "engineer" at bounding box center [212, 400] width 216 height 24
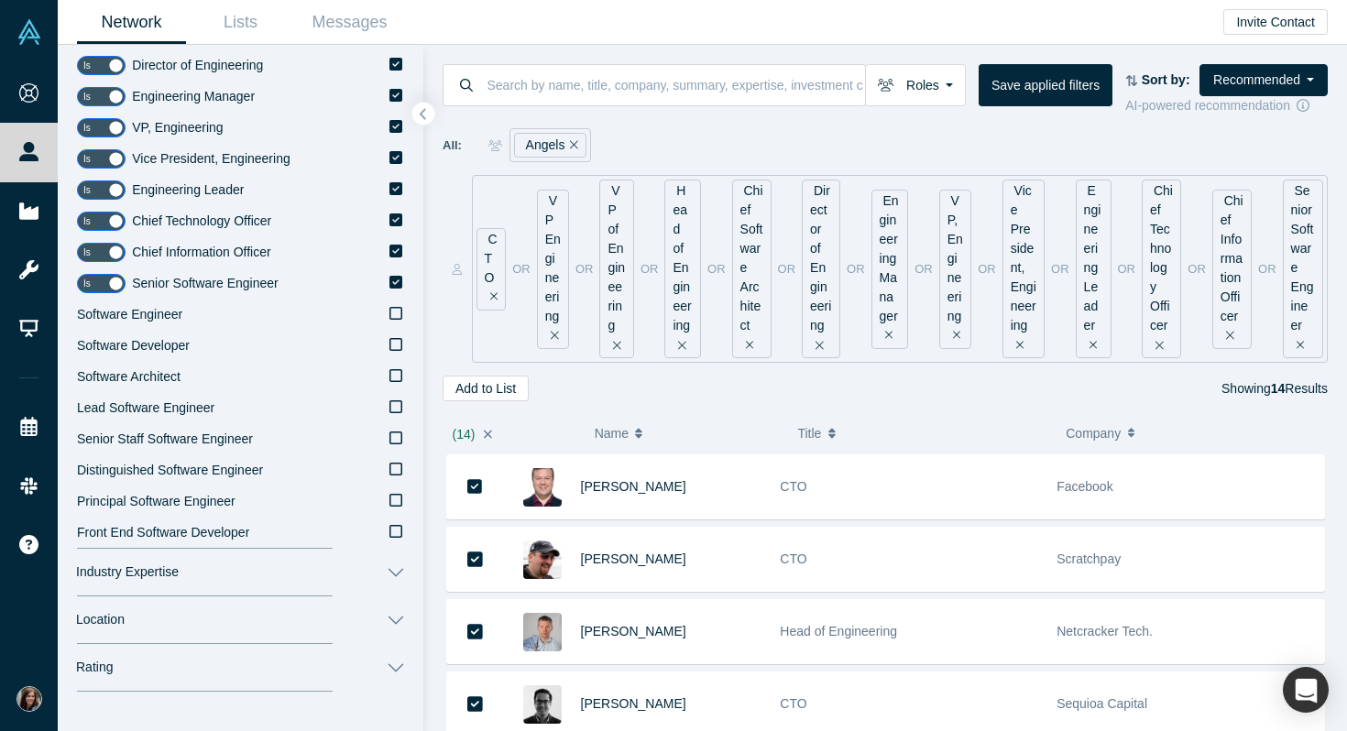
scroll to position [830, 0]
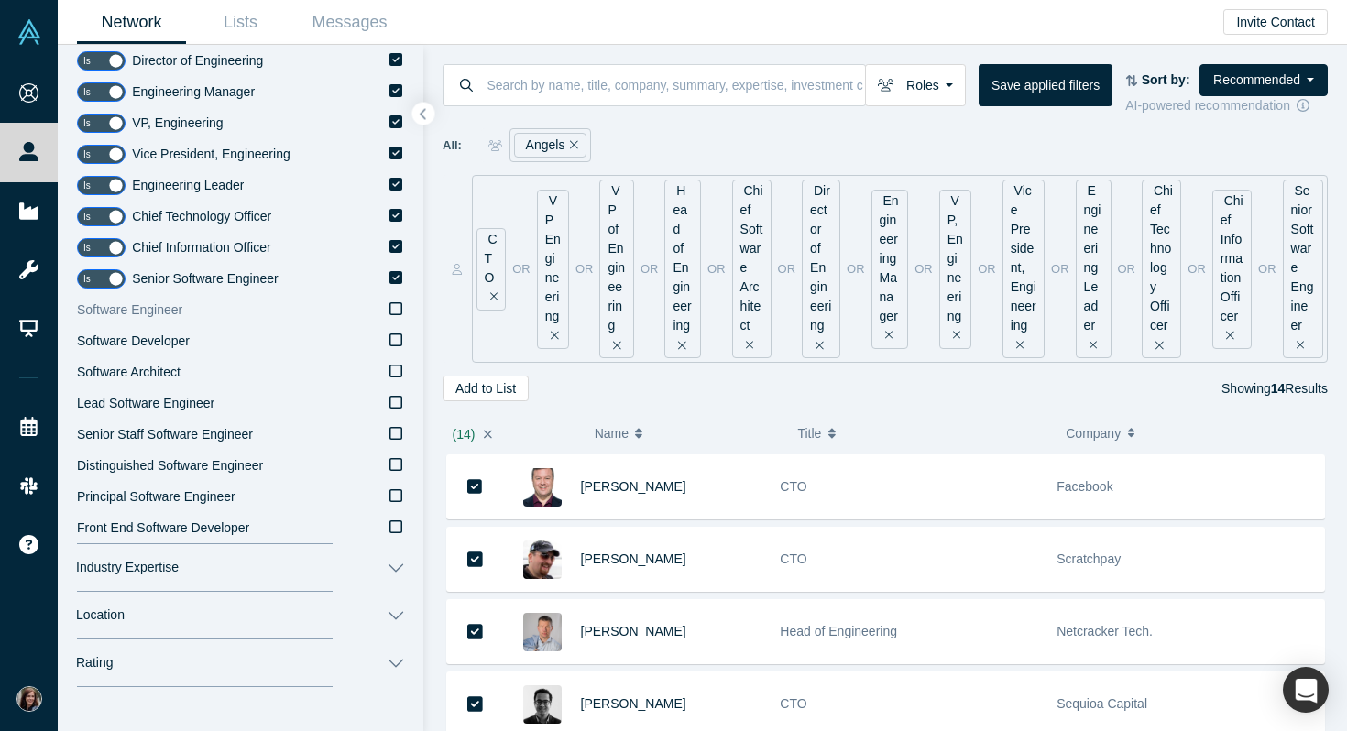
type input "software"
click at [398, 312] on icon at bounding box center [395, 308] width 13 height 15
click at [0, 0] on input "Software Engineer" at bounding box center [0, 0] width 0 height 0
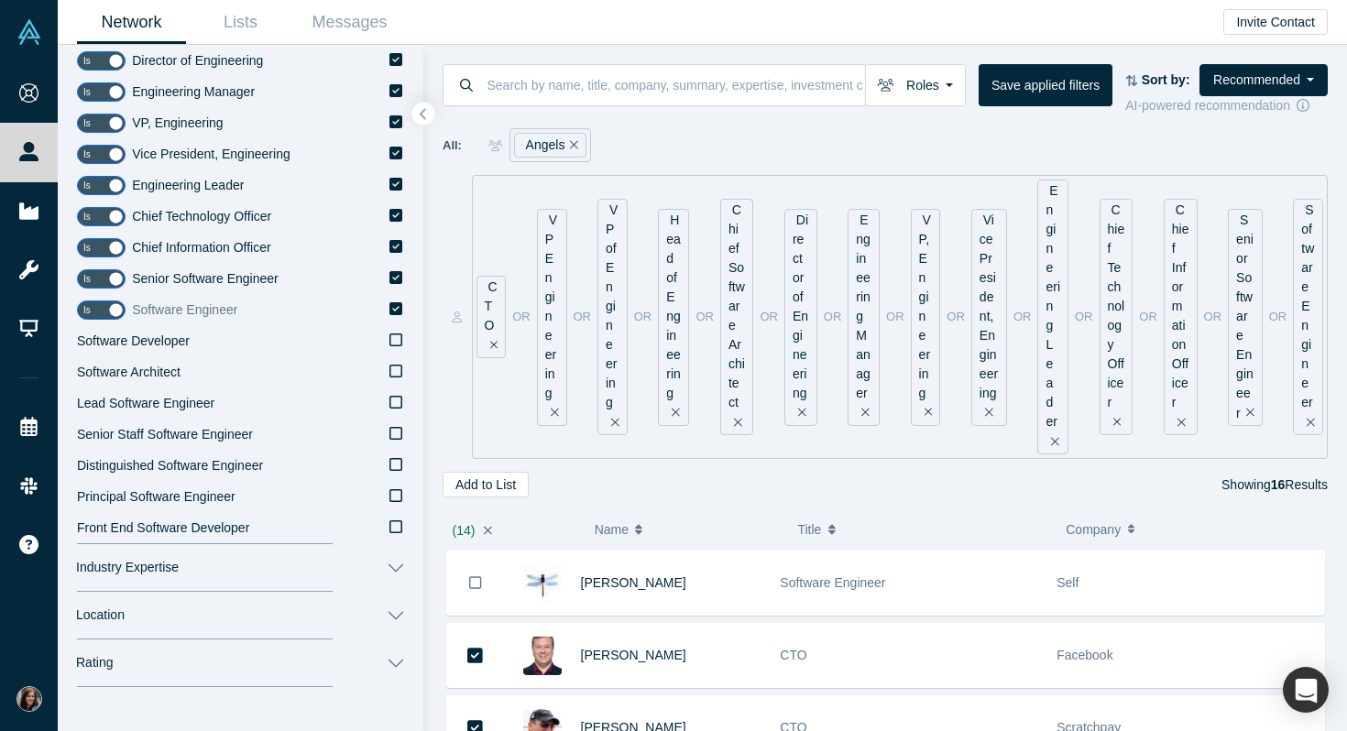
click at [397, 310] on icon at bounding box center [395, 308] width 13 height 13
click at [0, 0] on input "Software Engineer" at bounding box center [0, 0] width 0 height 0
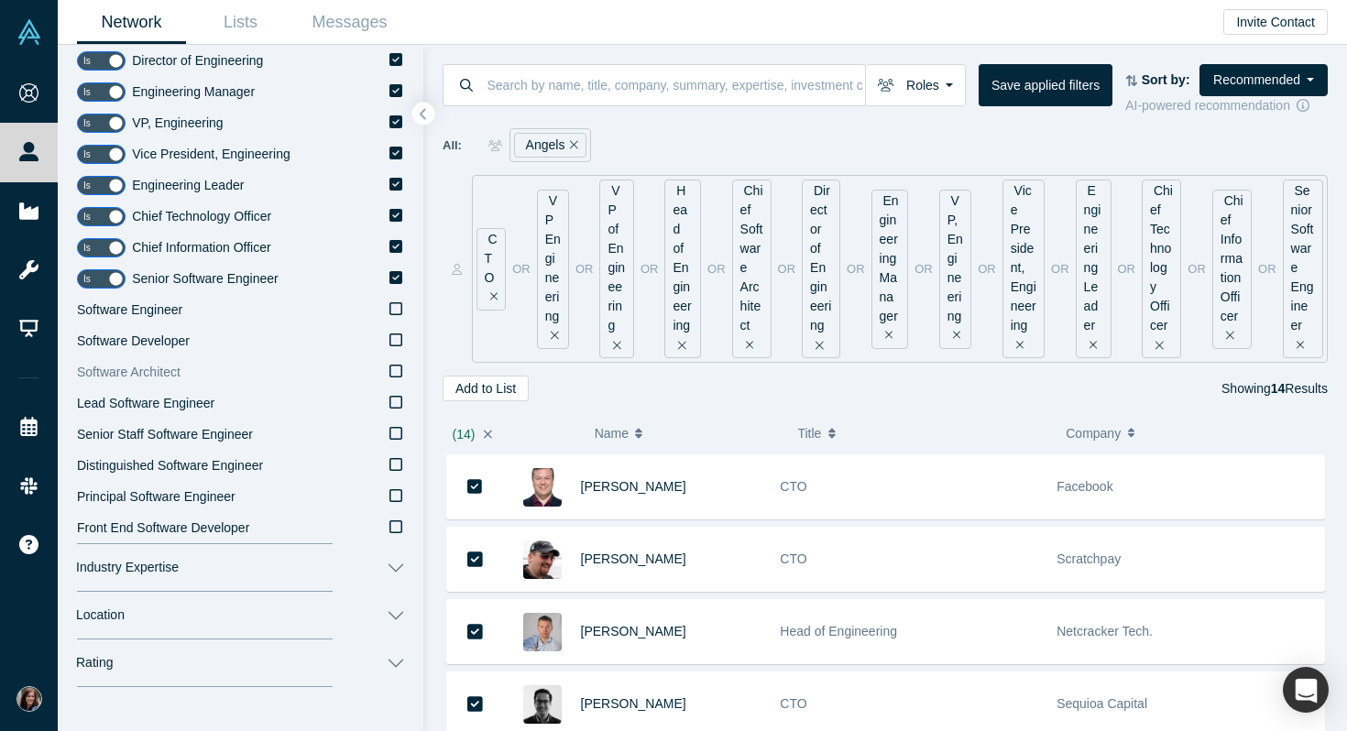
click at [397, 374] on icon at bounding box center [395, 371] width 13 height 15
click at [0, 0] on input "Software Architect" at bounding box center [0, 0] width 0 height 0
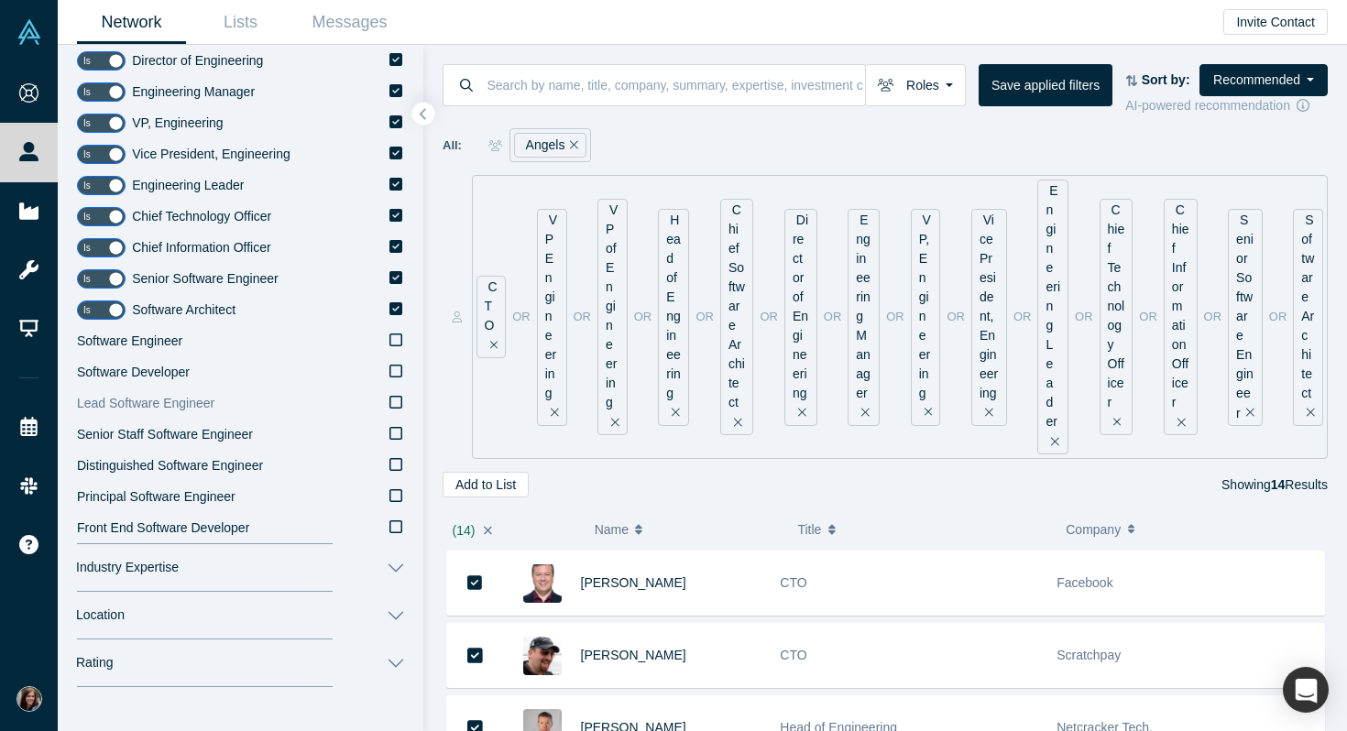
click at [398, 404] on icon at bounding box center [395, 402] width 13 height 15
click at [0, 0] on input "Lead Software Engineer" at bounding box center [0, 0] width 0 height 0
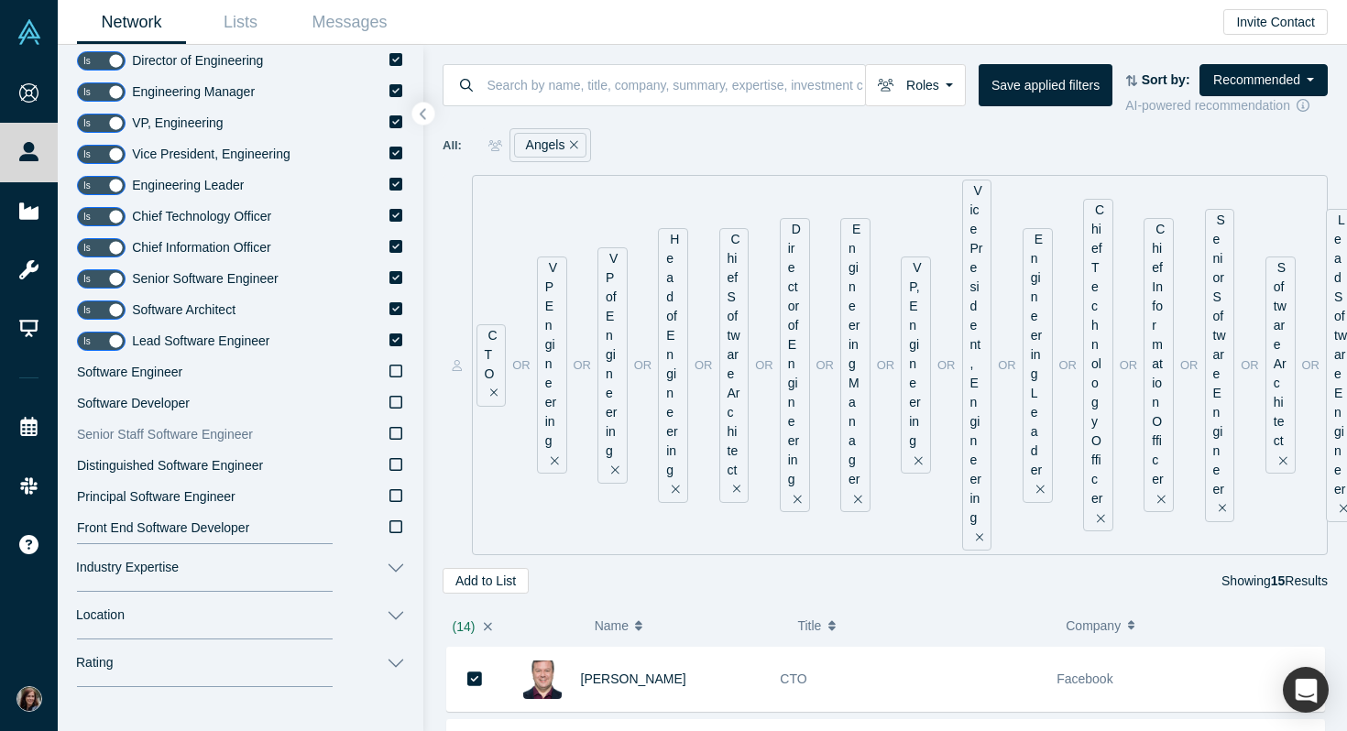
click at [398, 436] on icon at bounding box center [395, 433] width 13 height 15
click at [0, 0] on input "Senior Staff Software Engineer" at bounding box center [0, 0] width 0 height 0
click at [399, 465] on icon at bounding box center [395, 464] width 13 height 15
click at [0, 0] on input "Distinguished Software Engineer" at bounding box center [0, 0] width 0 height 0
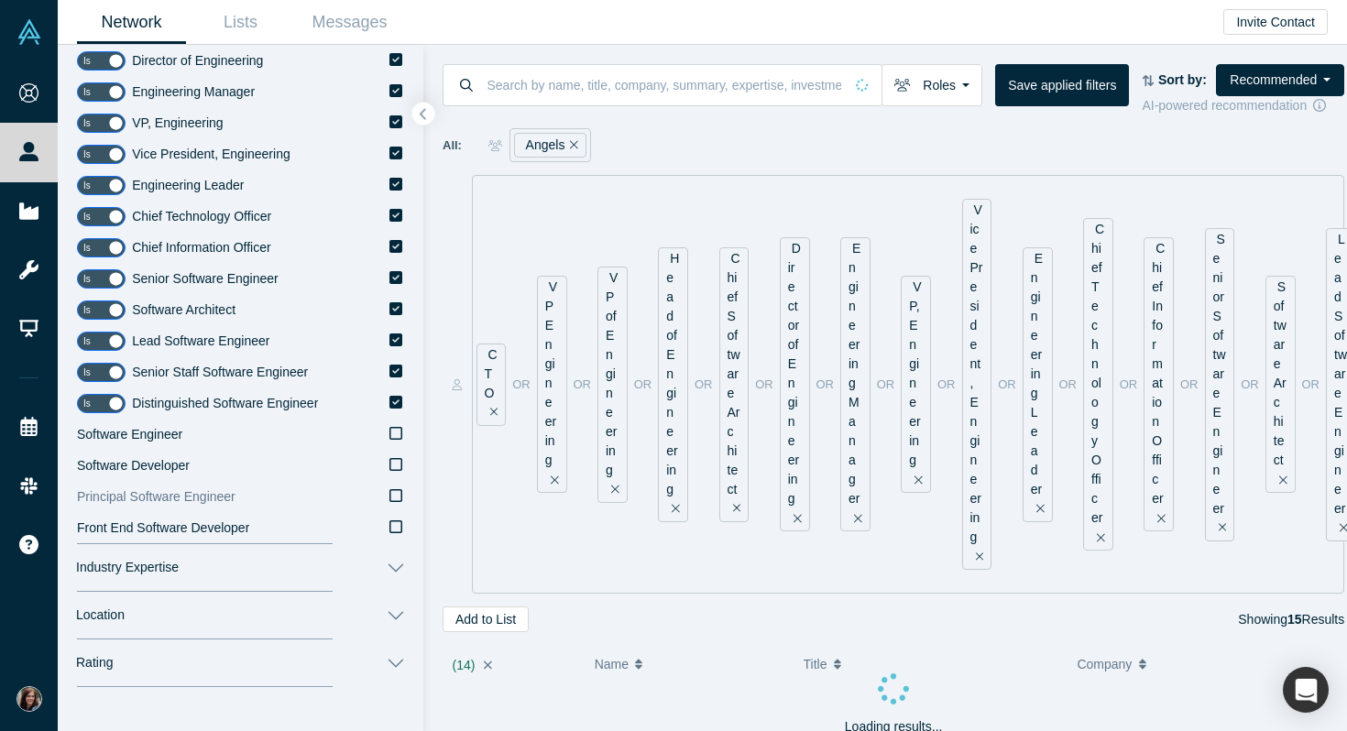
click at [395, 490] on icon at bounding box center [395, 495] width 13 height 15
click at [0, 0] on input "Principal Software Engineer" at bounding box center [0, 0] width 0 height 0
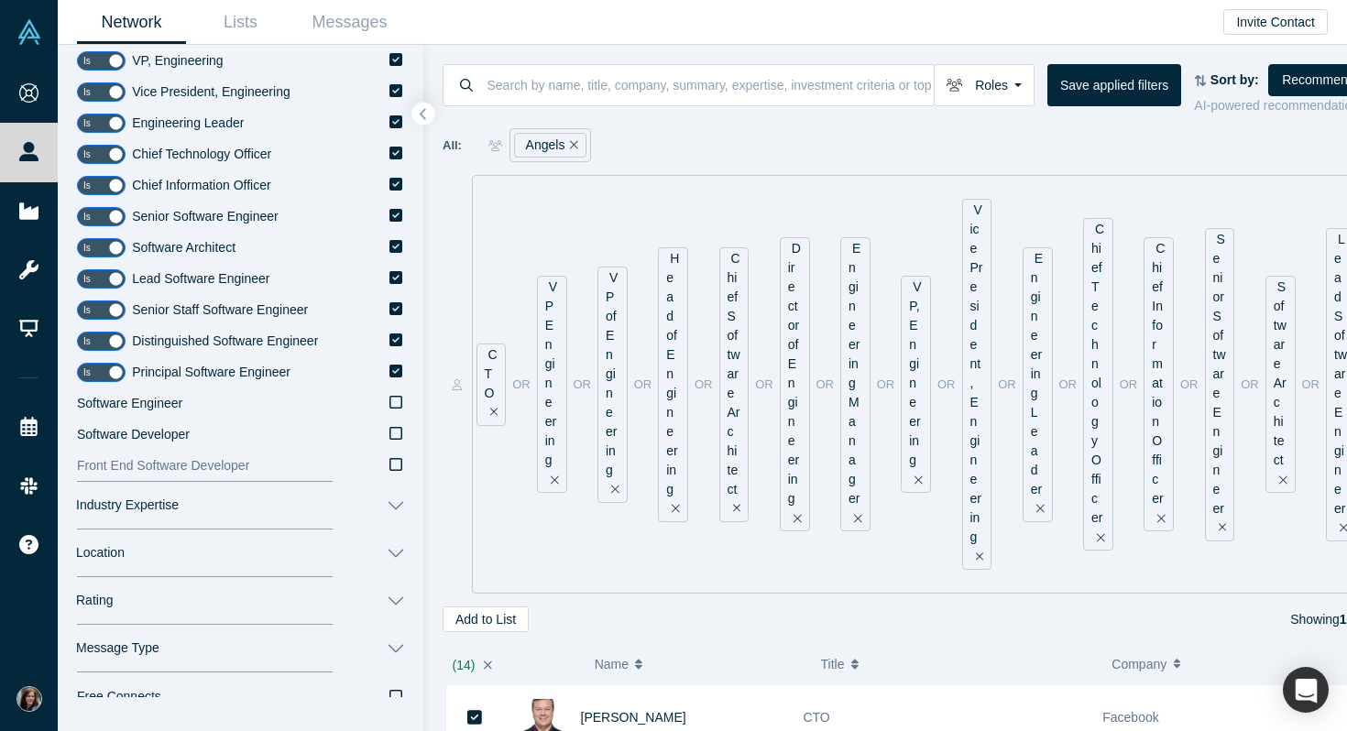
scroll to position [894, 0]
click at [422, 118] on icon "button" at bounding box center [423, 114] width 9 height 14
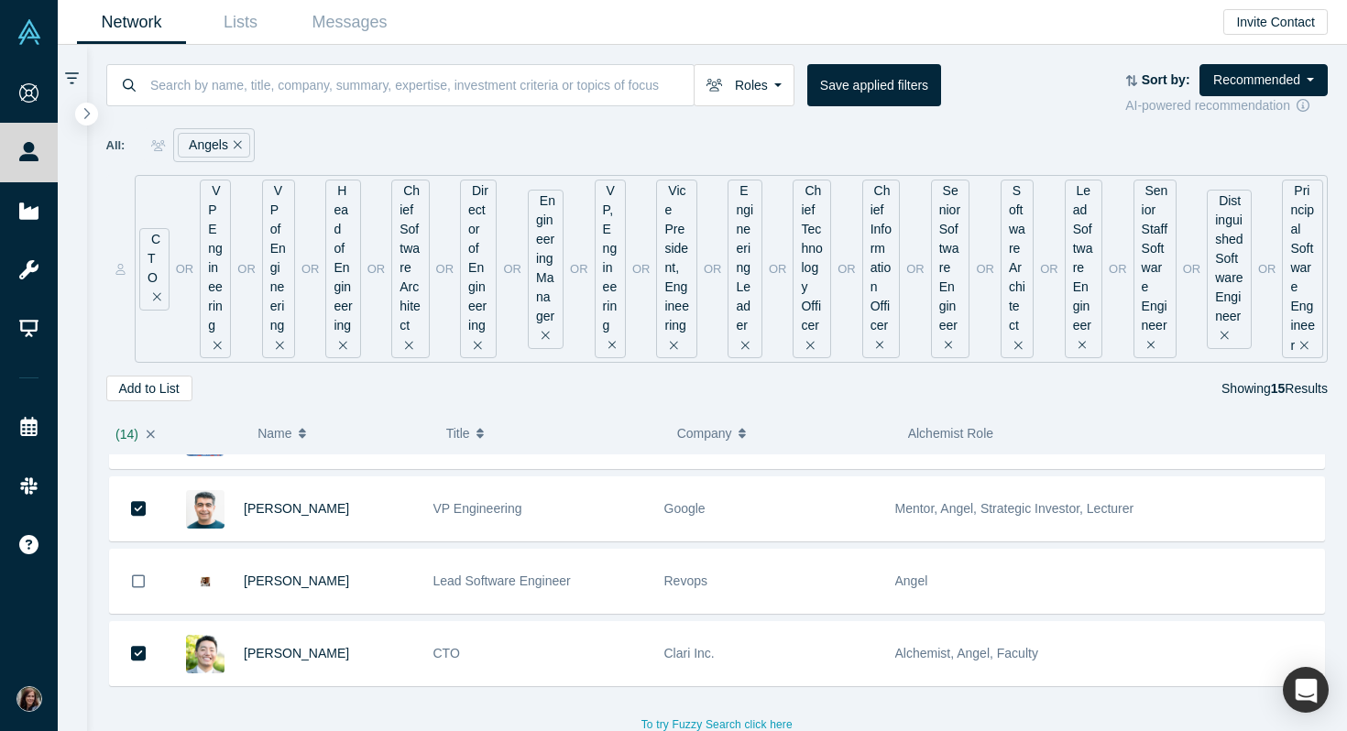
scroll to position [852, 0]
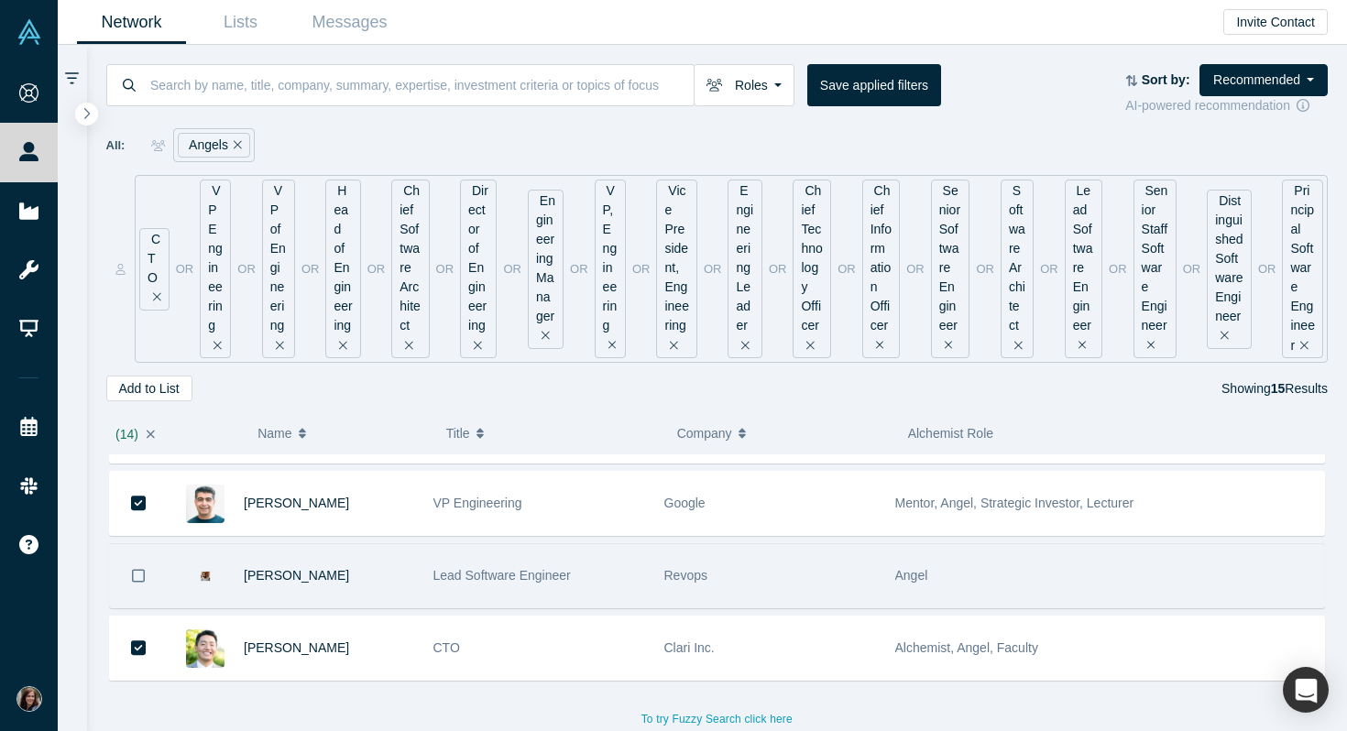
click at [141, 574] on icon "Bookmark" at bounding box center [138, 575] width 13 height 17
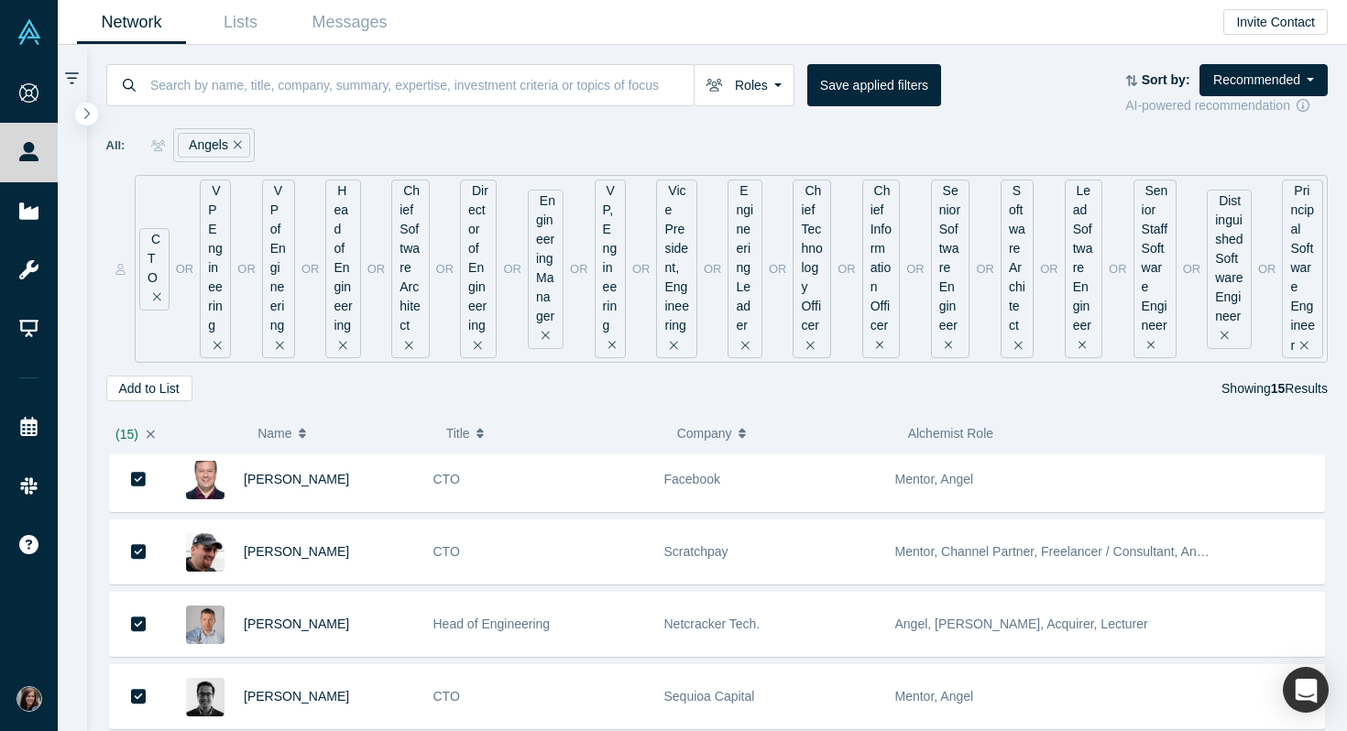
scroll to position [0, 0]
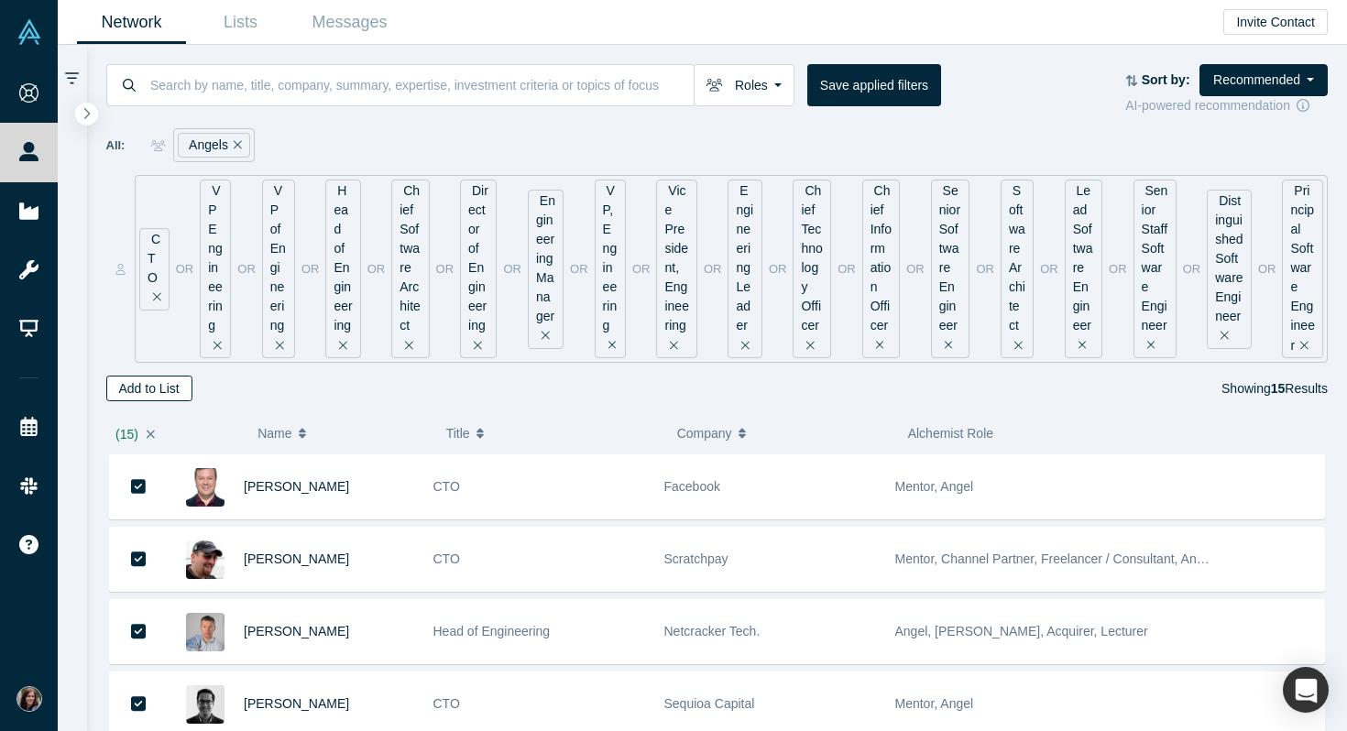
click at [170, 389] on button "Add to List" at bounding box center [149, 389] width 86 height 26
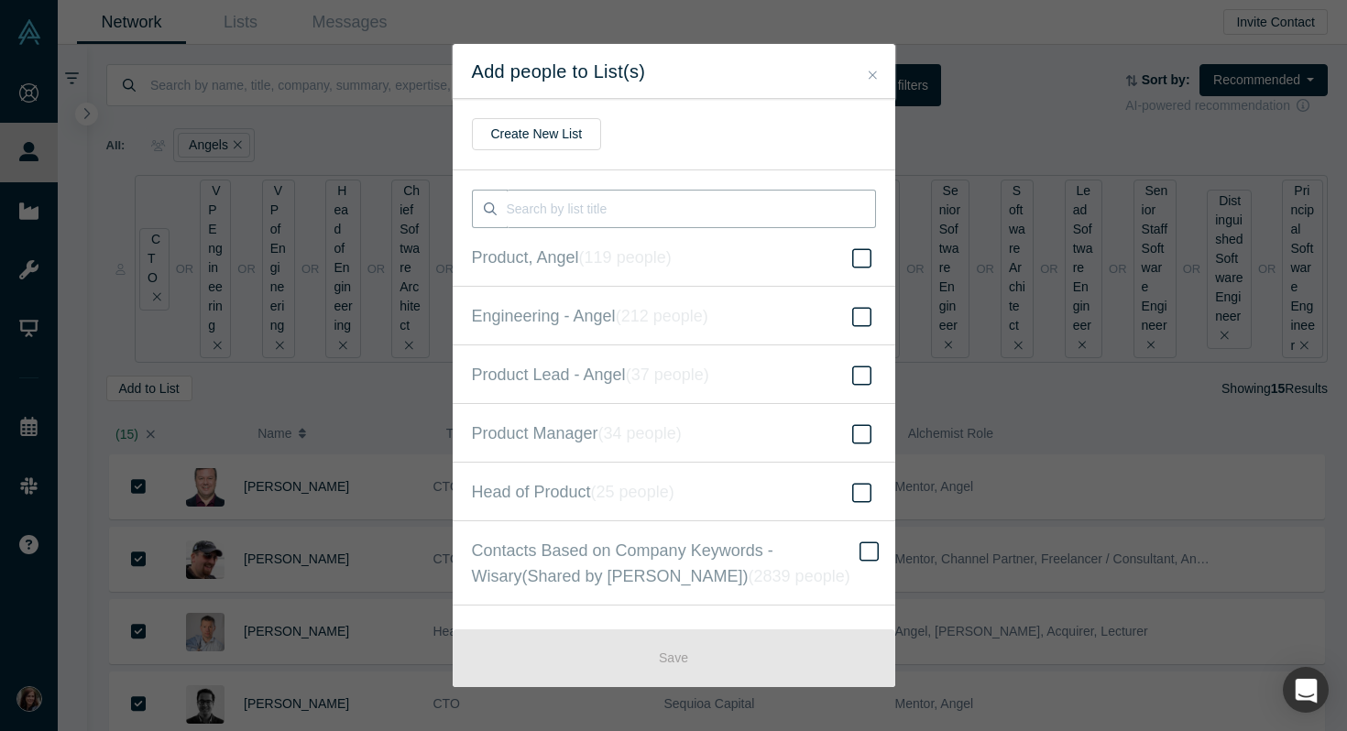
click at [664, 213] on input at bounding box center [691, 209] width 369 height 38
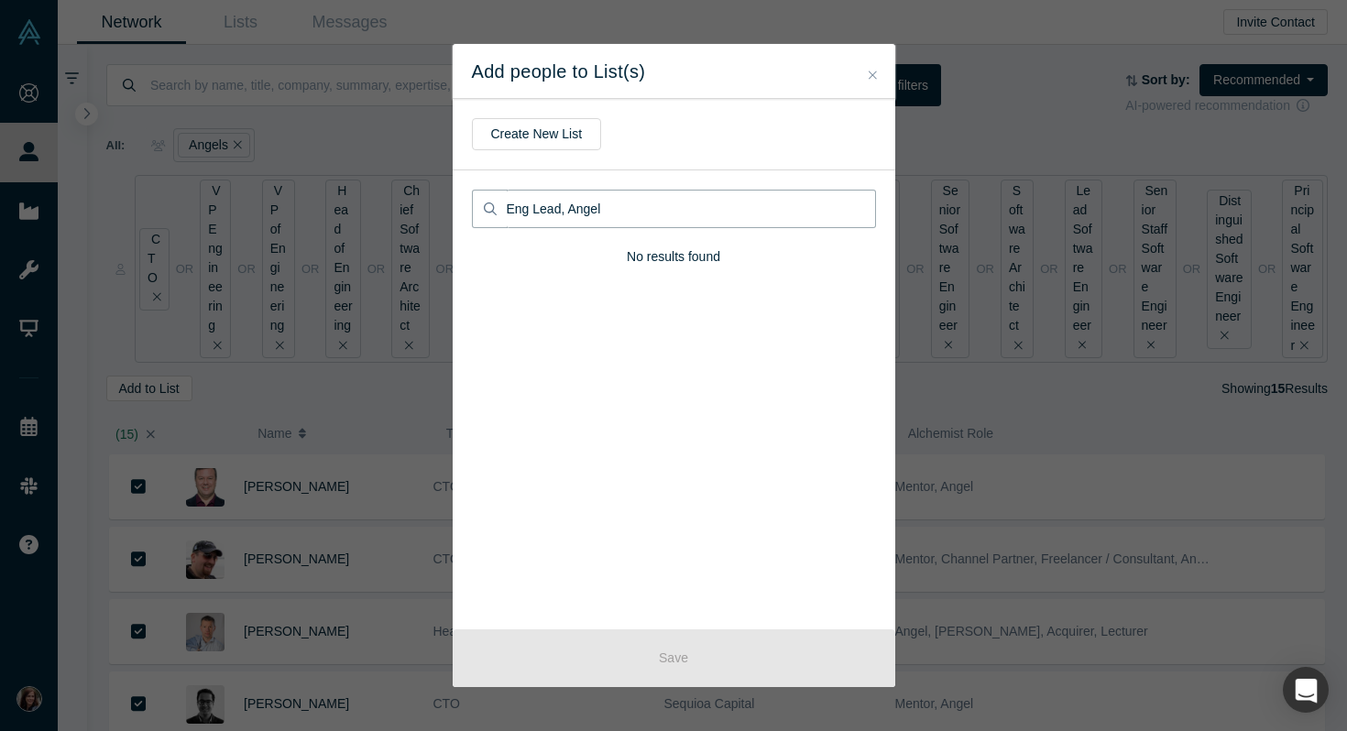
type input "Eng Lead, Angels"
click at [573, 211] on input "Eng Lead, Angels" at bounding box center [691, 209] width 369 height 38
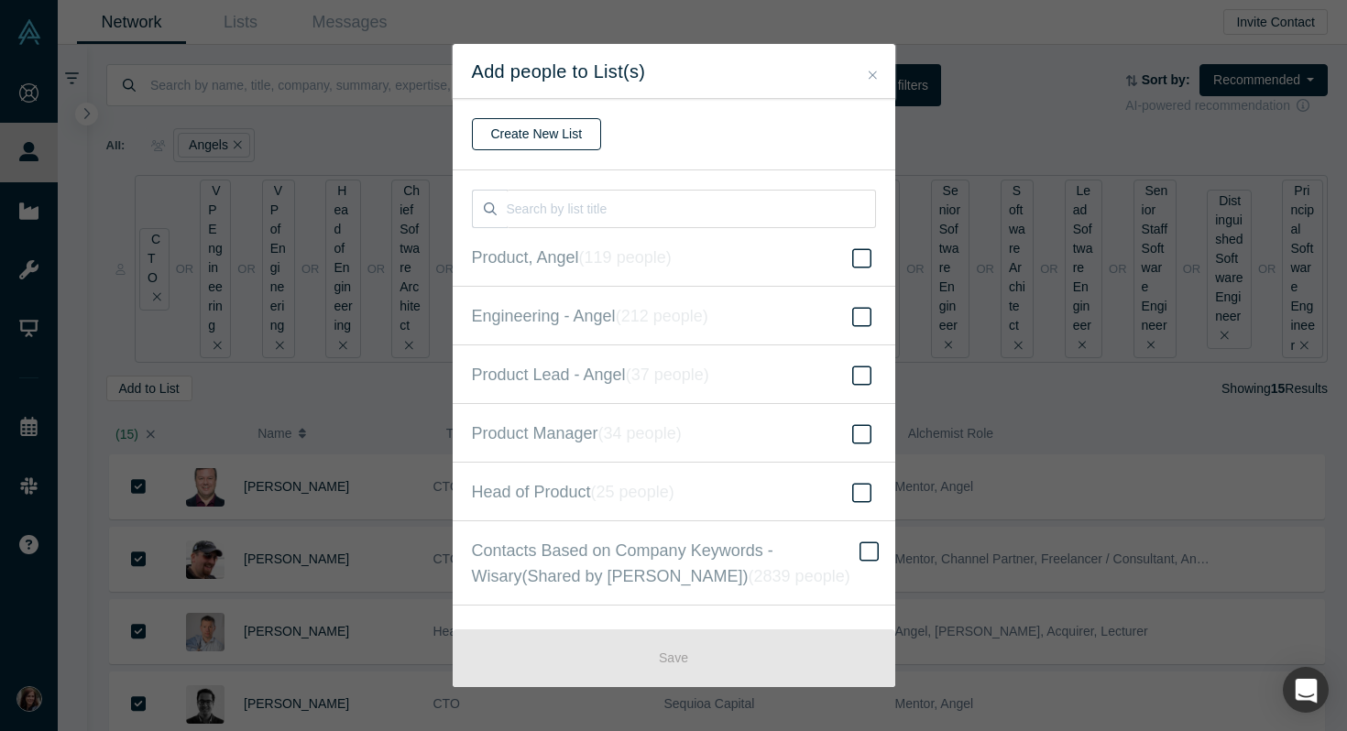
click at [552, 128] on button "Create New List" at bounding box center [537, 134] width 130 height 32
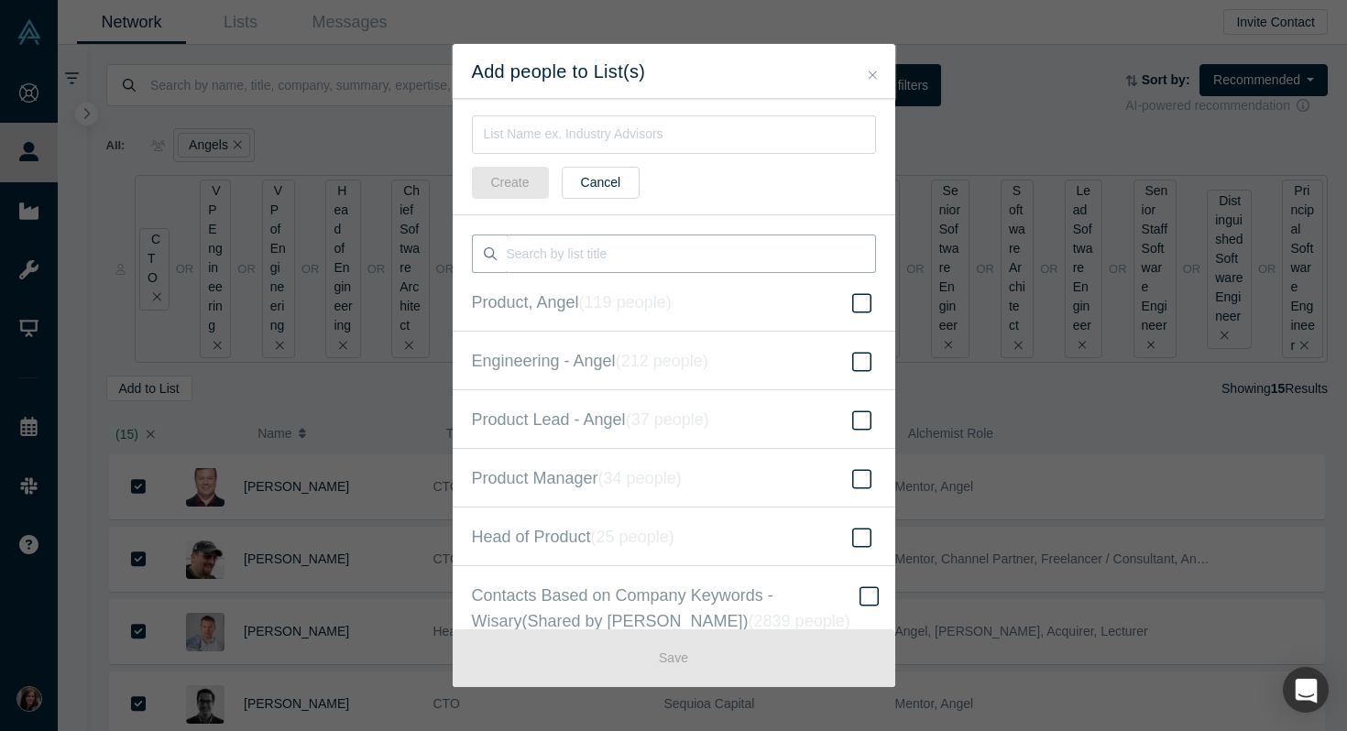
click at [586, 261] on input at bounding box center [691, 254] width 369 height 38
paste input "Eng Lead, Angels"
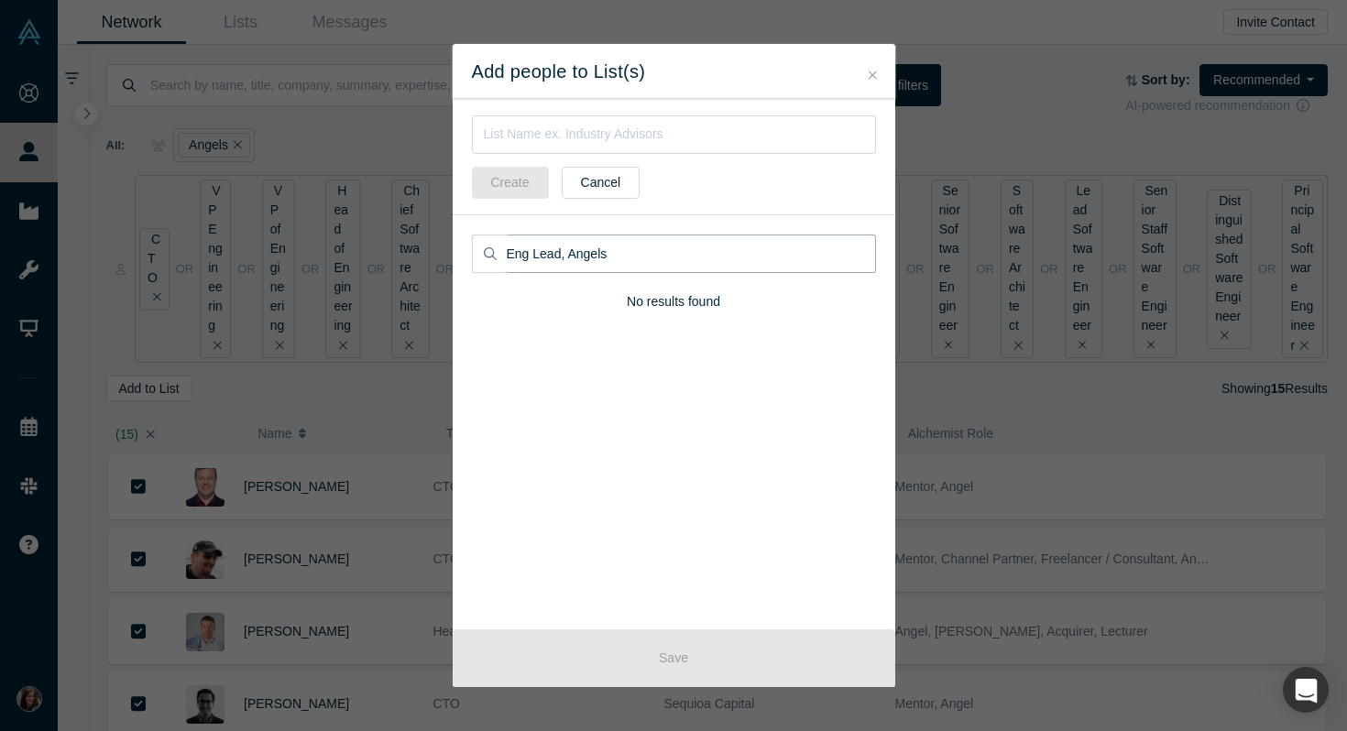
type input "Eng Lead, Angels"
click at [548, 130] on input "text" at bounding box center [674, 134] width 404 height 38
paste input "Eng Lead, Angels"
type input "Eng Lead, Angels"
click at [519, 177] on button "Create" at bounding box center [510, 183] width 77 height 32
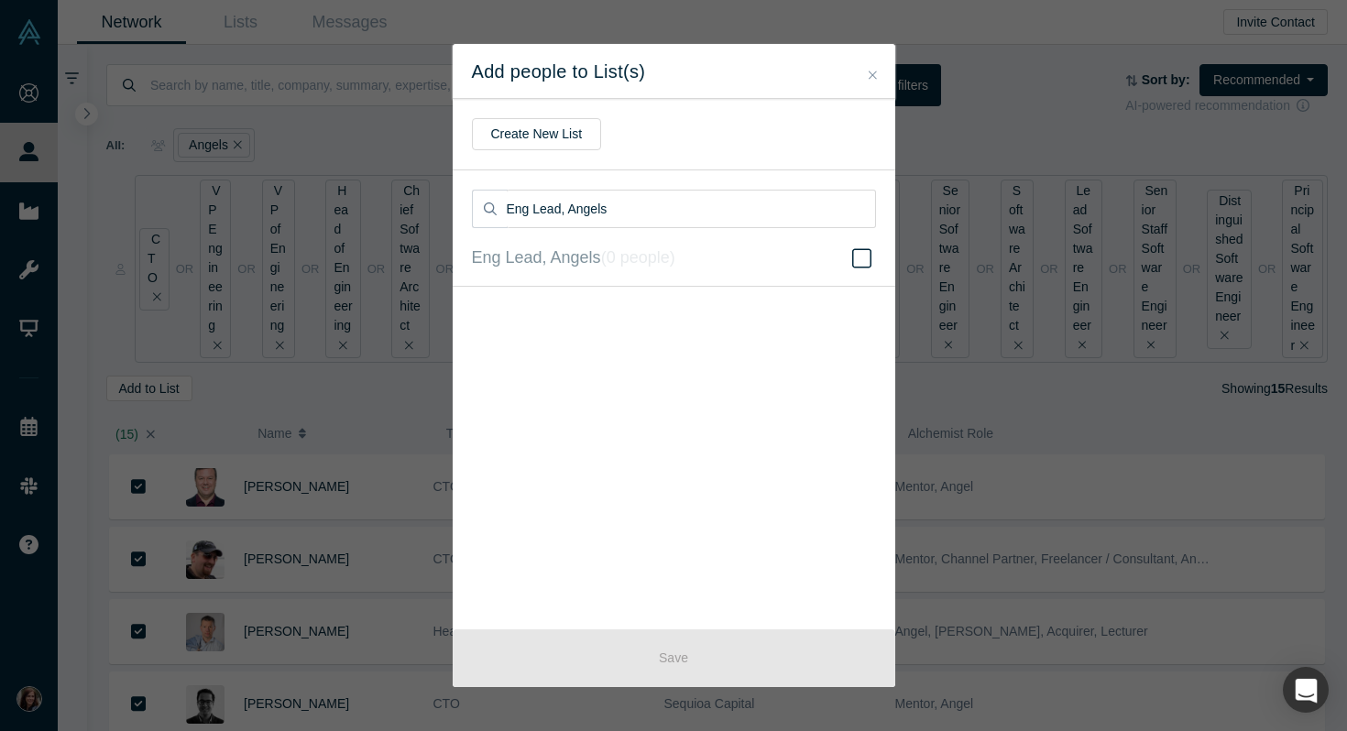
click at [871, 77] on icon "Close" at bounding box center [873, 75] width 8 height 8
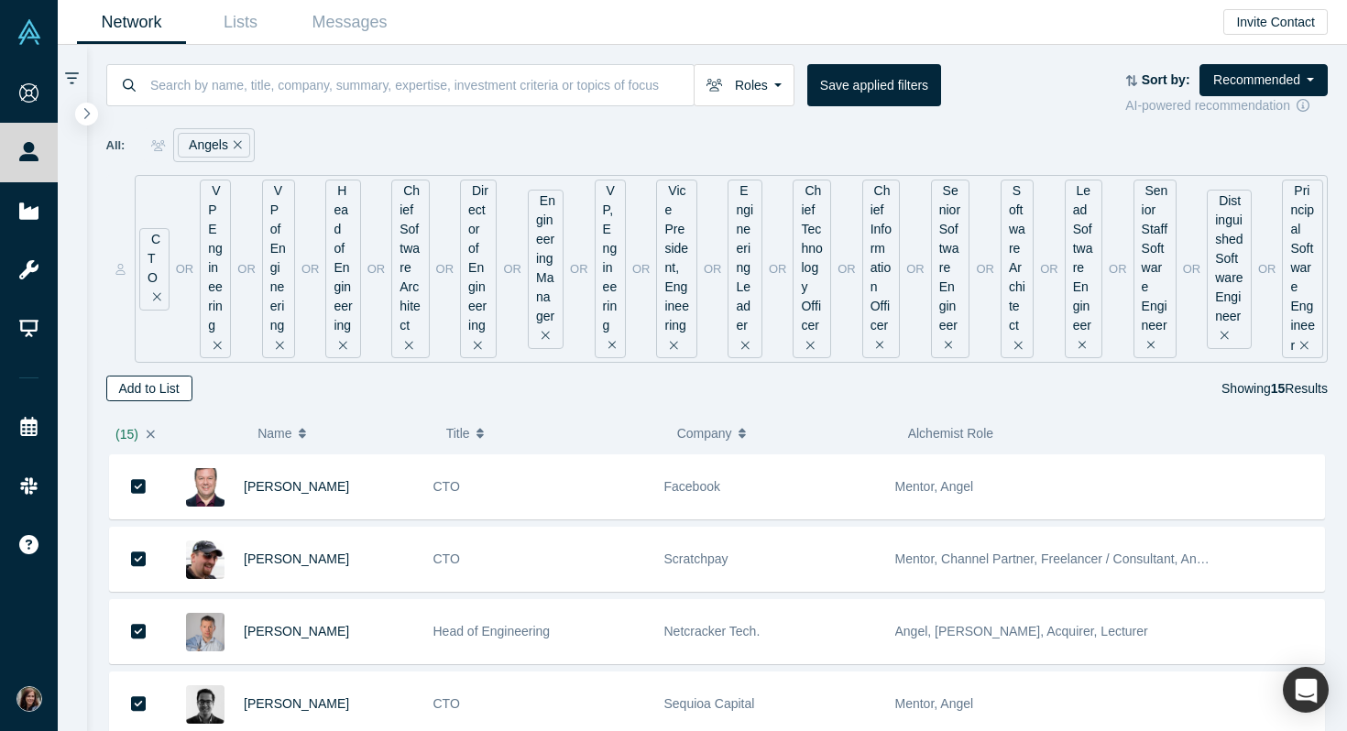
click at [153, 394] on button "Add to List" at bounding box center [149, 389] width 86 height 26
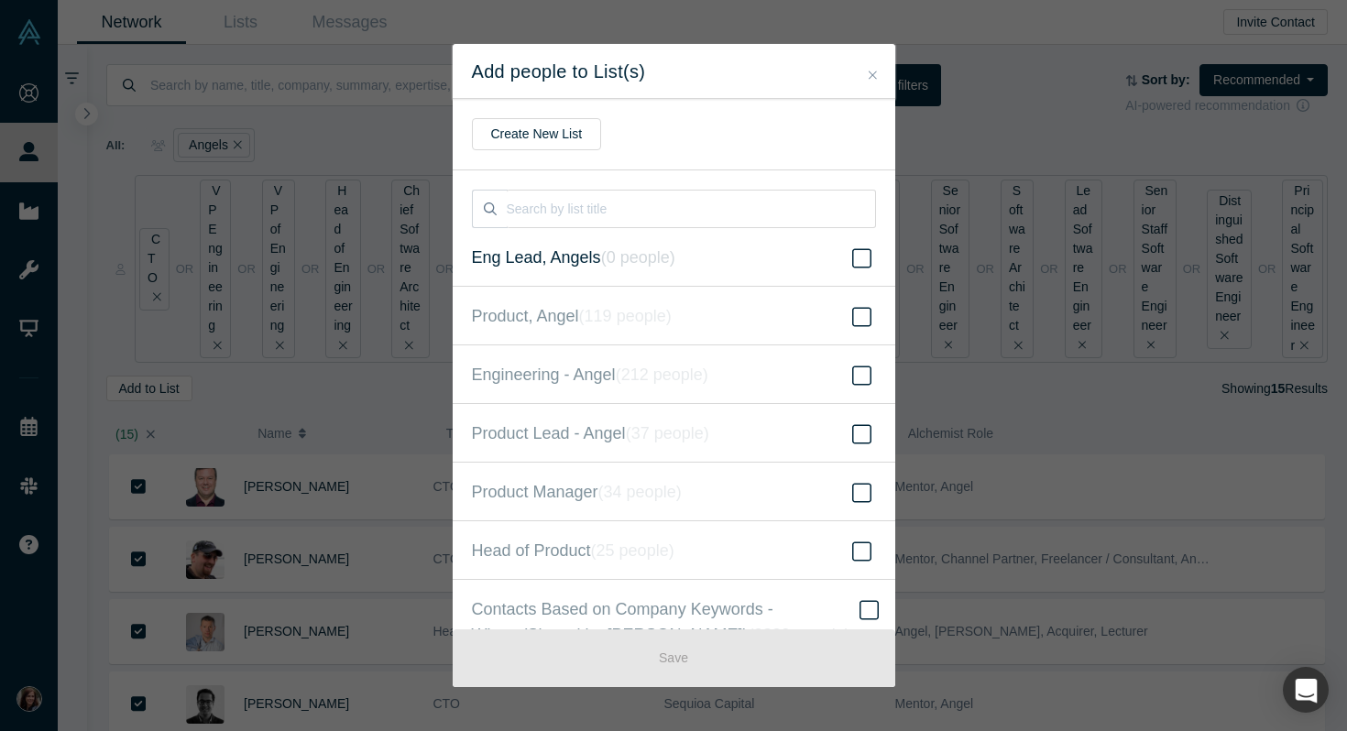
click at [857, 256] on icon at bounding box center [861, 258] width 19 height 22
click at [0, 0] on input "Eng Lead, Angels ( 0 people )" at bounding box center [0, 0] width 0 height 0
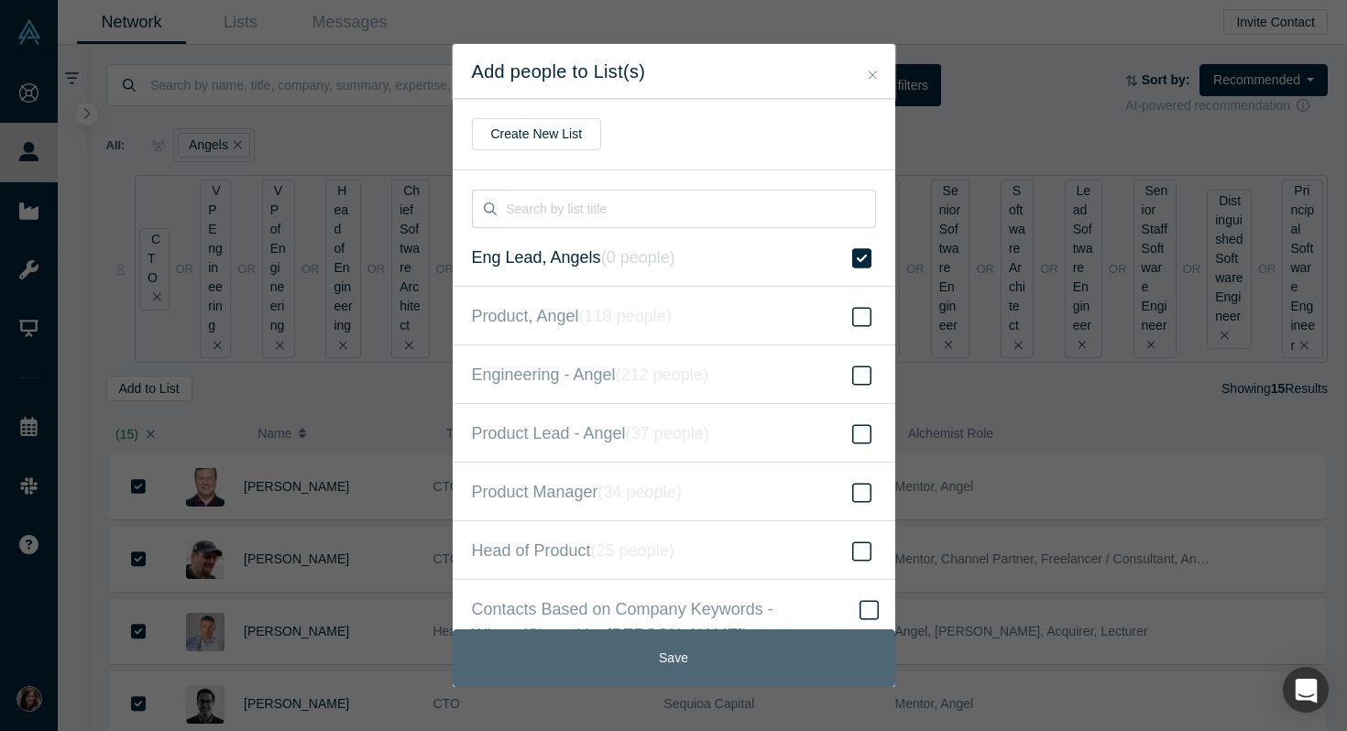
click at [686, 663] on button "Save" at bounding box center [674, 659] width 443 height 58
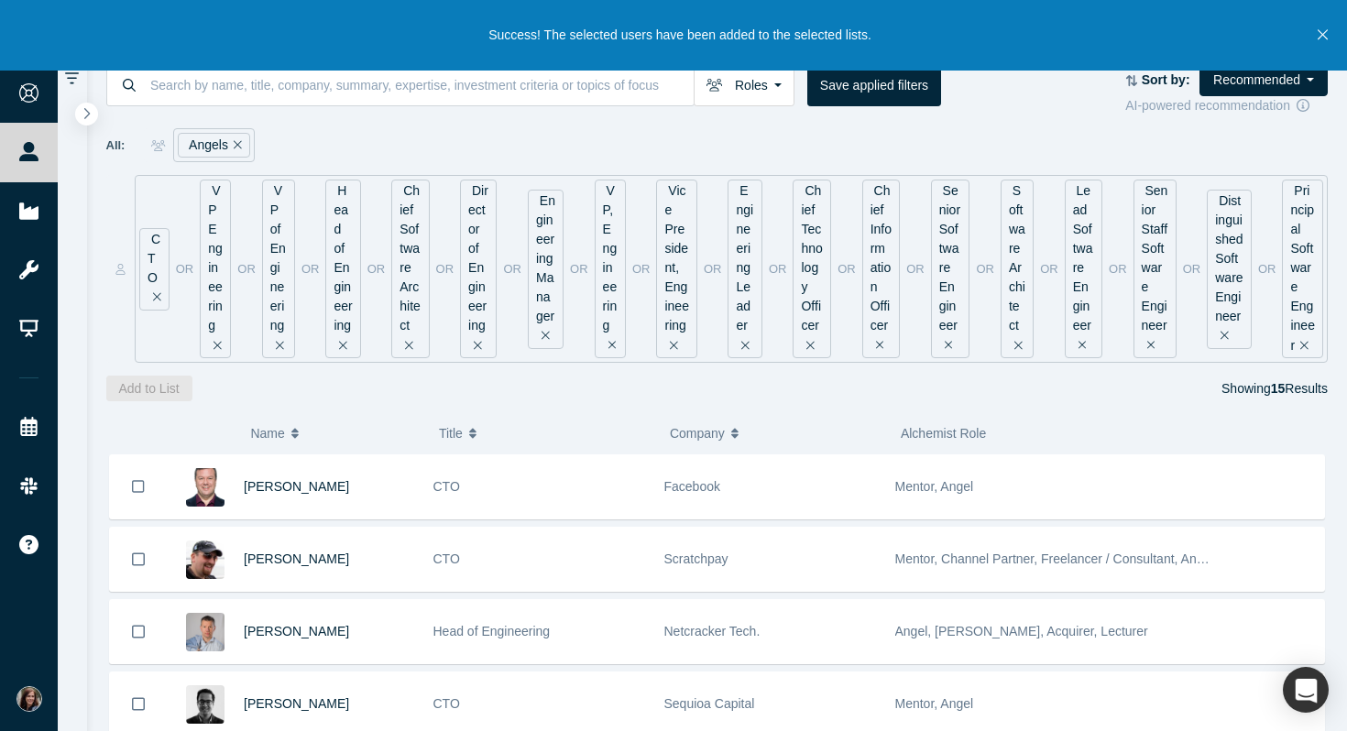
scroll to position [852, 0]
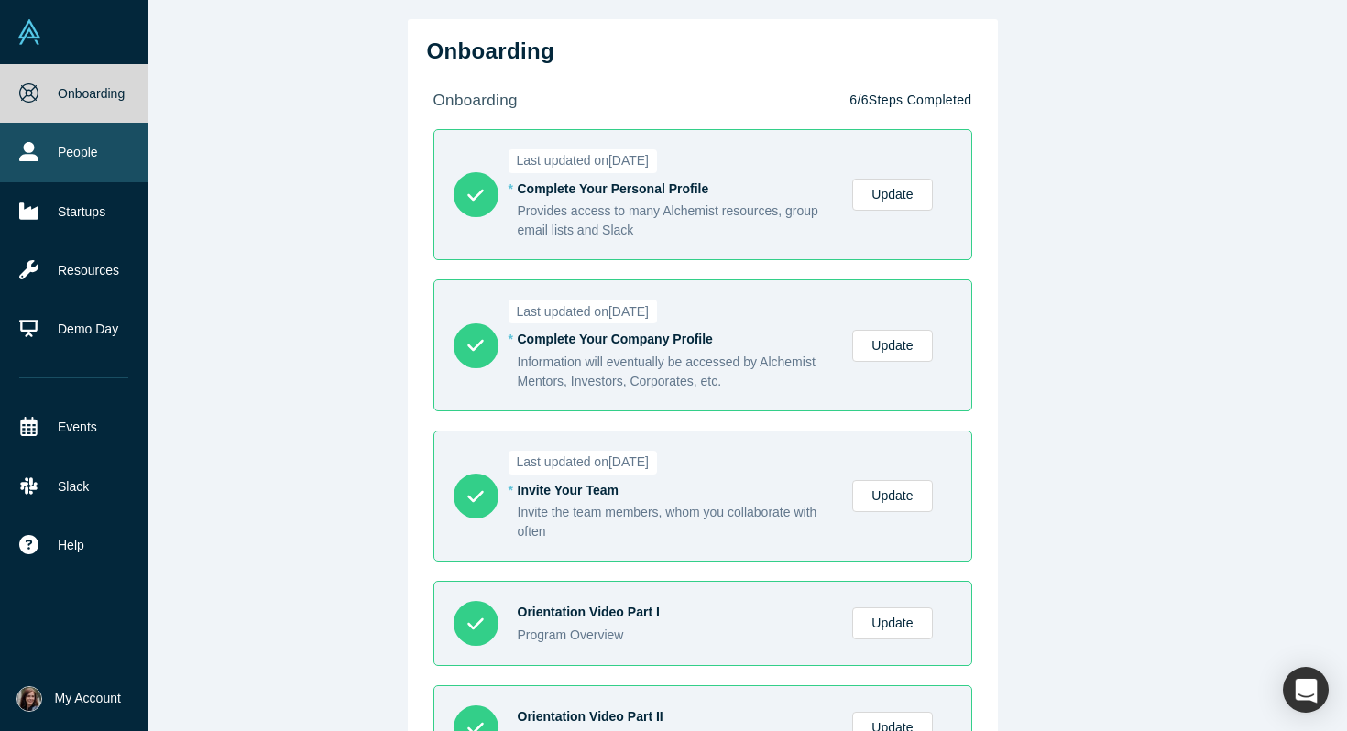
click at [80, 149] on link "People" at bounding box center [74, 152] width 148 height 59
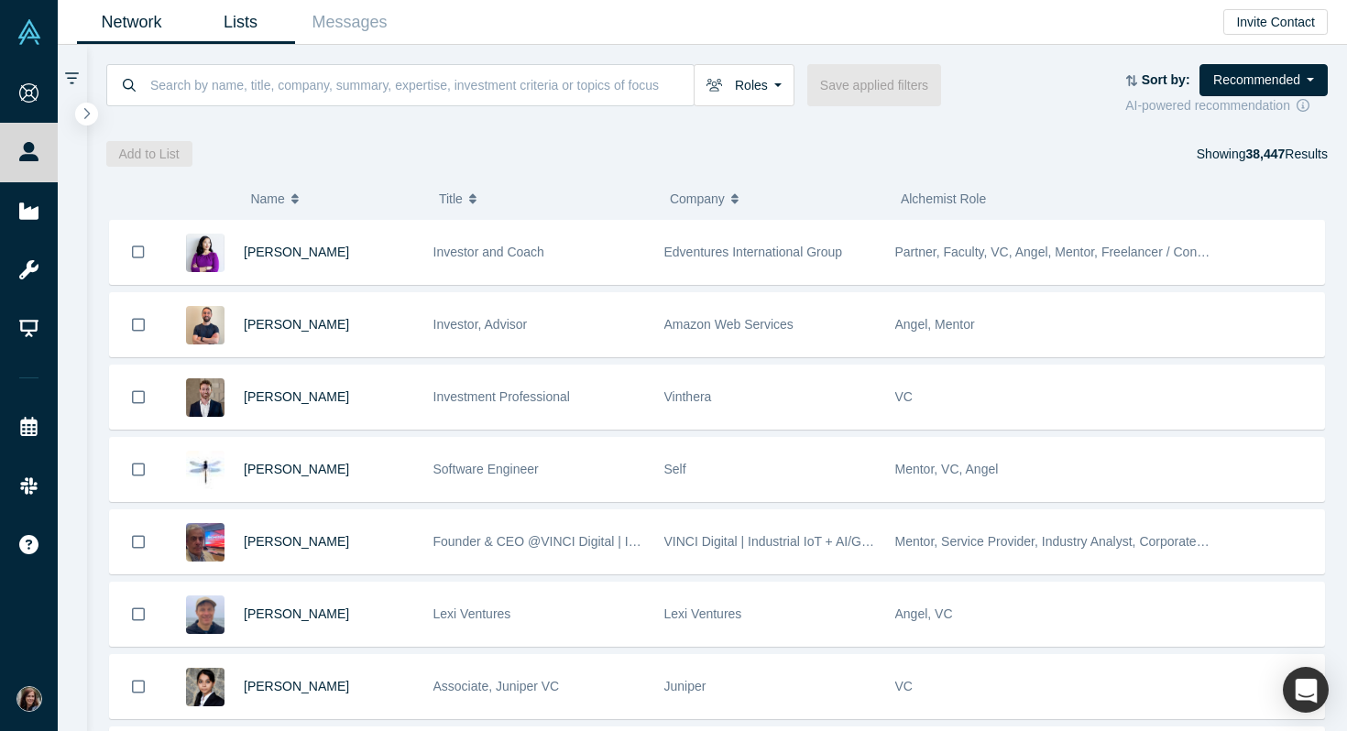
click at [258, 21] on link "Lists" at bounding box center [240, 22] width 109 height 43
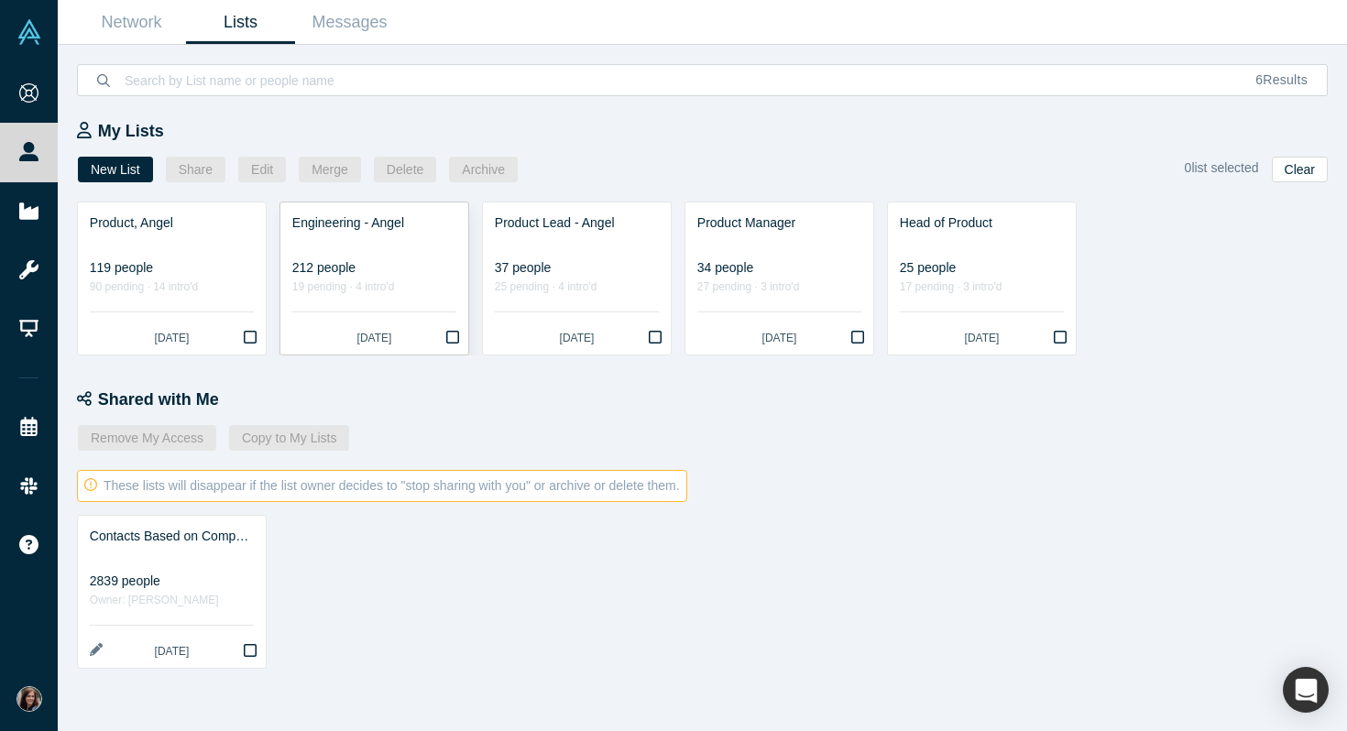
click at [427, 260] on div "212 people" at bounding box center [374, 267] width 164 height 19
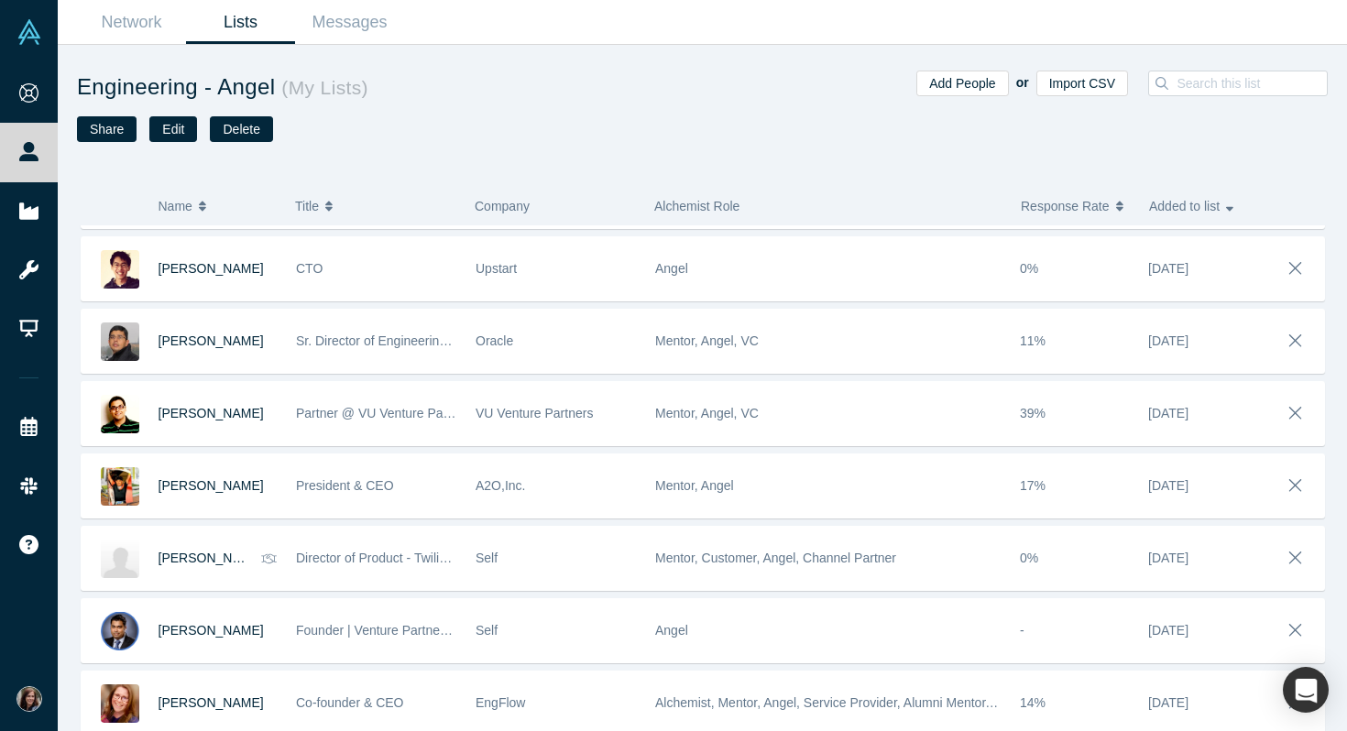
scroll to position [1008, 0]
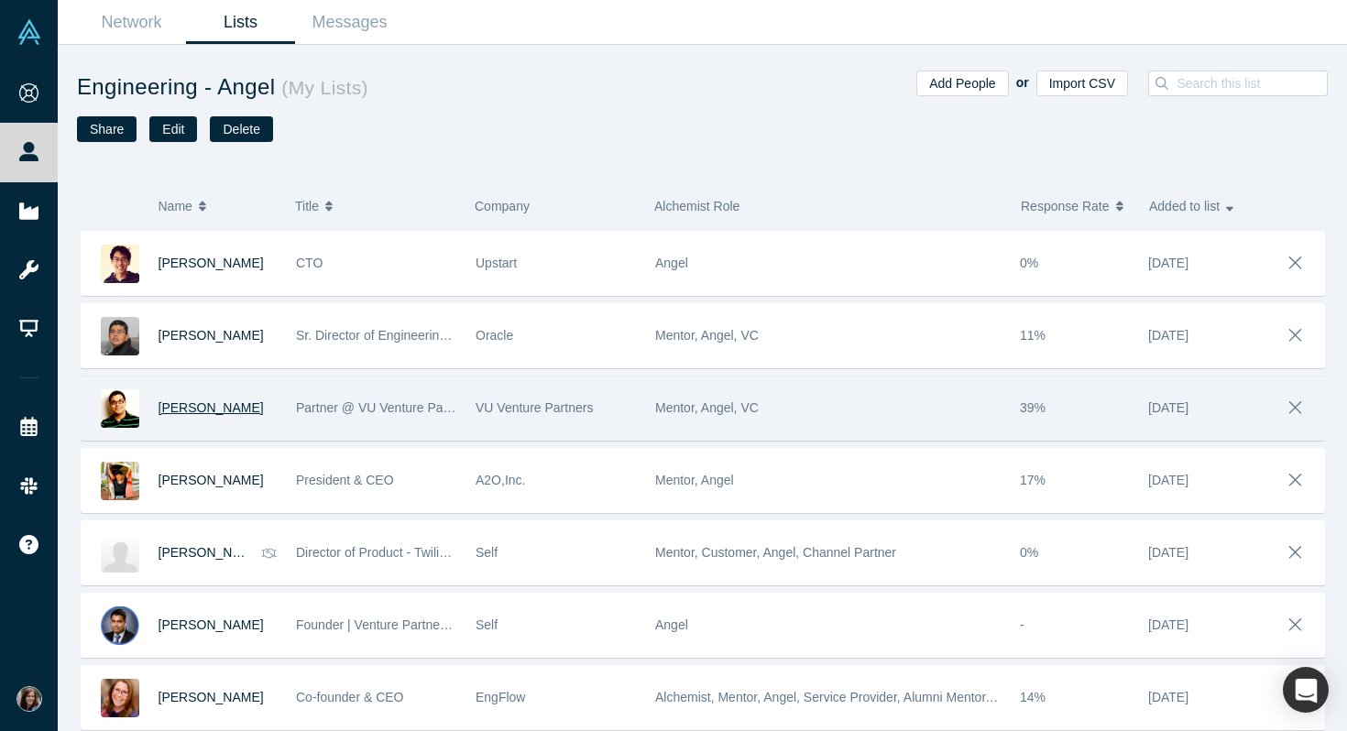
click at [182, 404] on span "[PERSON_NAME]" at bounding box center [211, 407] width 105 height 15
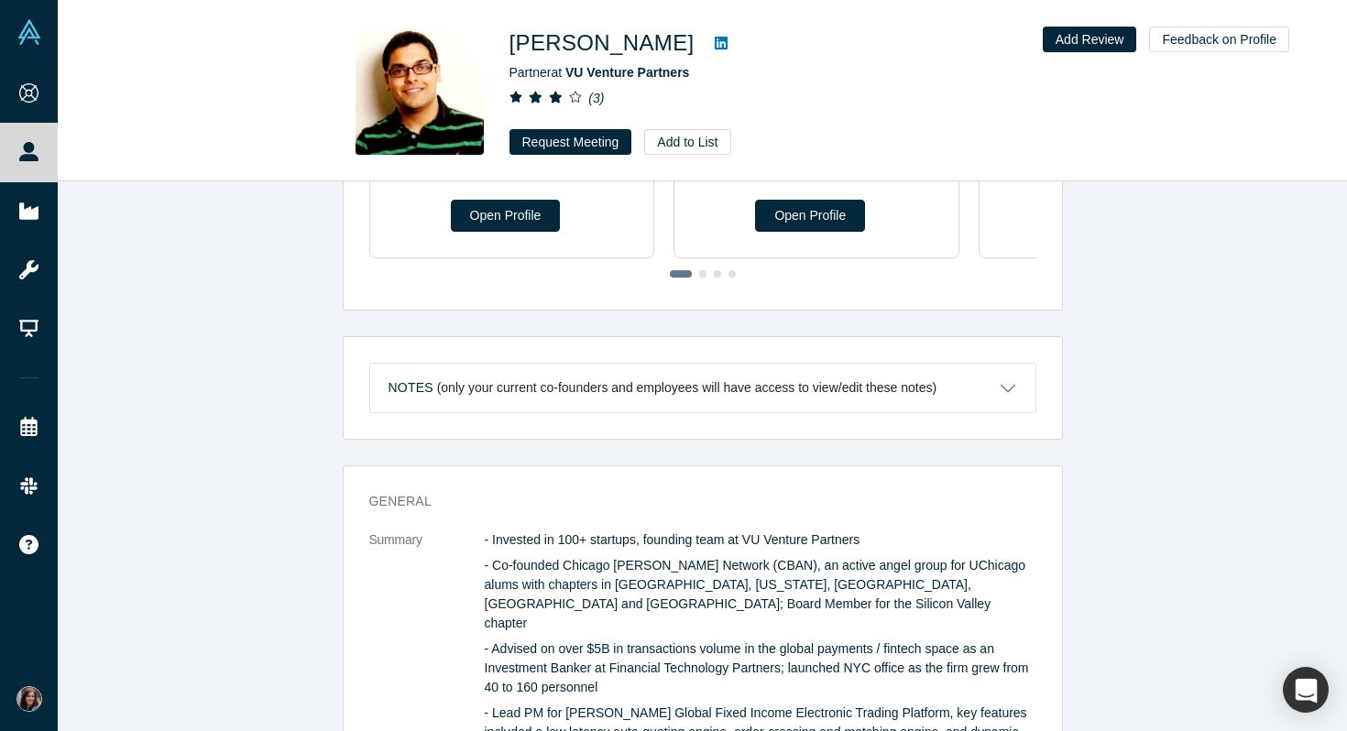
scroll to position [595, 0]
click at [715, 41] on icon at bounding box center [721, 43] width 13 height 13
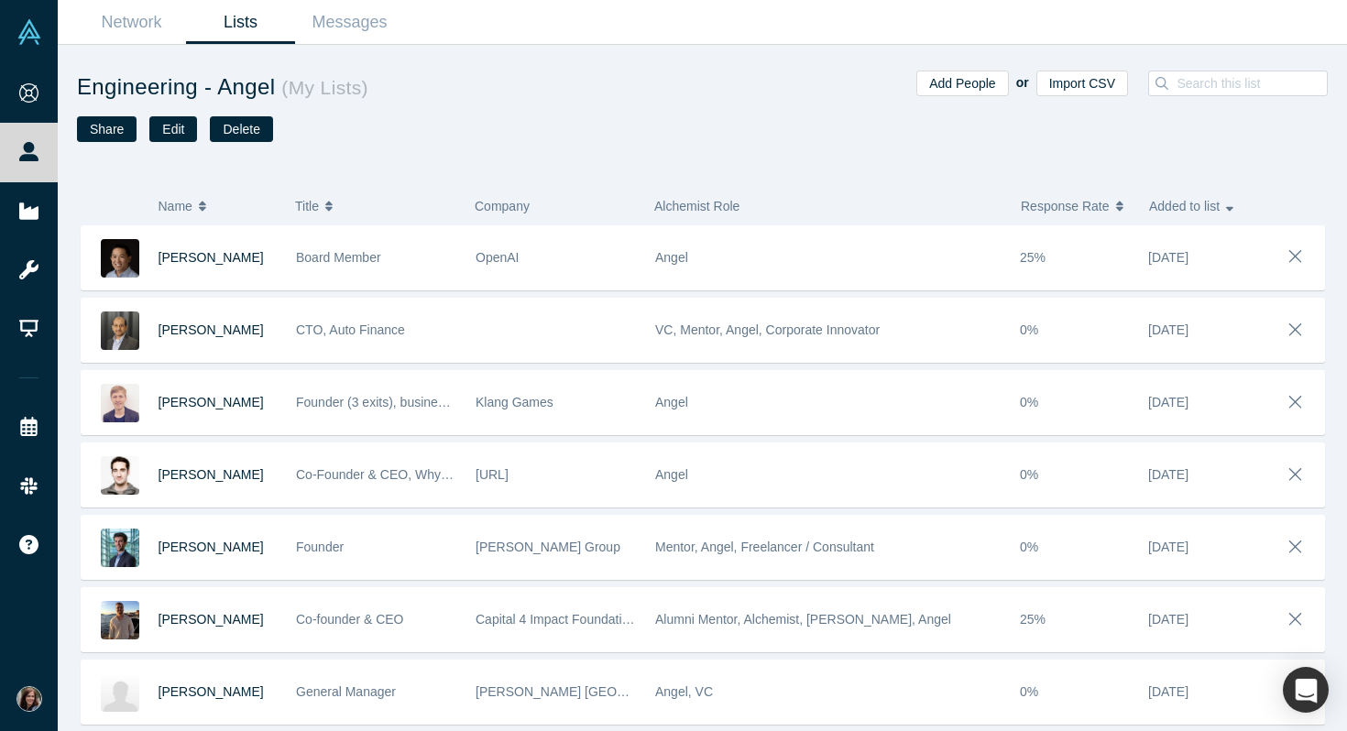
click at [256, 23] on link "Lists" at bounding box center [240, 22] width 109 height 43
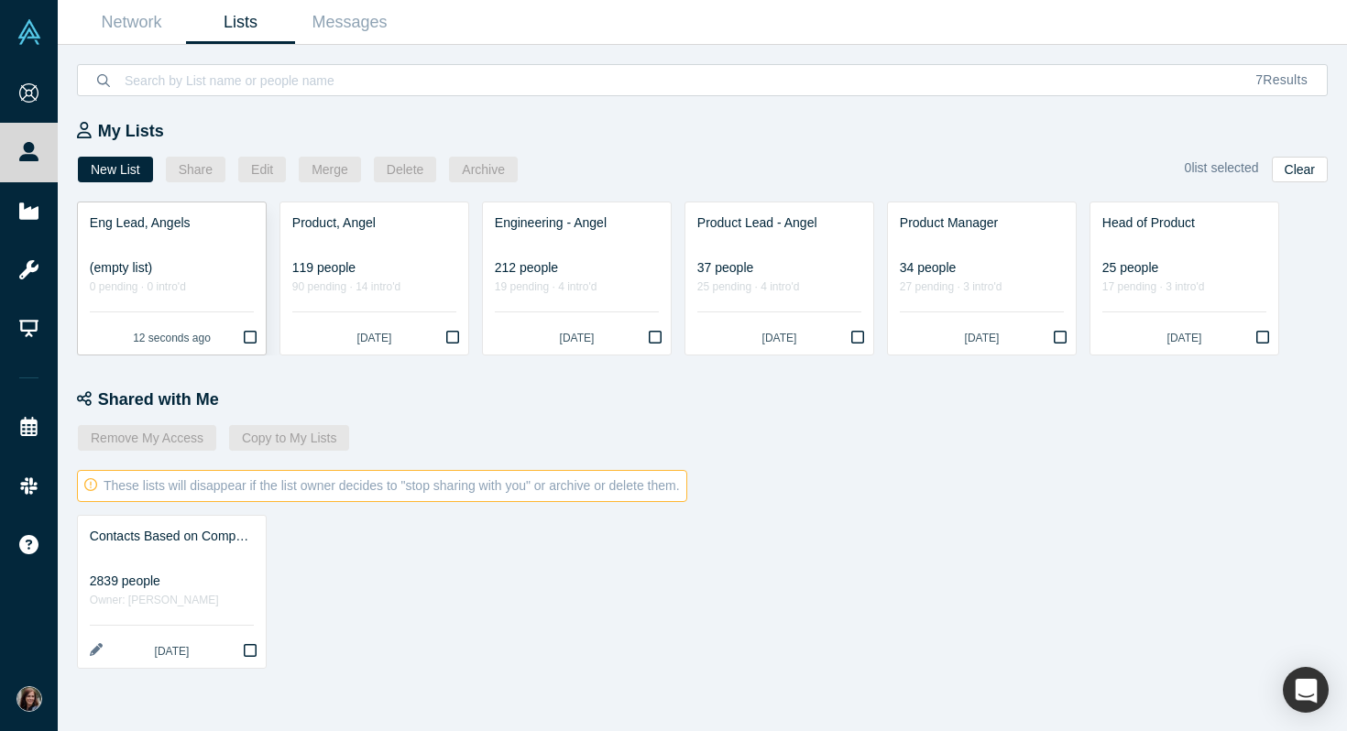
click at [184, 223] on div "Eng Lead, Angels" at bounding box center [172, 223] width 164 height 19
